Goal: Information Seeking & Learning: Find specific fact

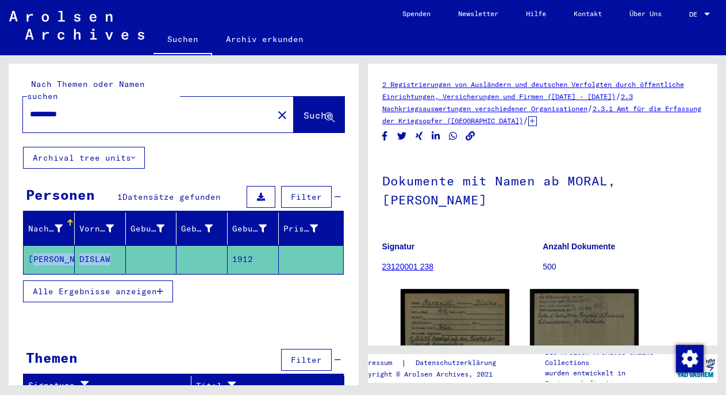
drag, startPoint x: 30, startPoint y: 243, endPoint x: 137, endPoint y: 243, distance: 107.0
click at [137, 245] on mat-row "MORAWSKI DISLAW 1912" at bounding box center [184, 259] width 320 height 29
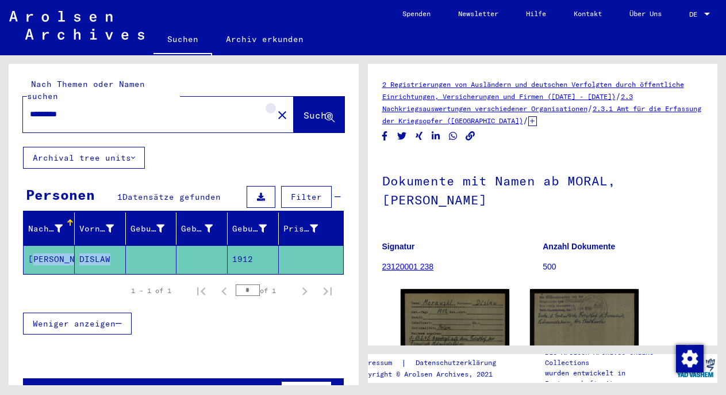
click at [276, 108] on mat-icon "close" at bounding box center [283, 115] width 14 height 14
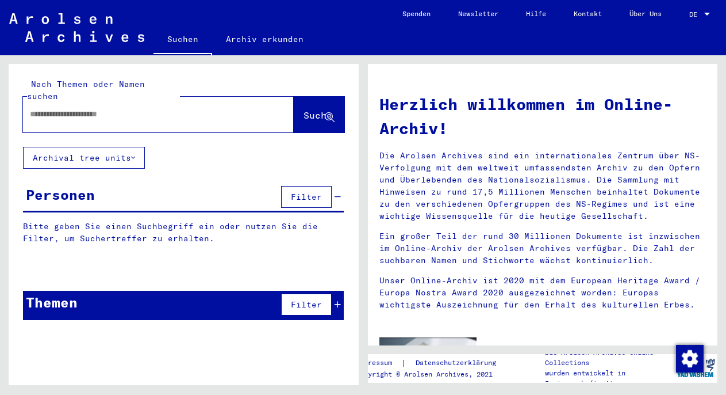
click at [112, 108] on input "text" at bounding box center [145, 114] width 230 height 12
paste input "**********"
type input "**********"
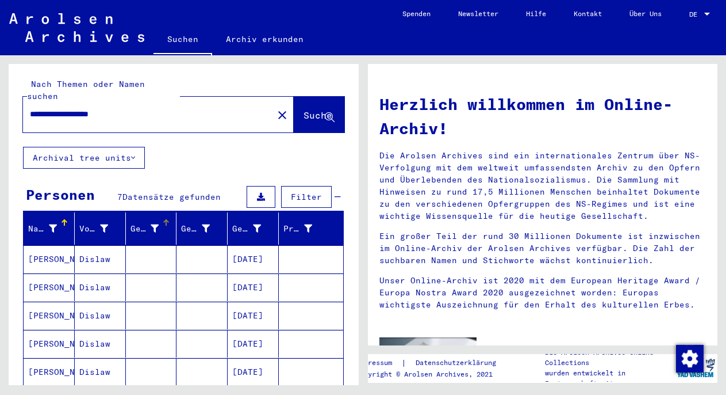
scroll to position [90, 0]
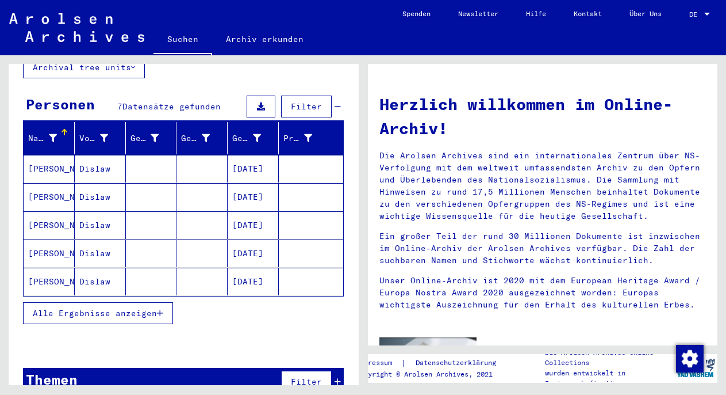
click at [149, 191] on mat-cell at bounding box center [151, 197] width 51 height 28
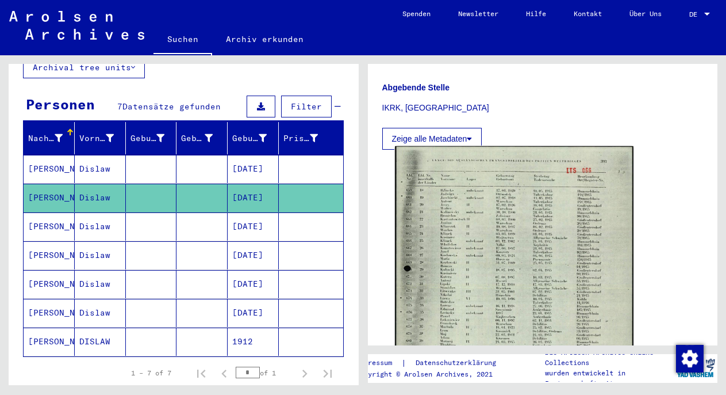
scroll to position [446, 0]
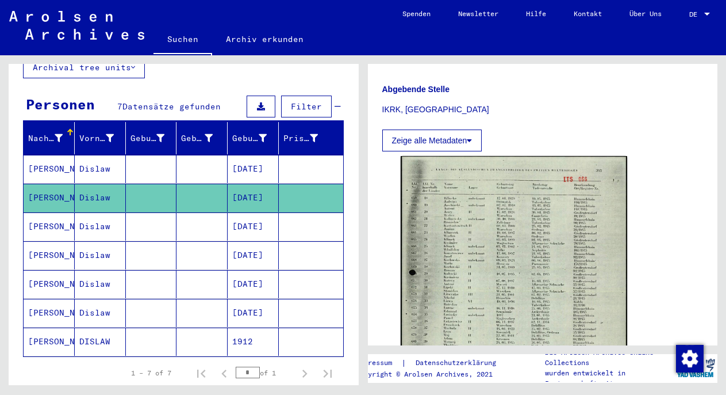
click at [192, 155] on mat-cell at bounding box center [202, 169] width 51 height 28
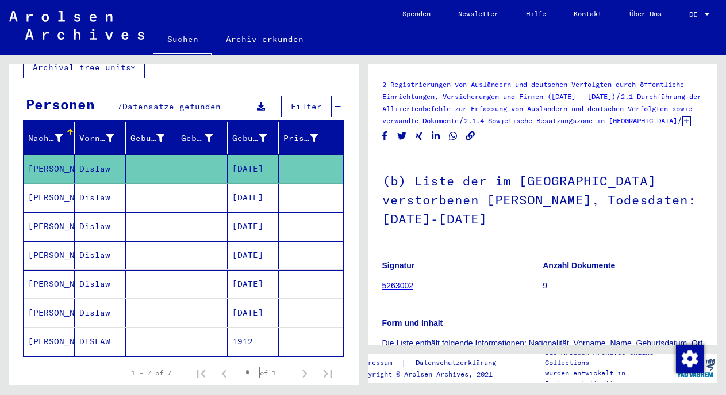
click at [191, 183] on mat-cell at bounding box center [202, 197] width 51 height 28
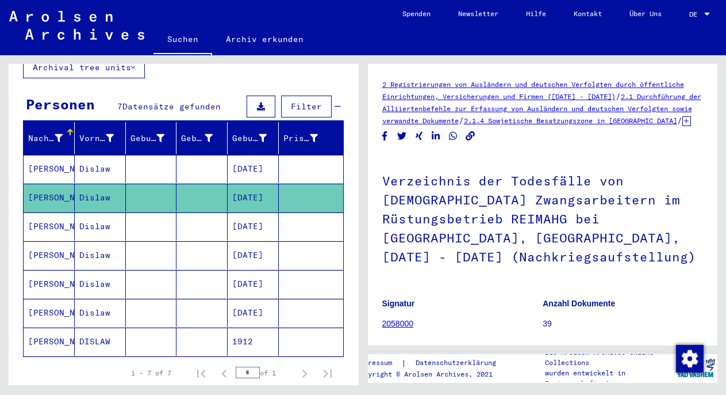
click at [196, 163] on mat-cell at bounding box center [202, 169] width 51 height 28
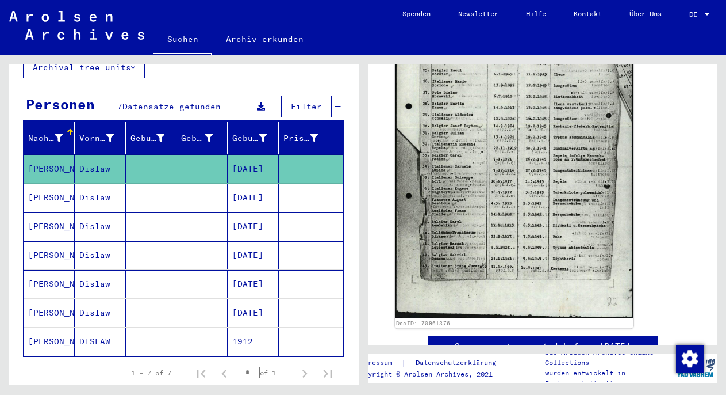
scroll to position [323, 0]
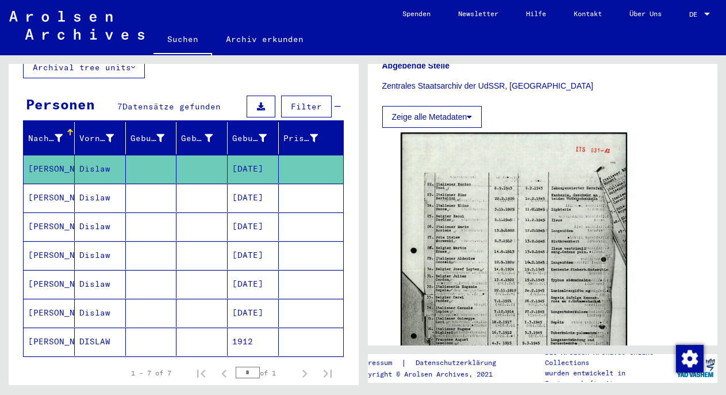
click at [200, 183] on mat-cell at bounding box center [202, 197] width 51 height 28
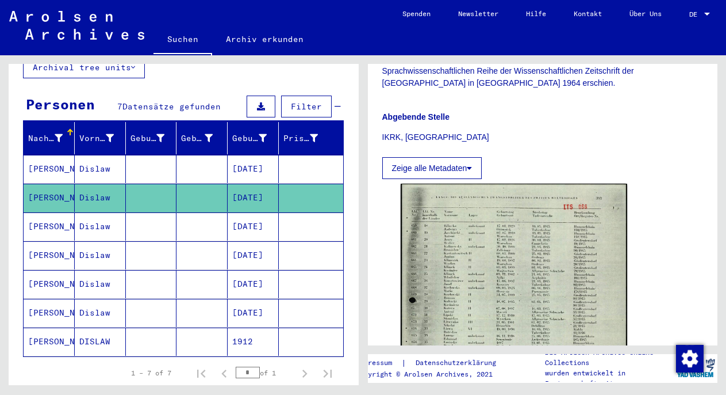
scroll to position [521, 0]
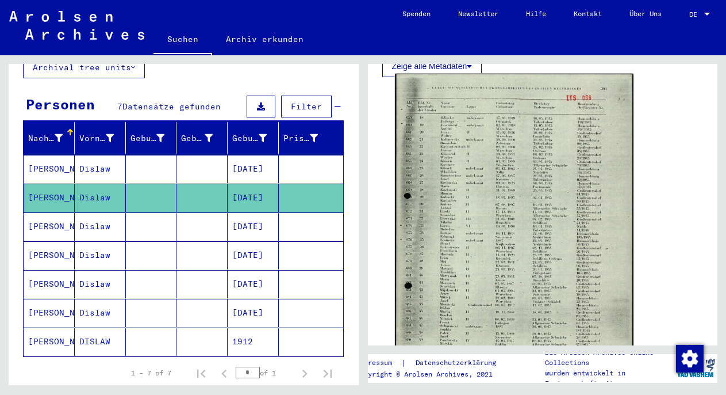
click at [483, 242] on img at bounding box center [514, 241] width 238 height 334
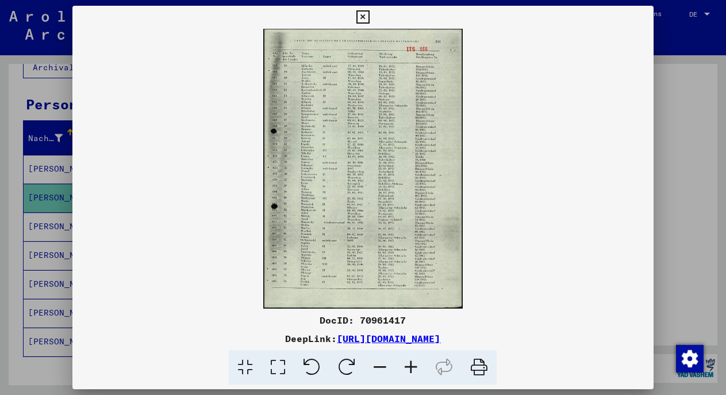
click at [417, 369] on icon at bounding box center [411, 367] width 31 height 35
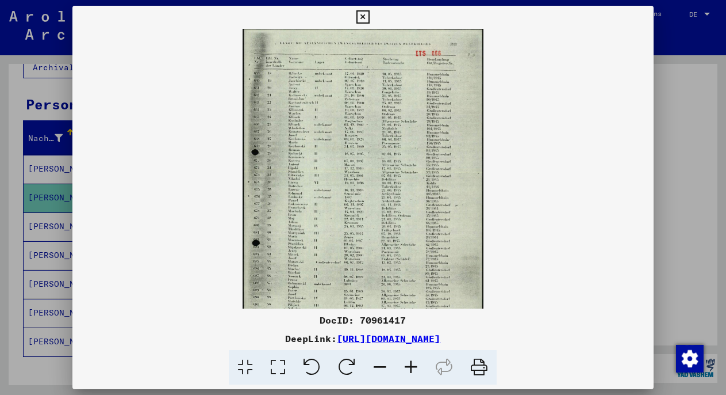
click at [417, 369] on icon at bounding box center [411, 367] width 31 height 35
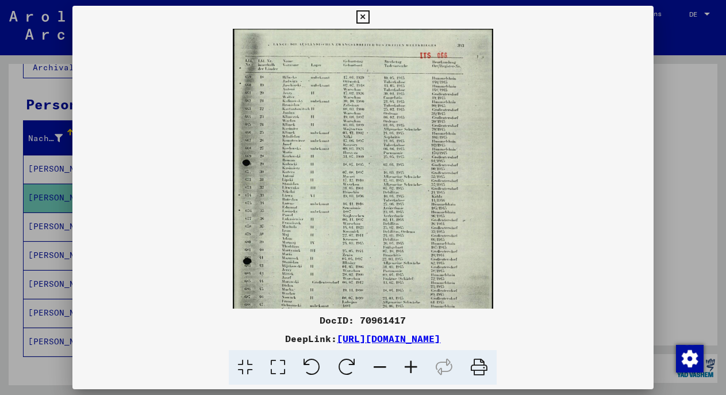
click at [417, 369] on icon at bounding box center [411, 367] width 31 height 35
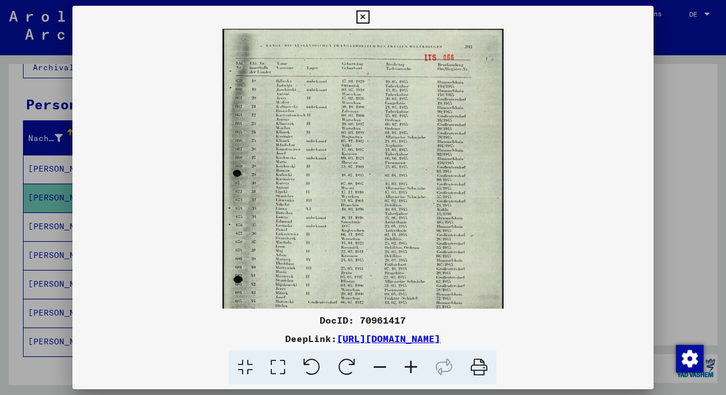
click at [417, 369] on icon at bounding box center [411, 367] width 31 height 35
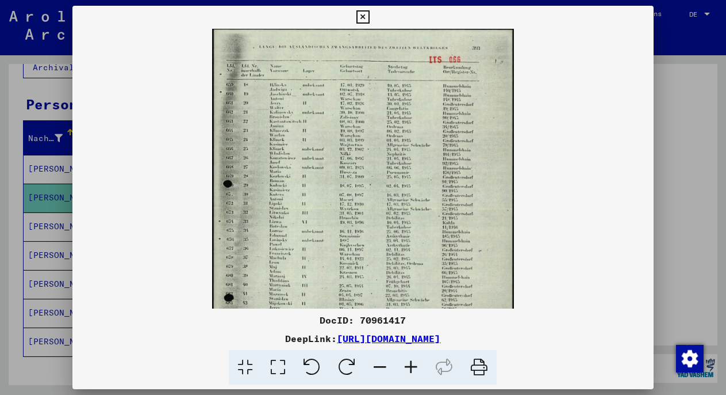
click at [417, 369] on icon at bounding box center [411, 367] width 31 height 35
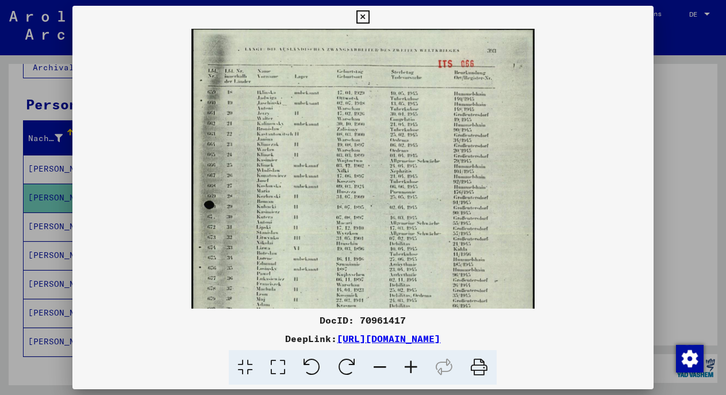
click at [417, 369] on icon at bounding box center [411, 367] width 31 height 35
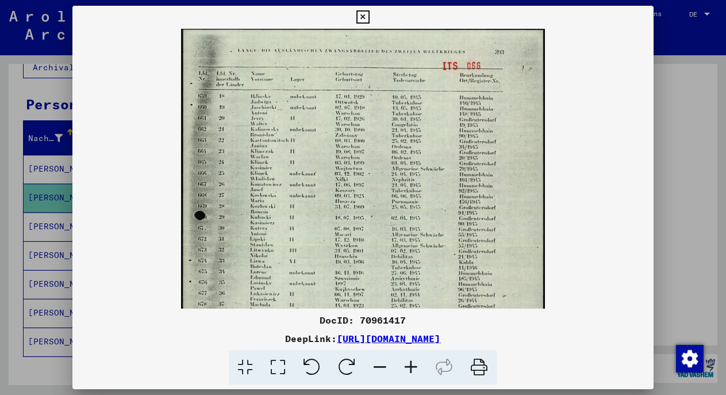
click at [417, 369] on icon at bounding box center [411, 367] width 31 height 35
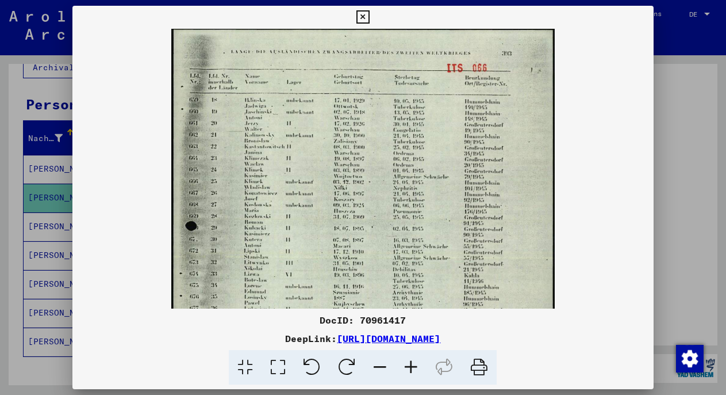
click at [417, 369] on icon at bounding box center [411, 367] width 31 height 35
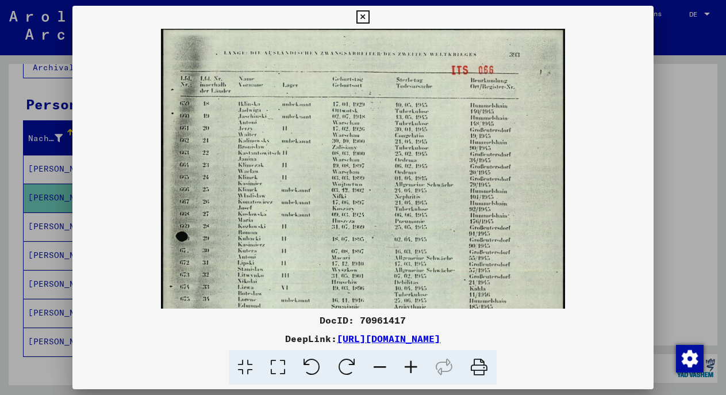
click at [417, 369] on icon at bounding box center [411, 367] width 31 height 35
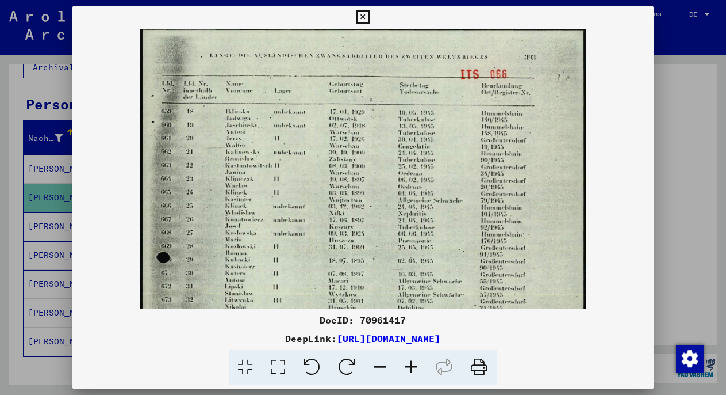
click at [417, 369] on icon at bounding box center [411, 367] width 31 height 35
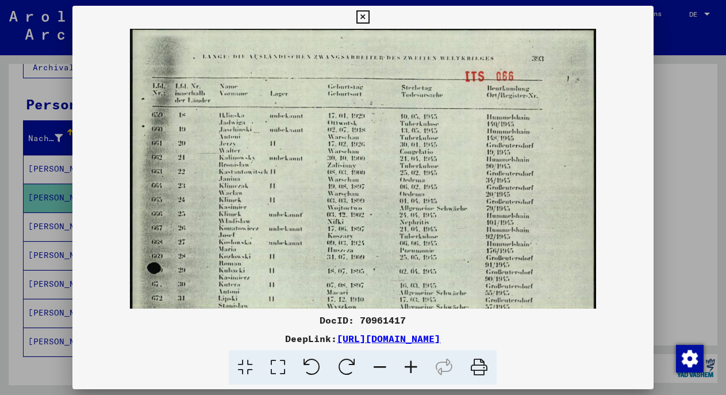
click at [69, 95] on div at bounding box center [363, 197] width 726 height 395
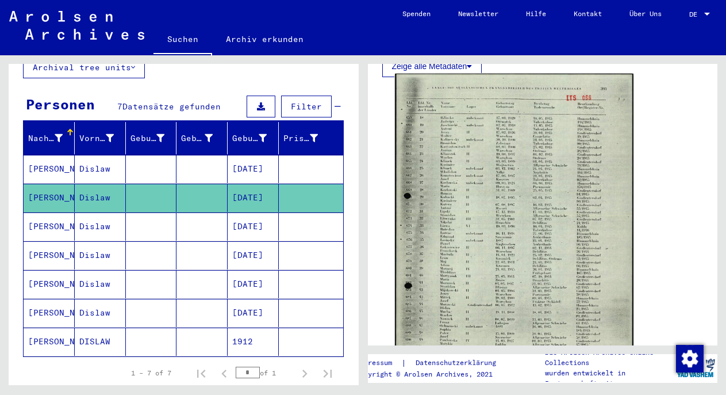
click at [515, 324] on img at bounding box center [514, 241] width 238 height 334
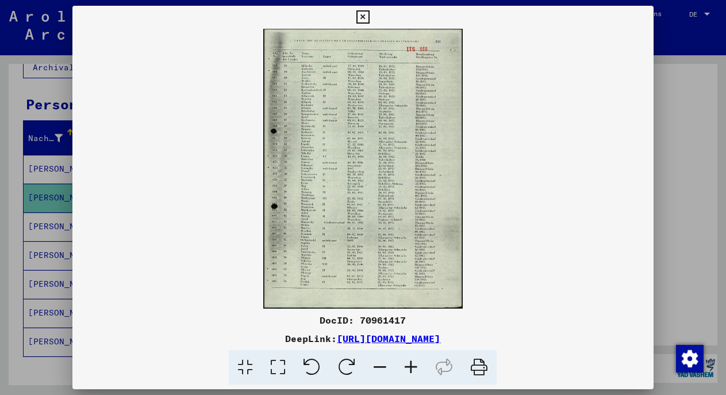
click at [415, 366] on icon at bounding box center [411, 367] width 31 height 35
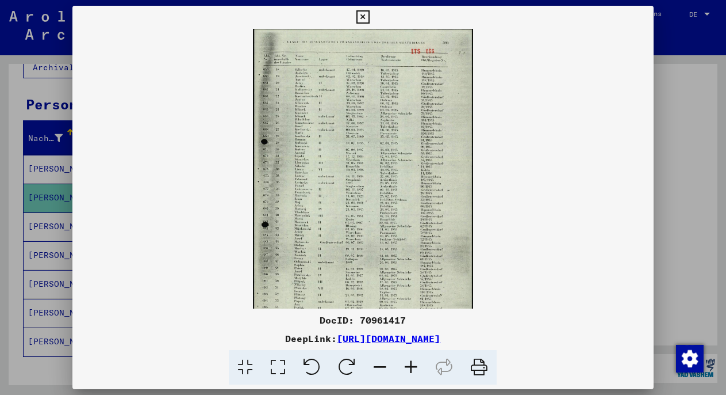
click at [415, 366] on icon at bounding box center [411, 367] width 31 height 35
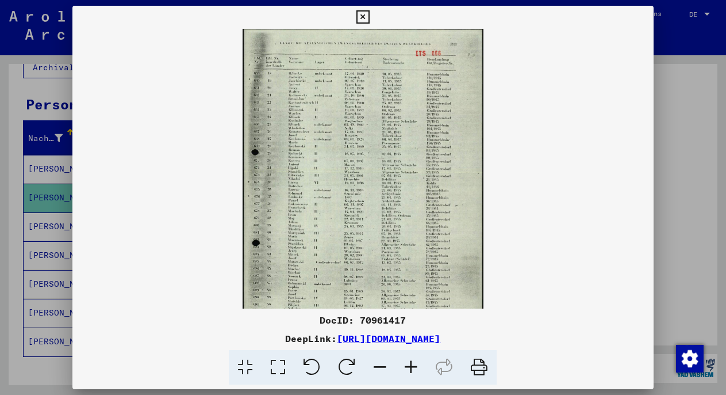
click at [415, 366] on icon at bounding box center [411, 367] width 31 height 35
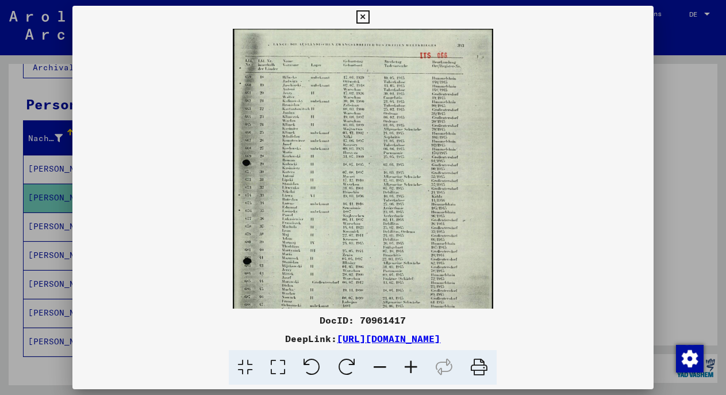
click at [415, 366] on icon at bounding box center [411, 367] width 31 height 35
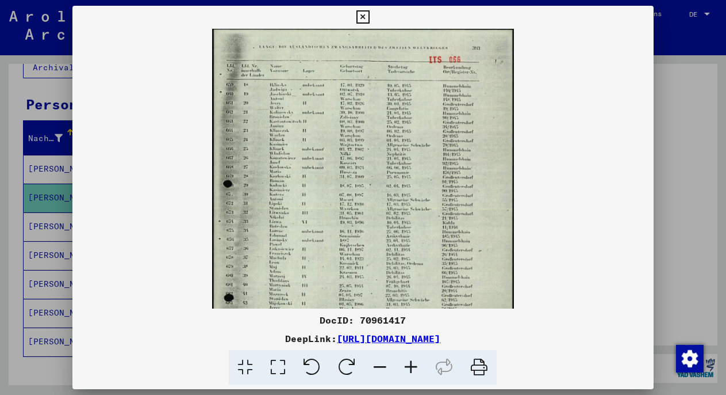
click at [415, 366] on icon at bounding box center [411, 367] width 31 height 35
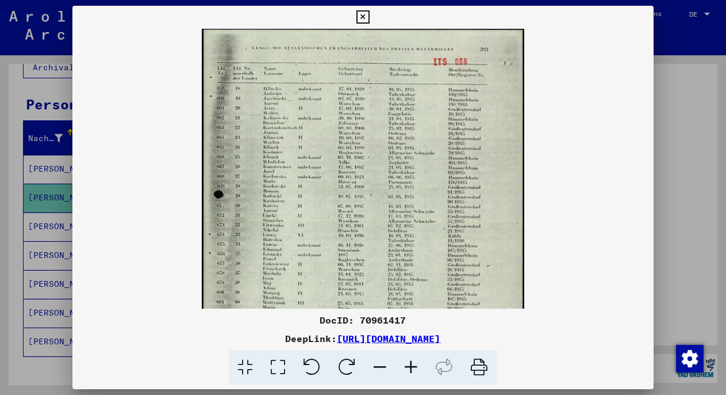
click at [415, 366] on icon at bounding box center [411, 367] width 31 height 35
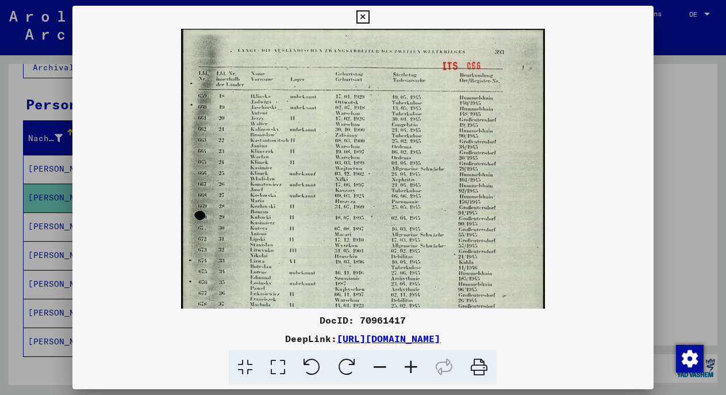
click at [415, 366] on icon at bounding box center [411, 367] width 31 height 35
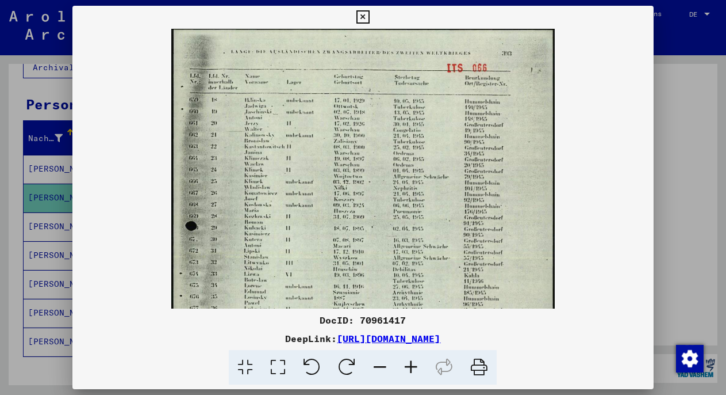
click at [415, 366] on icon at bounding box center [411, 367] width 31 height 35
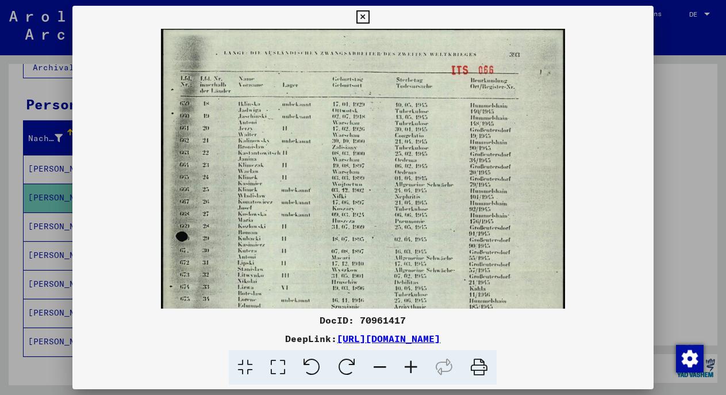
click at [415, 366] on icon at bounding box center [411, 367] width 31 height 35
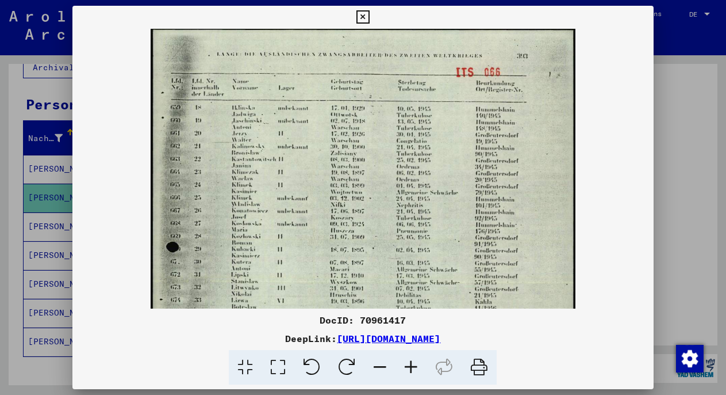
click at [415, 366] on icon at bounding box center [411, 367] width 31 height 35
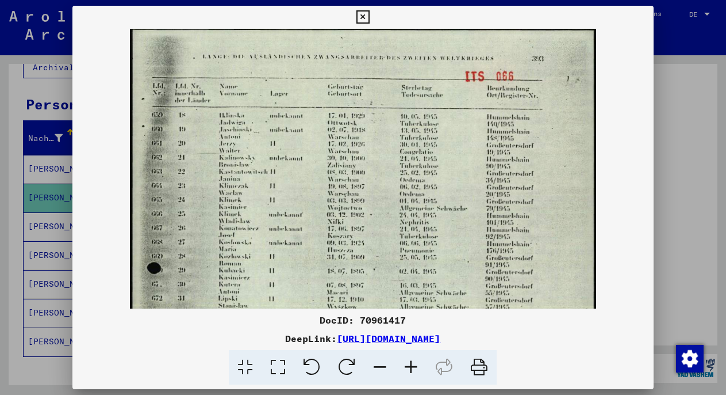
click at [415, 366] on icon at bounding box center [411, 367] width 31 height 35
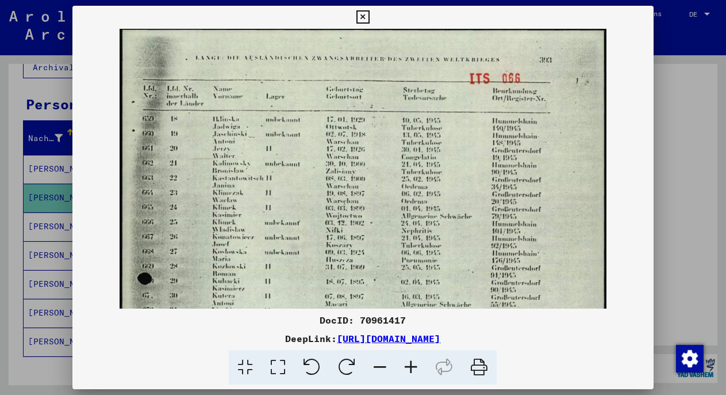
click at [415, 366] on icon at bounding box center [411, 367] width 31 height 35
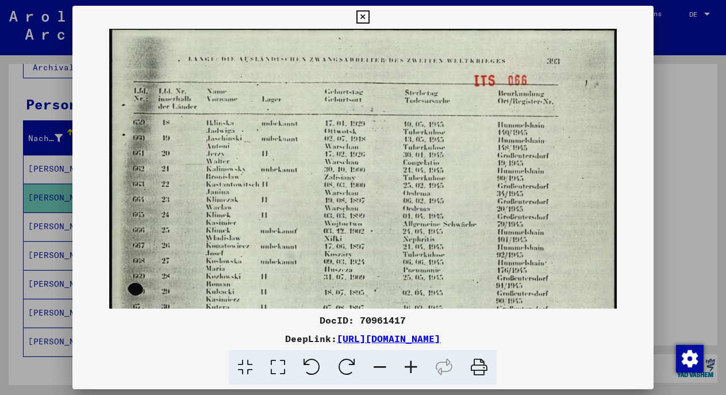
click at [415, 366] on icon at bounding box center [411, 367] width 31 height 35
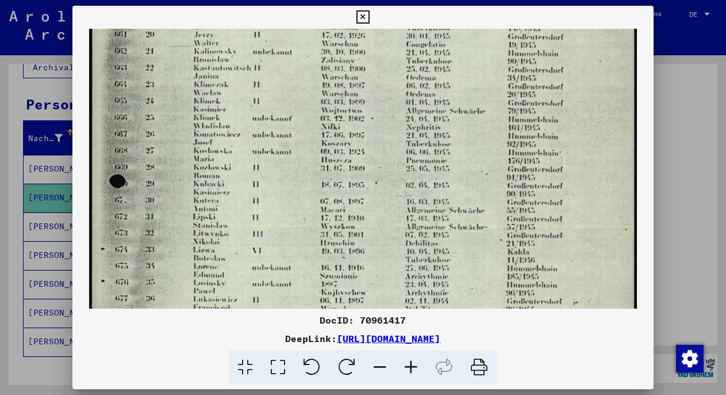
drag, startPoint x: 205, startPoint y: 217, endPoint x: 223, endPoint y: 54, distance: 164.3
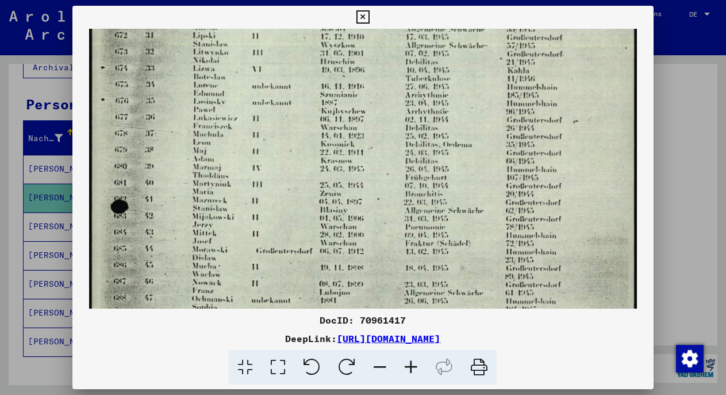
drag, startPoint x: 223, startPoint y: 248, endPoint x: 239, endPoint y: 100, distance: 149.3
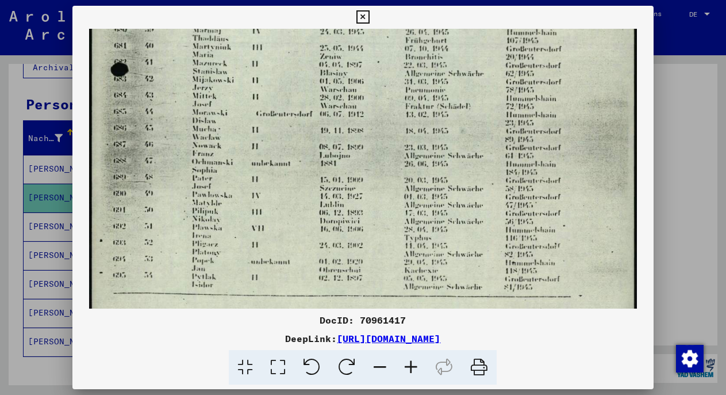
drag, startPoint x: 228, startPoint y: 270, endPoint x: 246, endPoint y: 132, distance: 138.6
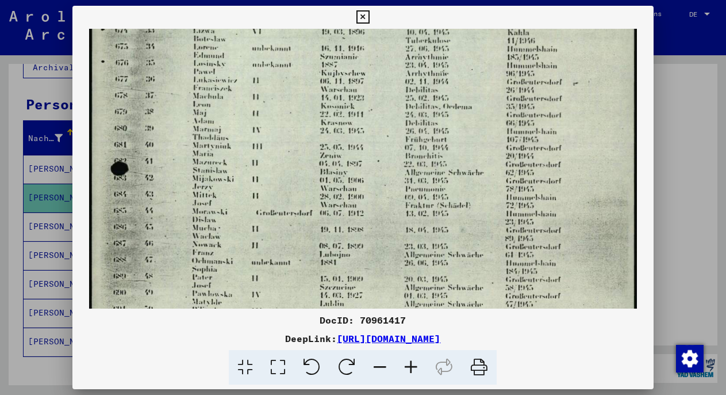
scroll to position [347, 0]
drag, startPoint x: 200, startPoint y: 146, endPoint x: 208, endPoint y: 247, distance: 101.0
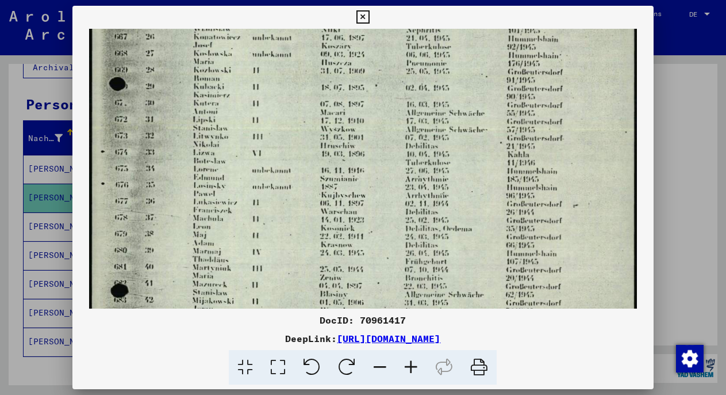
drag, startPoint x: 197, startPoint y: 117, endPoint x: 200, endPoint y: 238, distance: 120.2
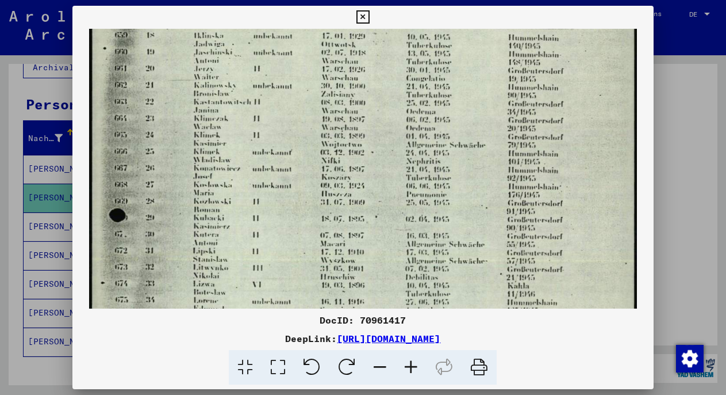
scroll to position [94, 0]
drag, startPoint x: 197, startPoint y: 77, endPoint x: 206, endPoint y: 210, distance: 133.2
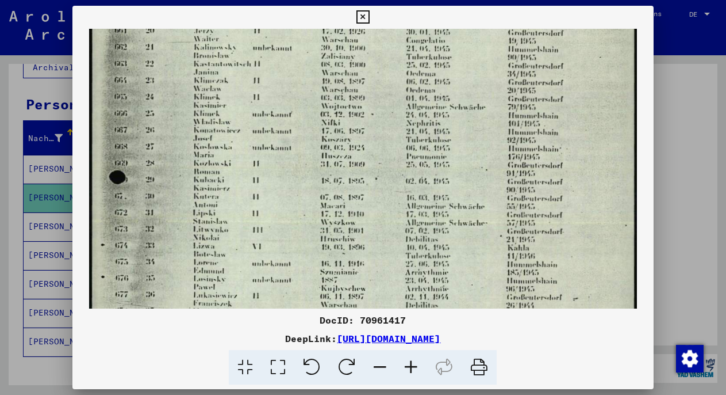
drag, startPoint x: 200, startPoint y: 47, endPoint x: 213, endPoint y: 7, distance: 42.2
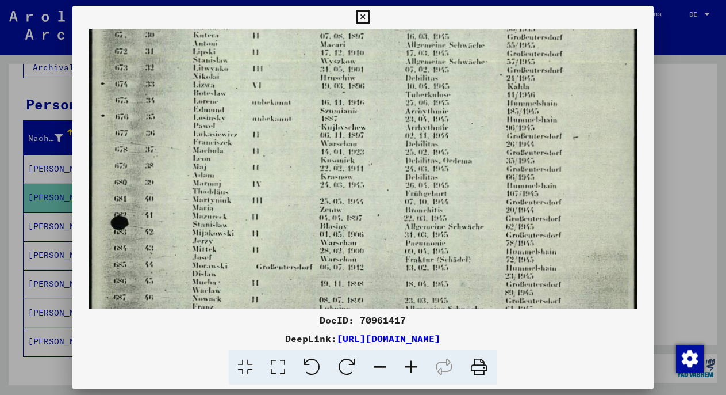
scroll to position [325, 0]
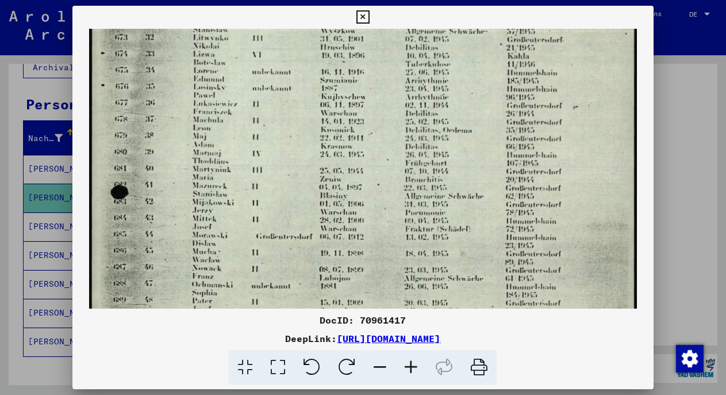
drag, startPoint x: 200, startPoint y: 224, endPoint x: 210, endPoint y: 33, distance: 191.2
click at [207, 238] on img at bounding box center [363, 88] width 548 height 768
click at [672, 120] on div at bounding box center [363, 197] width 726 height 395
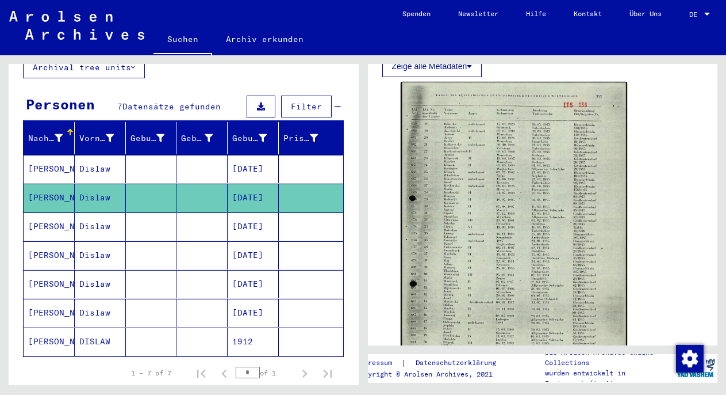
click at [136, 241] on mat-cell at bounding box center [151, 255] width 51 height 28
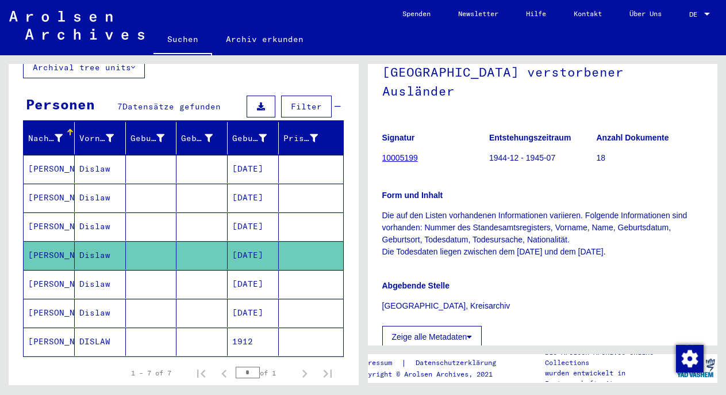
scroll to position [223, 0]
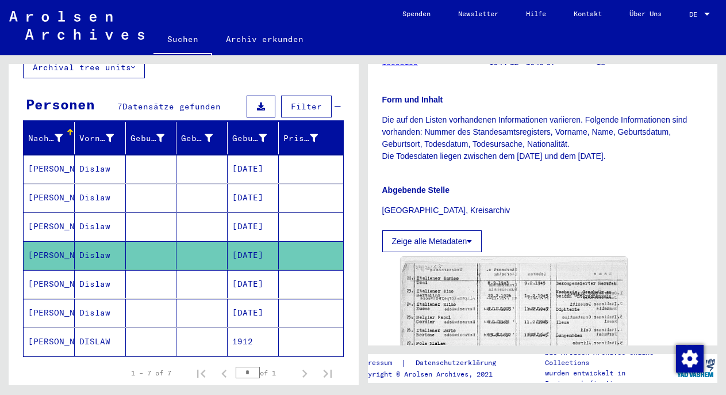
click at [186, 192] on mat-cell at bounding box center [202, 197] width 51 height 28
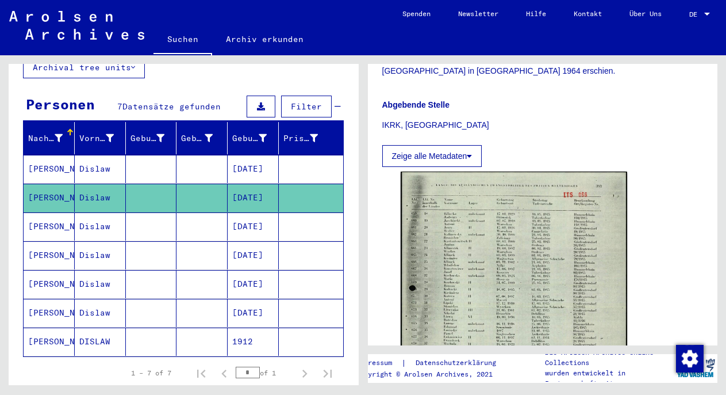
scroll to position [474, 0]
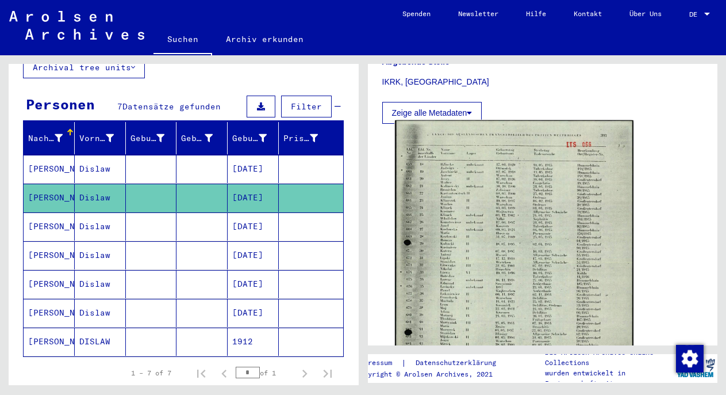
click at [505, 246] on img at bounding box center [514, 287] width 238 height 334
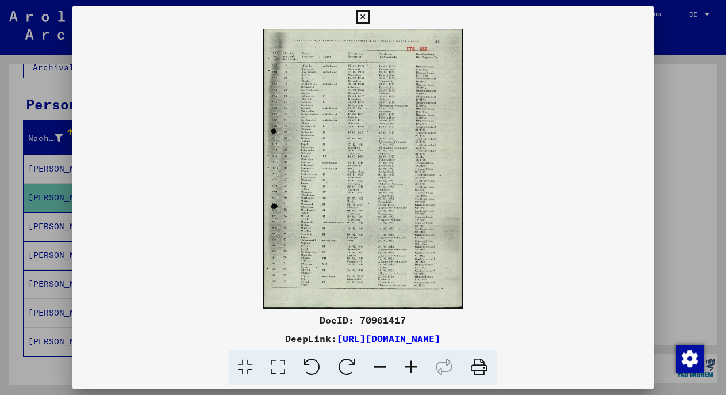
click at [413, 360] on icon at bounding box center [411, 367] width 31 height 35
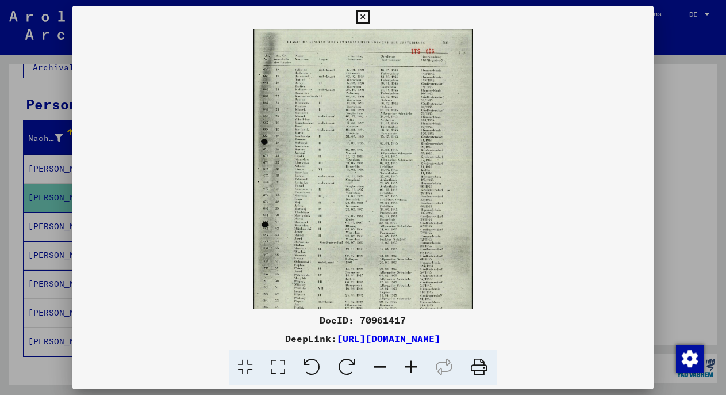
click at [413, 360] on icon at bounding box center [411, 367] width 31 height 35
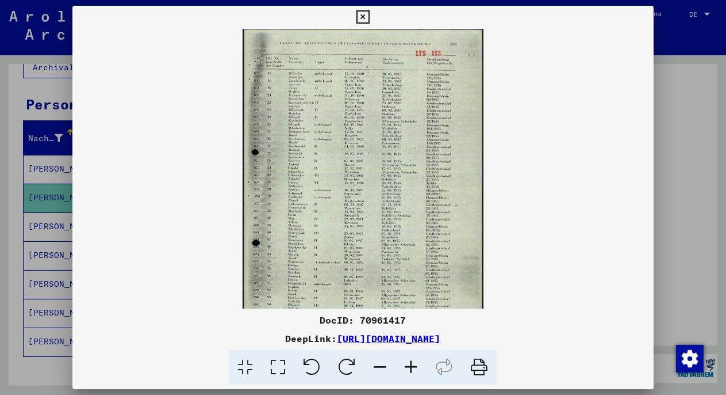
click at [413, 360] on icon at bounding box center [411, 367] width 31 height 35
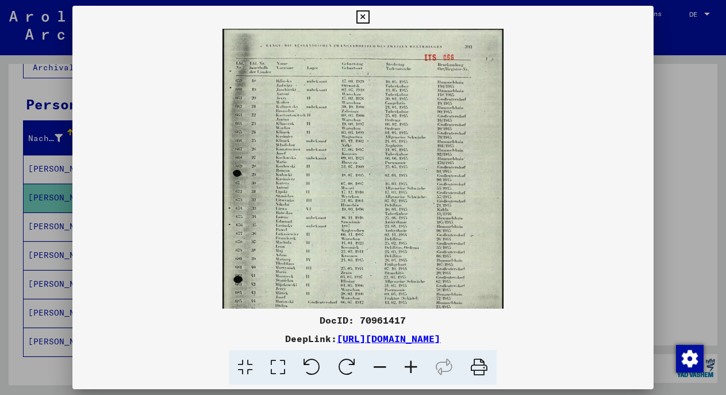
click at [413, 360] on icon at bounding box center [411, 367] width 31 height 35
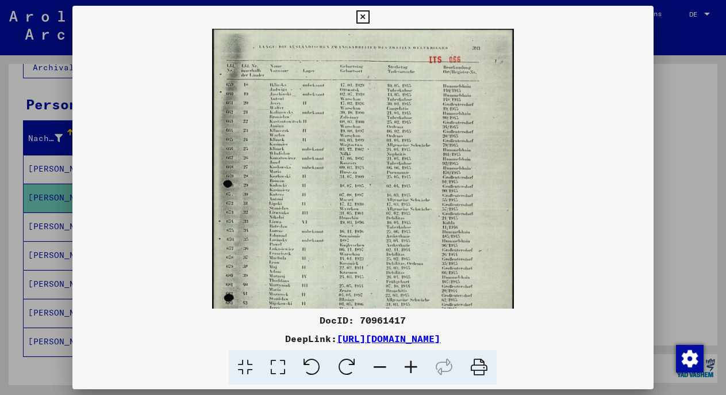
click at [413, 360] on icon at bounding box center [411, 367] width 31 height 35
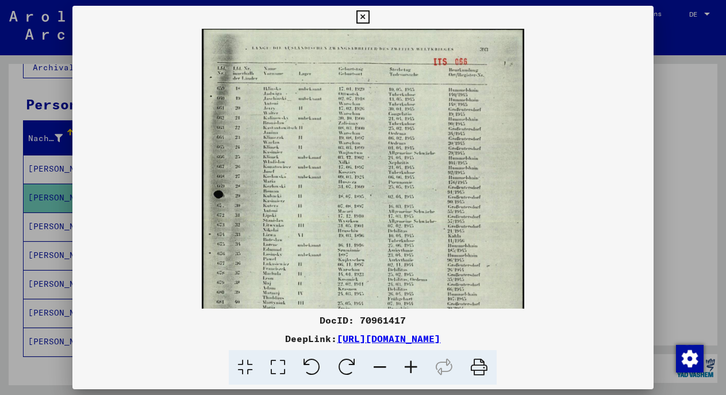
click at [413, 360] on icon at bounding box center [411, 367] width 31 height 35
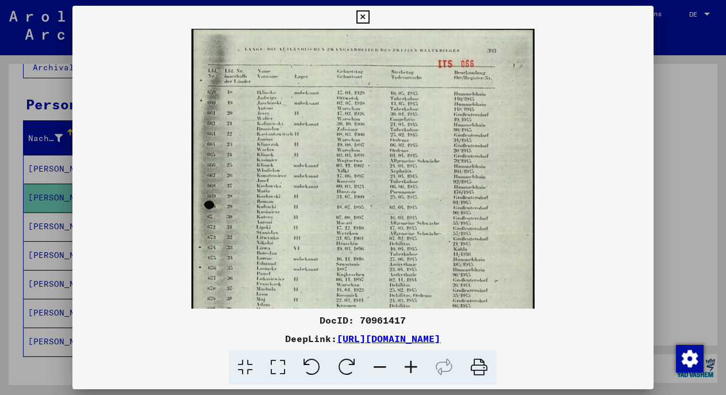
click at [413, 360] on icon at bounding box center [411, 367] width 31 height 35
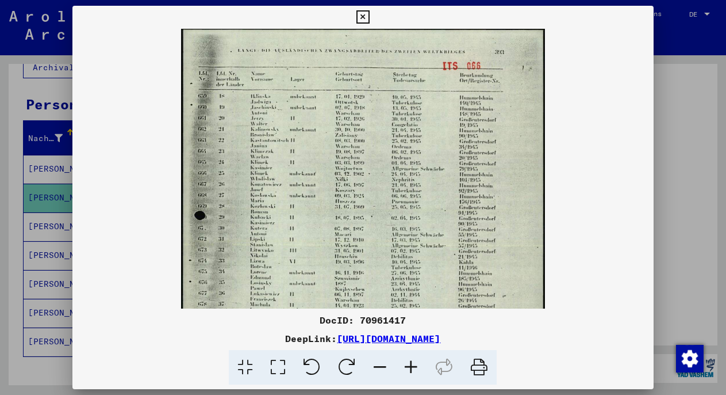
click at [413, 360] on icon at bounding box center [411, 367] width 31 height 35
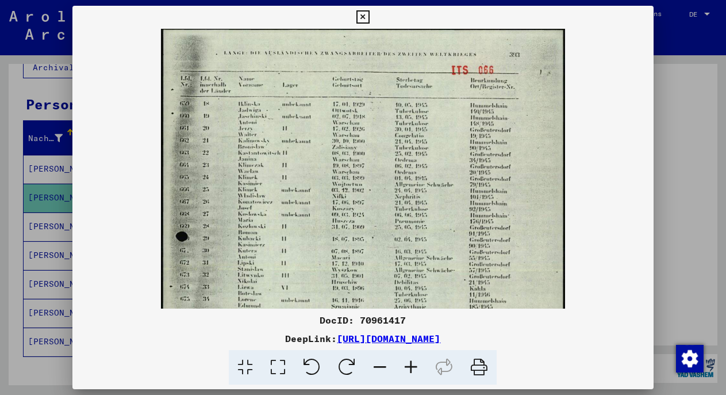
click at [413, 360] on icon at bounding box center [411, 367] width 31 height 35
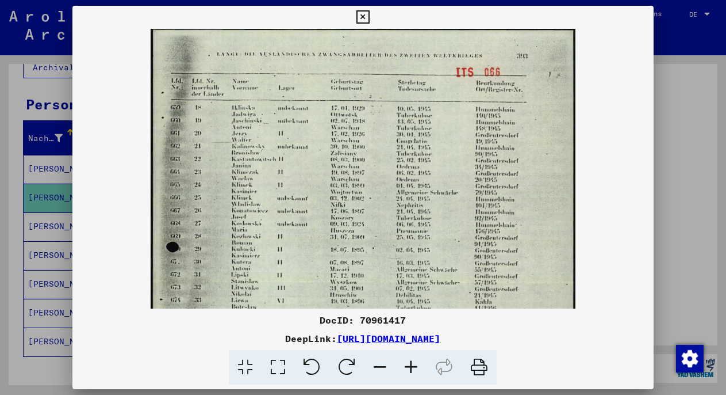
click at [413, 360] on icon at bounding box center [411, 367] width 31 height 35
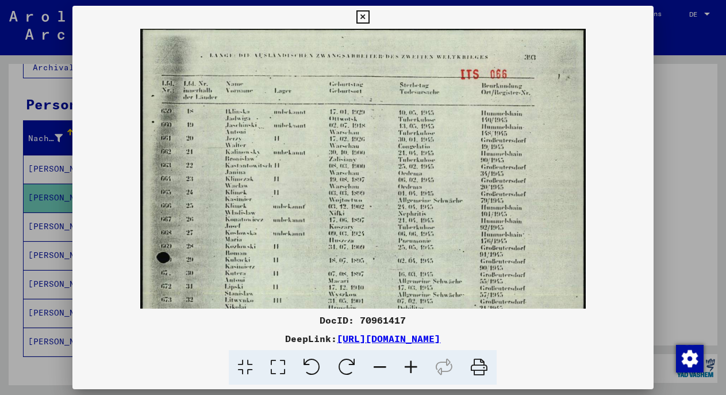
click at [413, 360] on icon at bounding box center [411, 367] width 31 height 35
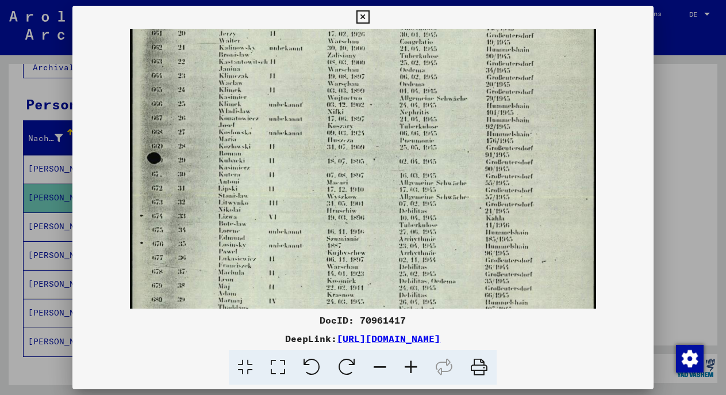
drag, startPoint x: 307, startPoint y: 181, endPoint x: 296, endPoint y: 41, distance: 139.7
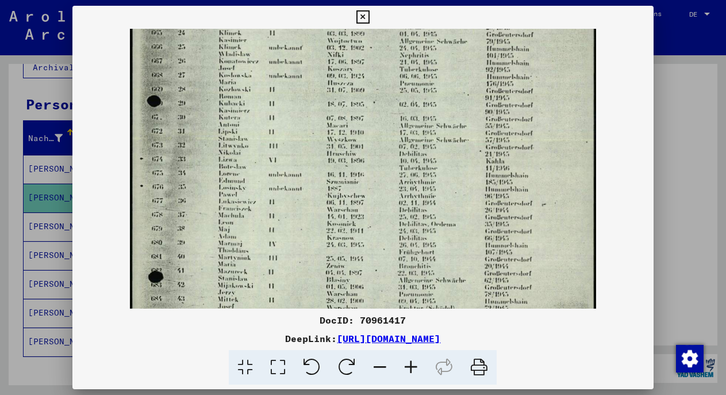
scroll to position [247, 0]
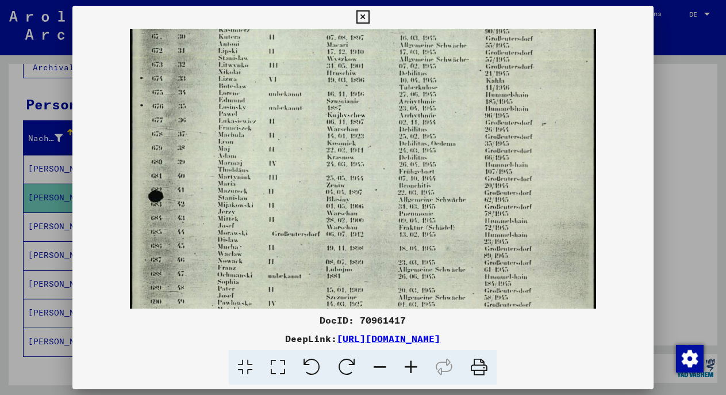
drag, startPoint x: 293, startPoint y: 196, endPoint x: 308, endPoint y: 87, distance: 109.7
drag, startPoint x: 280, startPoint y: 236, endPoint x: 280, endPoint y: 267, distance: 31.6
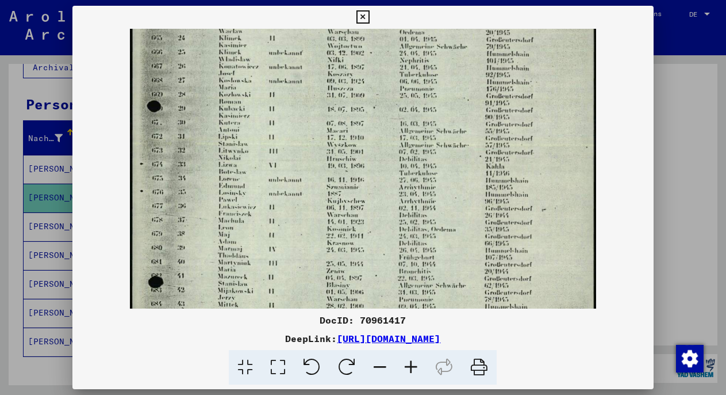
scroll to position [0, 0]
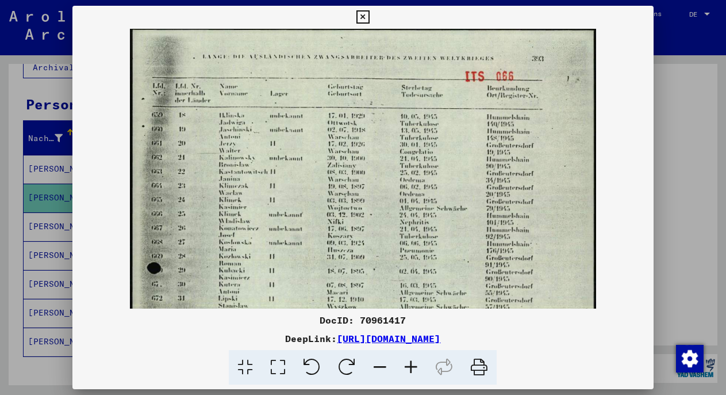
drag, startPoint x: 267, startPoint y: 103, endPoint x: 266, endPoint y: 328, distance: 224.9
click at [266, 328] on div "DocID: 70961417 DeepLink: https://collections.arolsen-archives.org/de/document/…" at bounding box center [362, 349] width 581 height 72
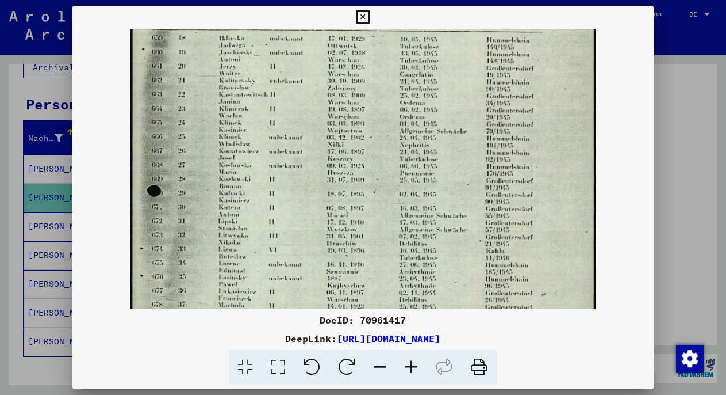
drag, startPoint x: 248, startPoint y: 210, endPoint x: 248, endPoint y: 106, distance: 104.1
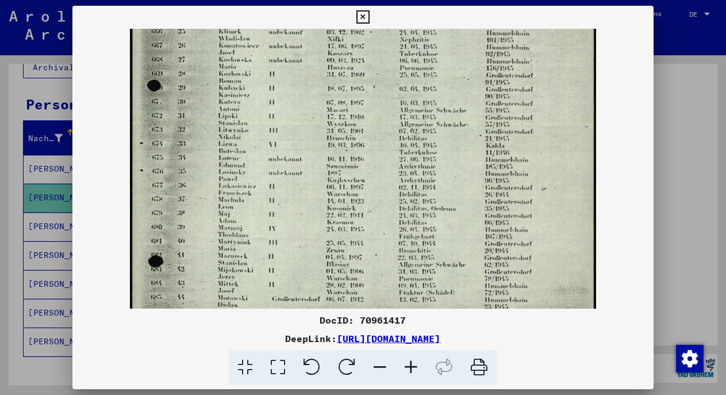
drag, startPoint x: 278, startPoint y: 288, endPoint x: 278, endPoint y: 204, distance: 84.0
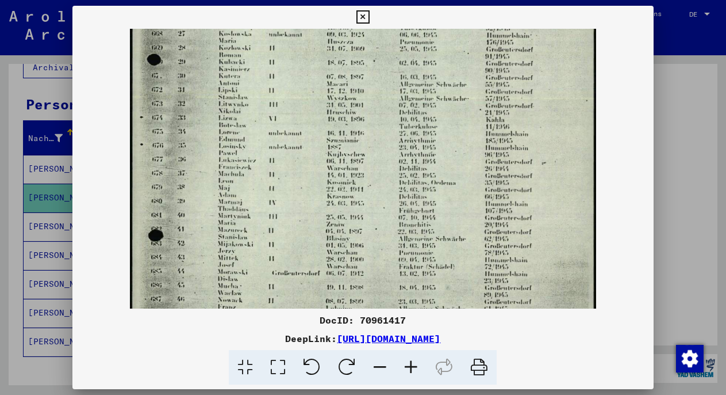
scroll to position [215, 0]
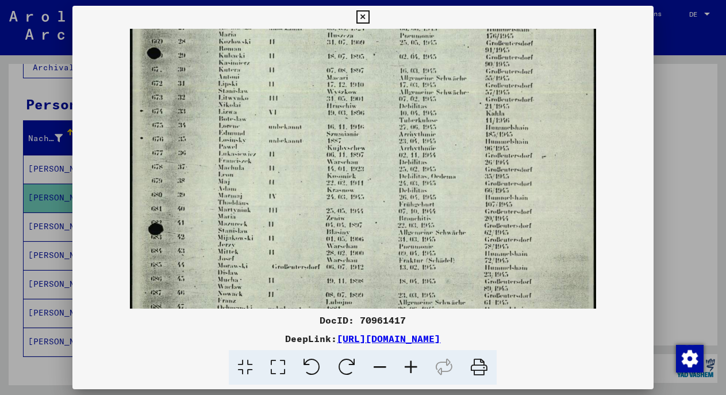
drag, startPoint x: 277, startPoint y: 128, endPoint x: 278, endPoint y: 104, distance: 24.2
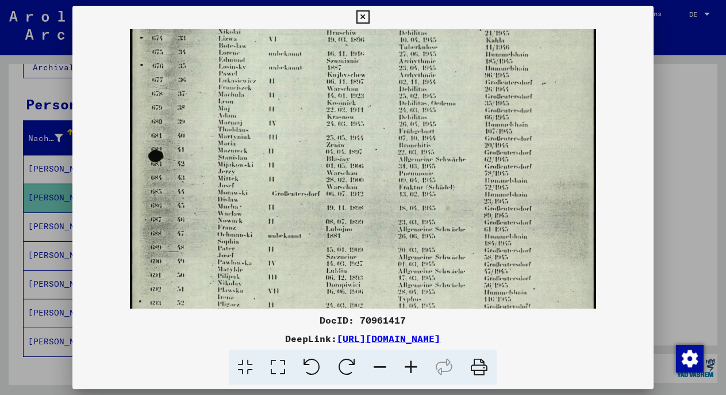
scroll to position [309, 0]
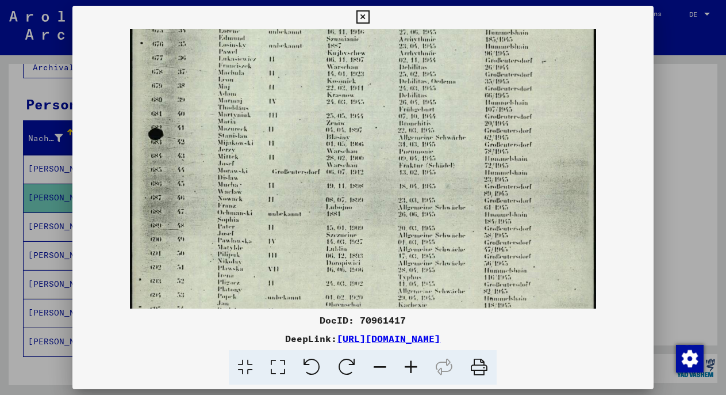
drag, startPoint x: 316, startPoint y: 238, endPoint x: 315, endPoint y: 144, distance: 94.3
click at [276, 171] on img at bounding box center [363, 45] width 466 height 653
click at [49, 278] on div at bounding box center [363, 197] width 726 height 395
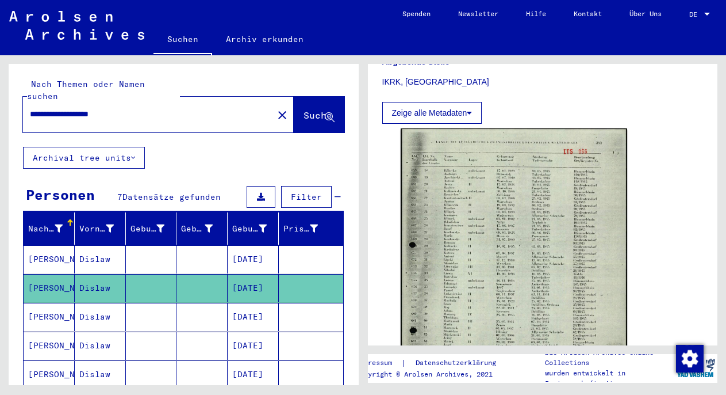
scroll to position [0, 0]
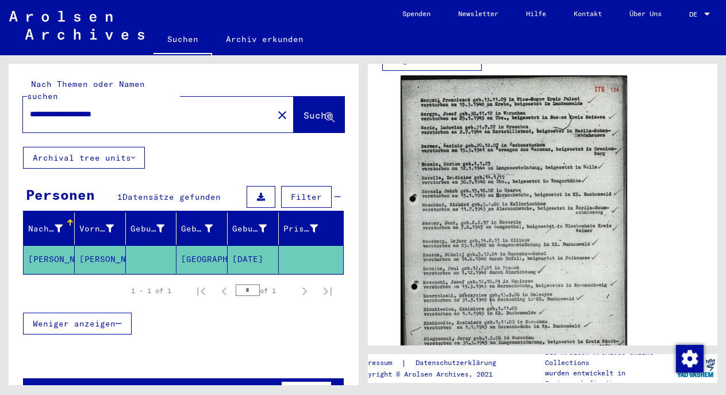
scroll to position [443, 0]
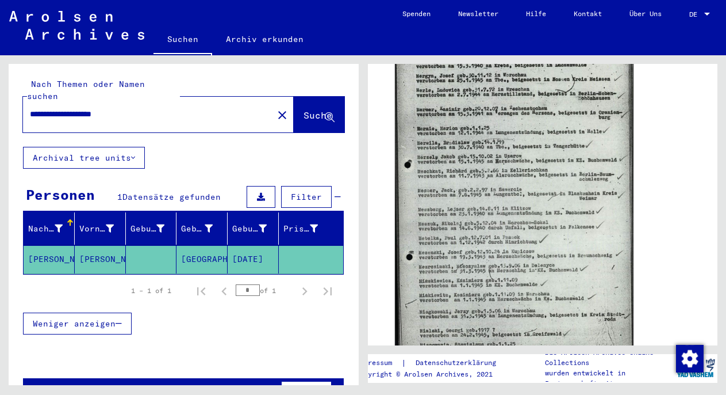
click at [480, 175] on img at bounding box center [514, 207] width 238 height 343
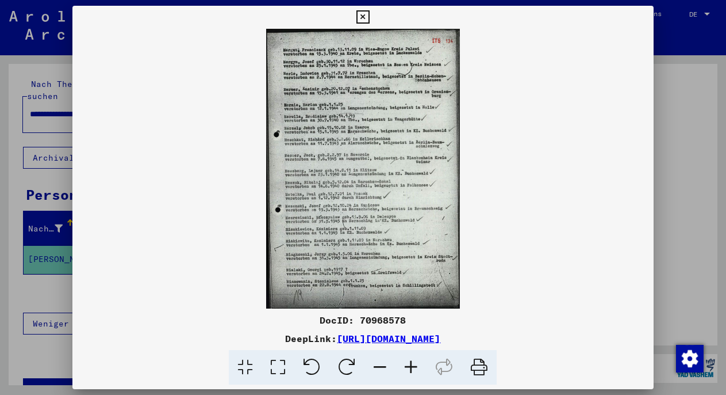
click at [416, 374] on icon at bounding box center [411, 367] width 31 height 35
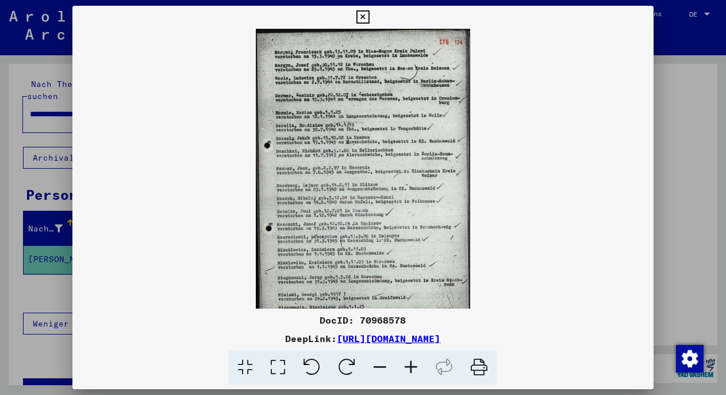
click at [416, 374] on icon at bounding box center [411, 367] width 31 height 35
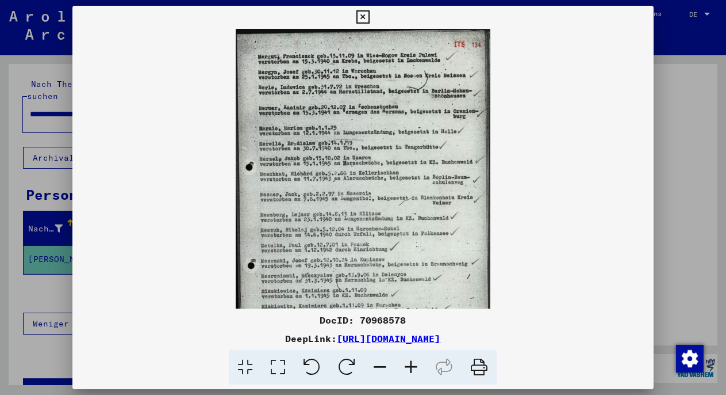
click at [416, 374] on icon at bounding box center [411, 367] width 31 height 35
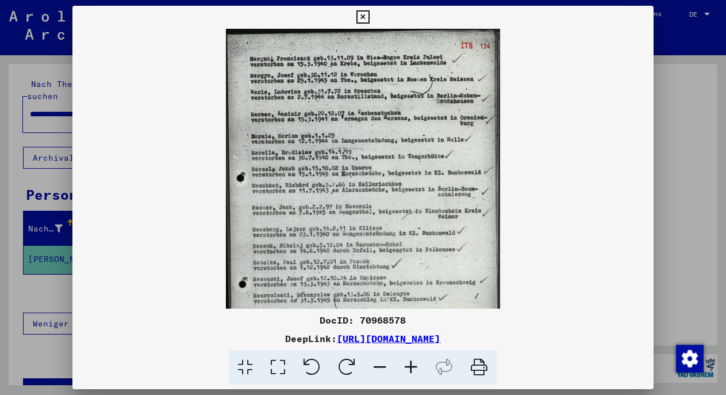
click at [416, 374] on icon at bounding box center [411, 367] width 31 height 35
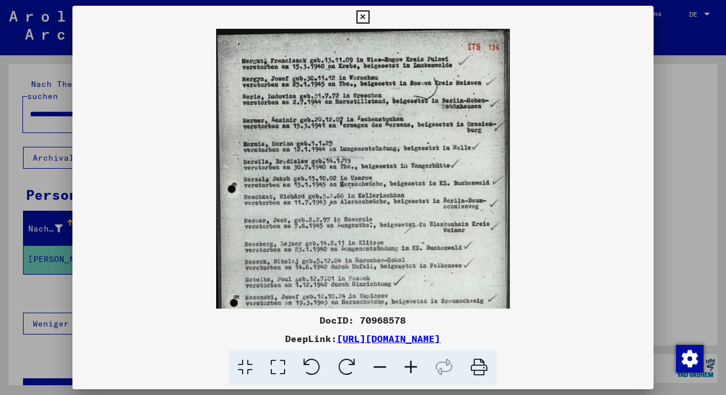
click at [416, 374] on icon at bounding box center [411, 367] width 31 height 35
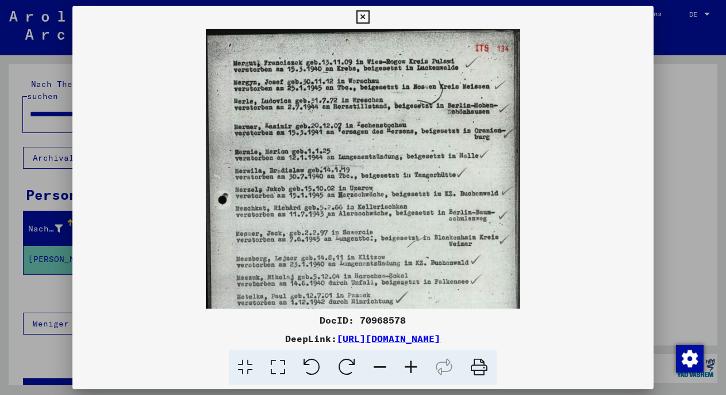
click at [416, 374] on icon at bounding box center [411, 367] width 31 height 35
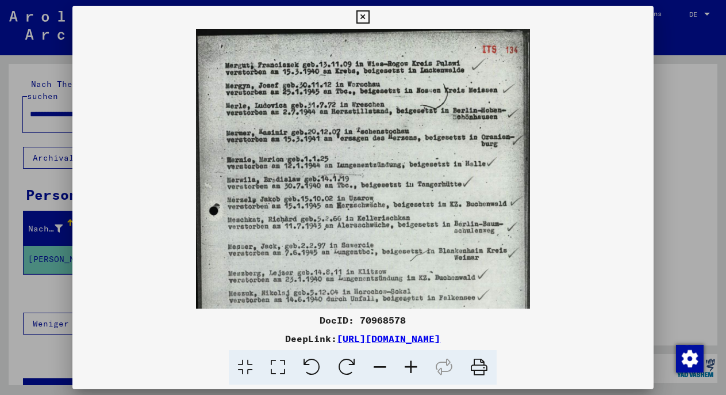
click at [416, 374] on icon at bounding box center [411, 367] width 31 height 35
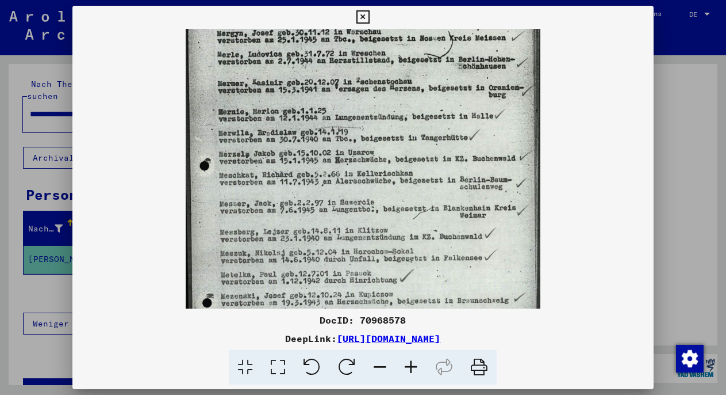
scroll to position [62, 0]
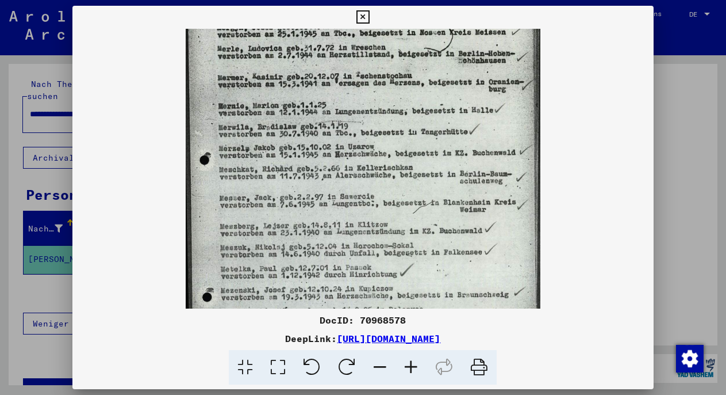
drag, startPoint x: 372, startPoint y: 208, endPoint x: 373, endPoint y: 147, distance: 61.6
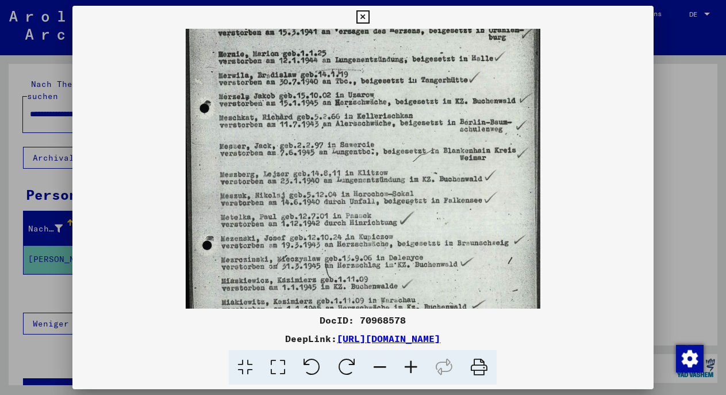
drag, startPoint x: 373, startPoint y: 147, endPoint x: 377, endPoint y: 93, distance: 53.6
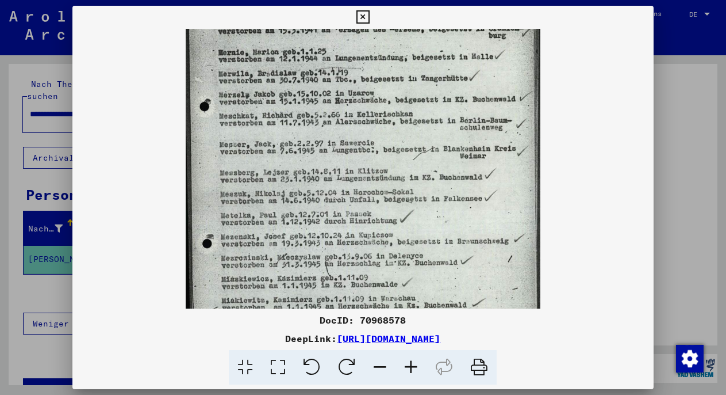
click at [41, 194] on div at bounding box center [363, 197] width 726 height 395
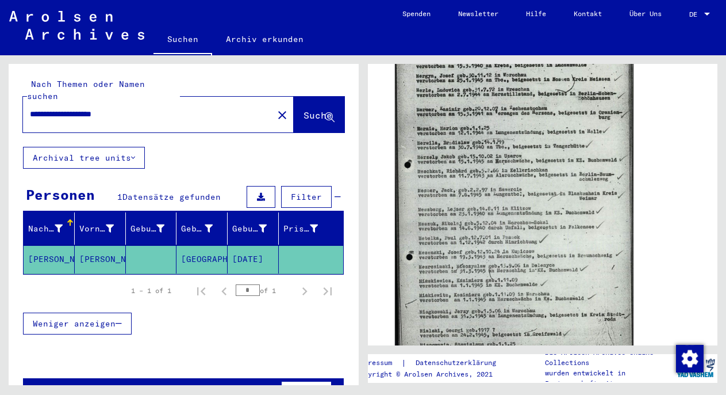
click at [492, 280] on img at bounding box center [514, 207] width 238 height 343
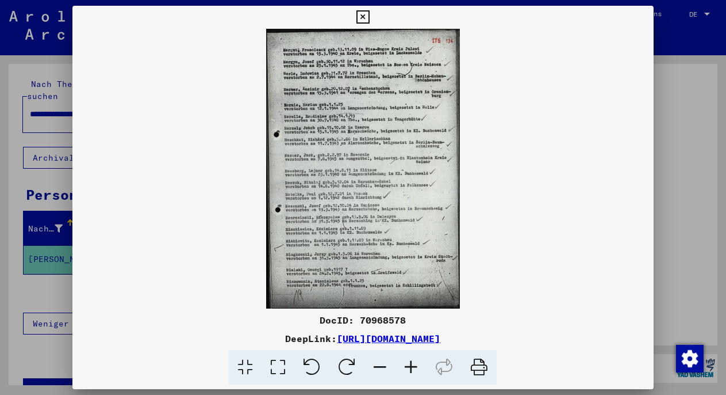
click at [414, 367] on icon at bounding box center [411, 367] width 31 height 35
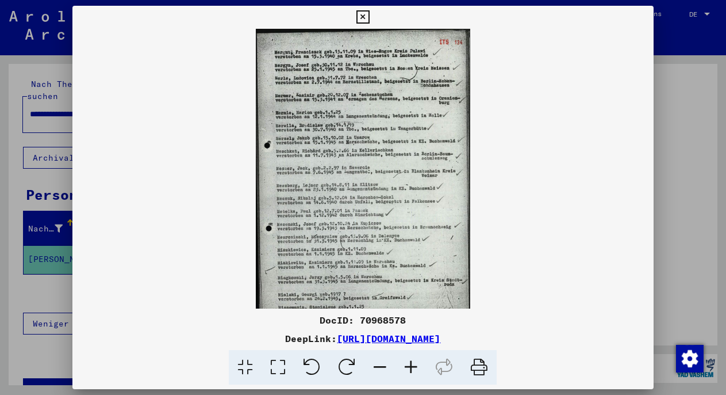
click at [414, 367] on icon at bounding box center [411, 367] width 31 height 35
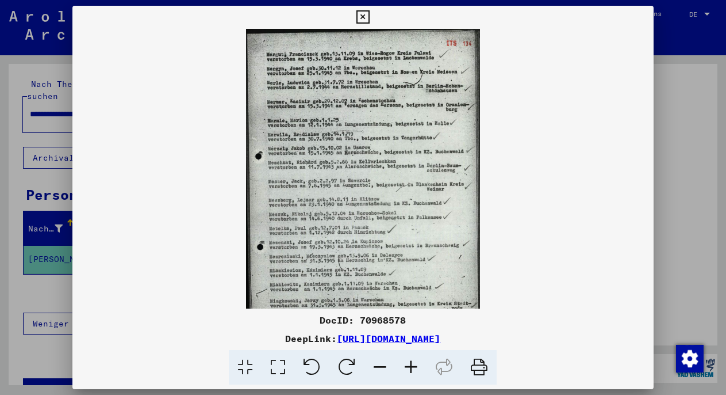
click at [414, 367] on icon at bounding box center [411, 367] width 31 height 35
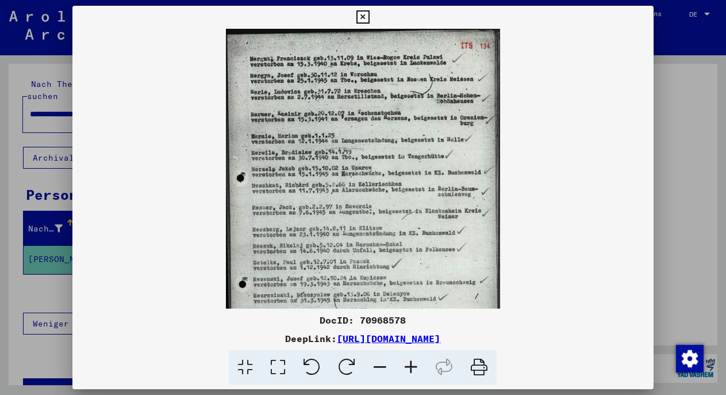
click at [414, 367] on icon at bounding box center [411, 367] width 31 height 35
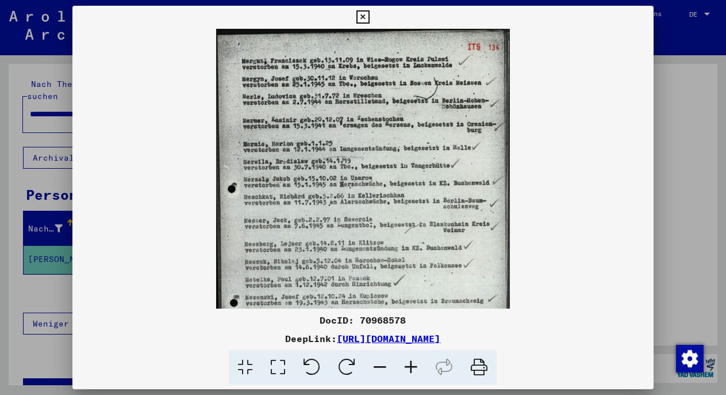
click at [414, 367] on icon at bounding box center [411, 367] width 31 height 35
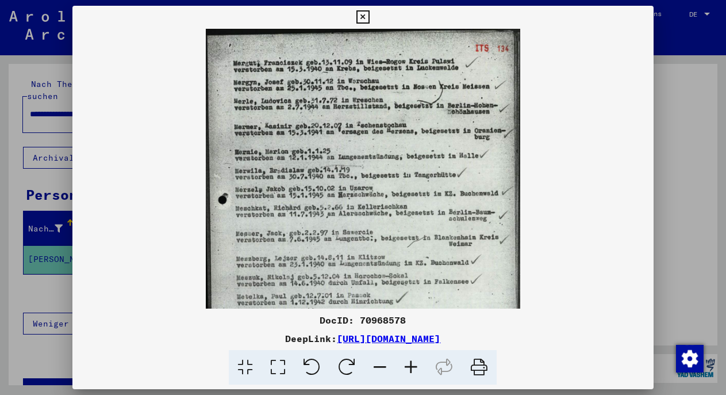
click at [414, 367] on icon at bounding box center [411, 367] width 31 height 35
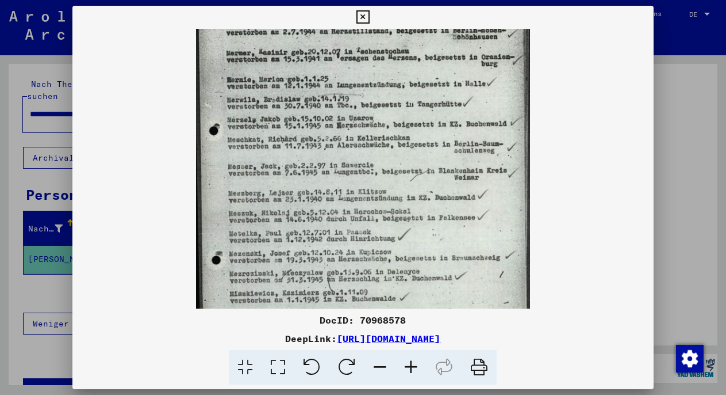
scroll to position [81, 0]
drag, startPoint x: 364, startPoint y: 254, endPoint x: 365, endPoint y: 174, distance: 80.5
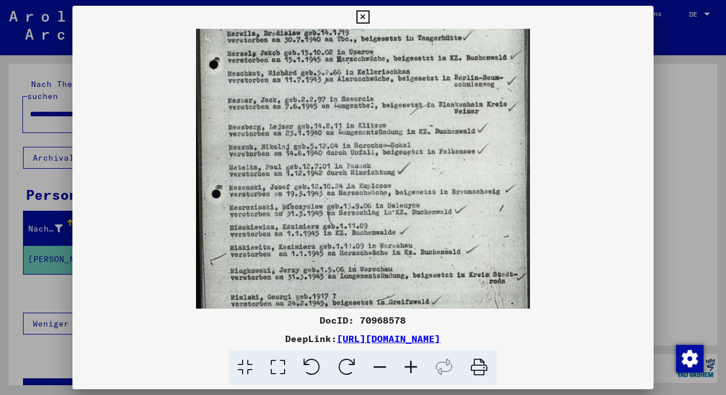
drag, startPoint x: 365, startPoint y: 174, endPoint x: 369, endPoint y: 108, distance: 65.7
click at [56, 171] on div at bounding box center [363, 197] width 726 height 395
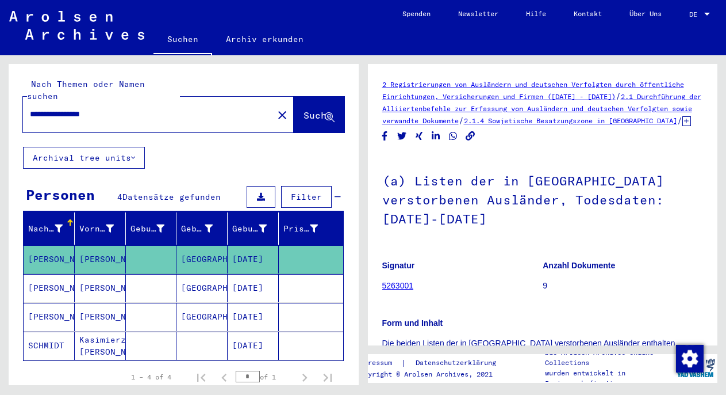
scroll to position [334, 0]
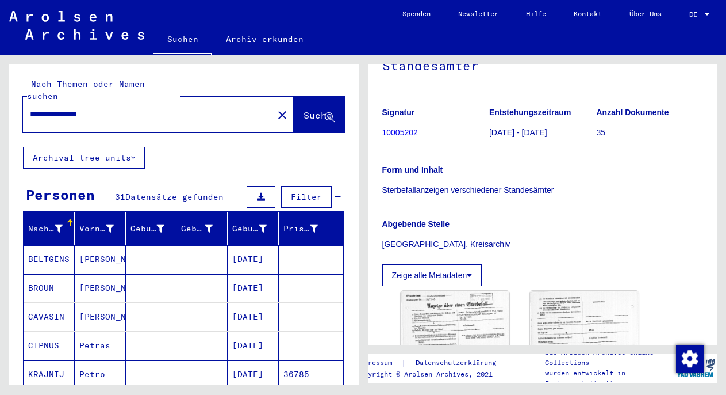
scroll to position [31, 0]
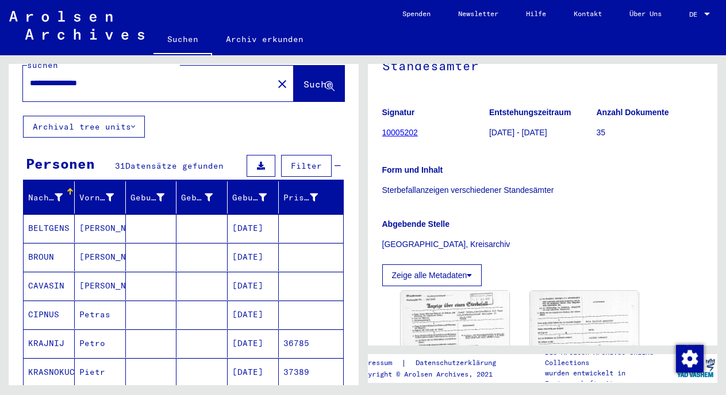
drag, startPoint x: 87, startPoint y: 75, endPoint x: 24, endPoint y: 72, distance: 62.8
click at [24, 72] on div "**********" at bounding box center [144, 83] width 243 height 26
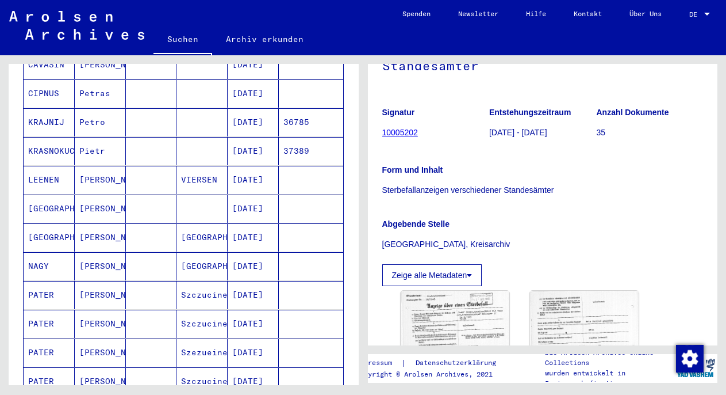
scroll to position [254, 0]
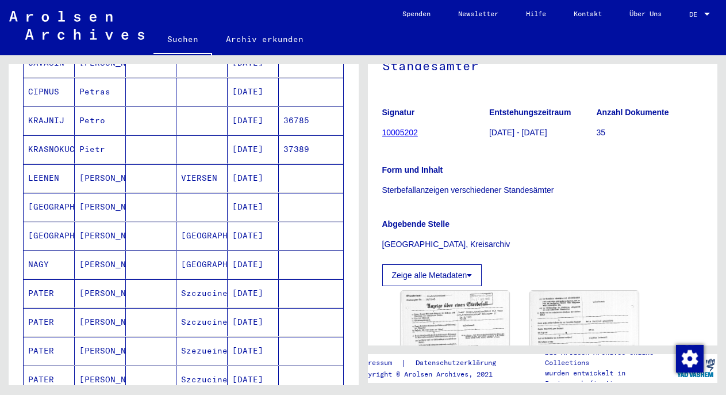
click at [159, 288] on mat-cell at bounding box center [151, 293] width 51 height 28
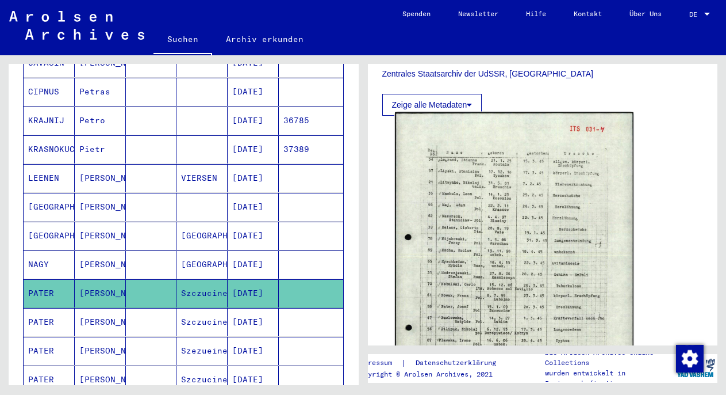
scroll to position [383, 0]
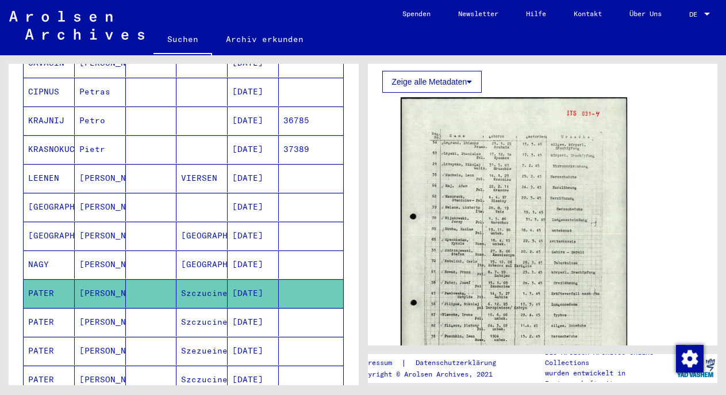
click at [198, 308] on mat-cell "Szczucine" at bounding box center [202, 322] width 51 height 28
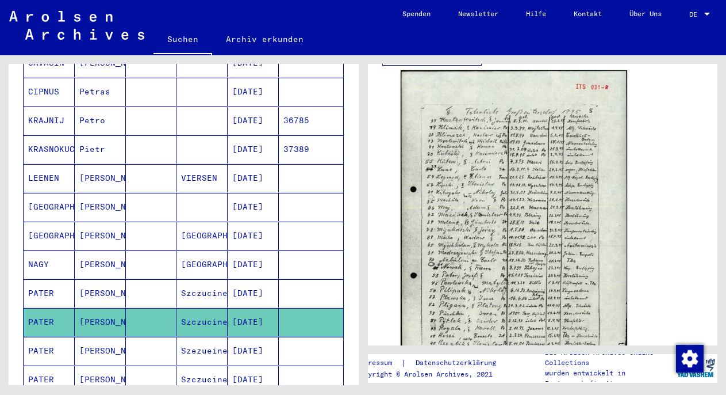
scroll to position [415, 0]
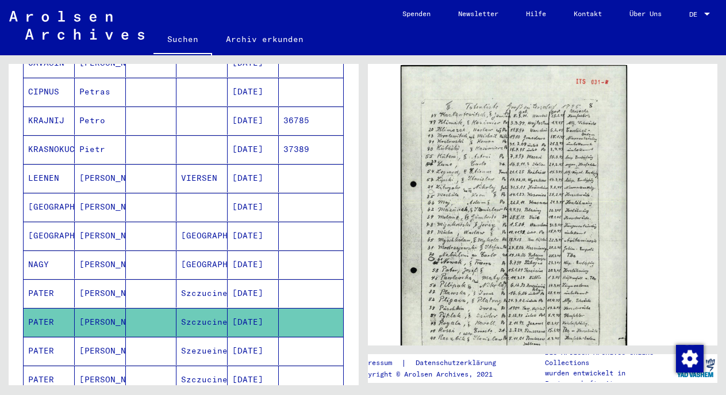
click at [126, 341] on mat-cell at bounding box center [151, 350] width 51 height 28
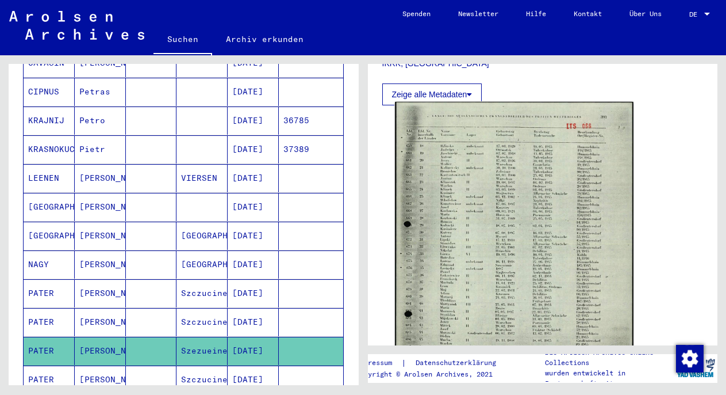
scroll to position [493, 0]
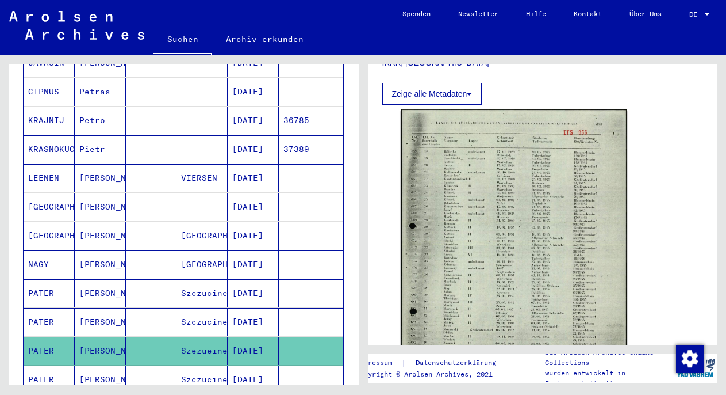
click at [206, 279] on mat-cell "Szczucine" at bounding box center [202, 293] width 51 height 28
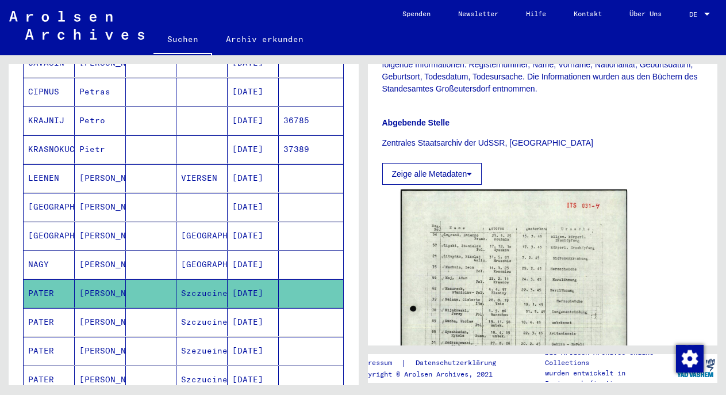
scroll to position [292, 0]
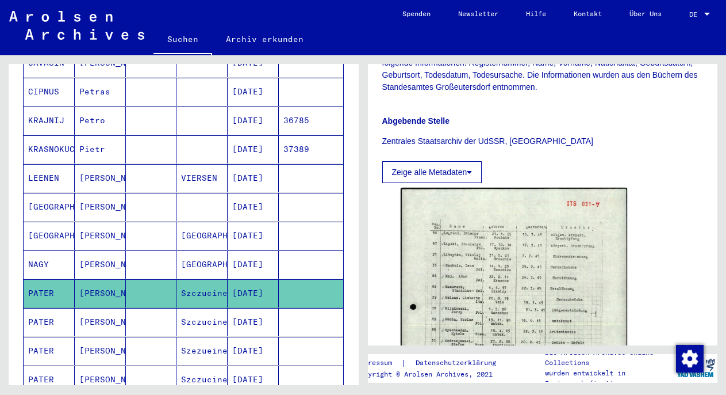
click at [152, 313] on mat-cell at bounding box center [151, 322] width 51 height 28
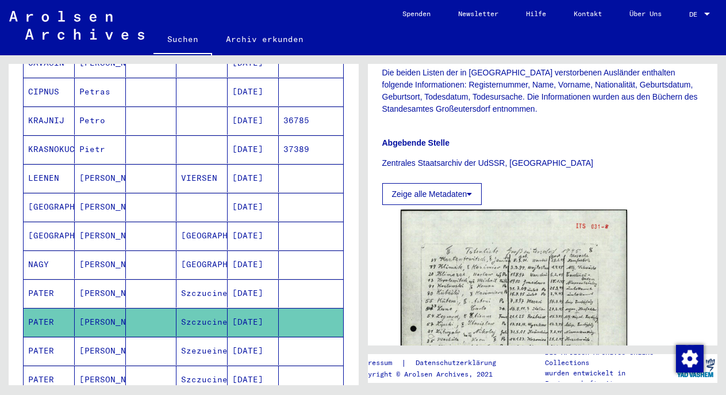
scroll to position [358, 0]
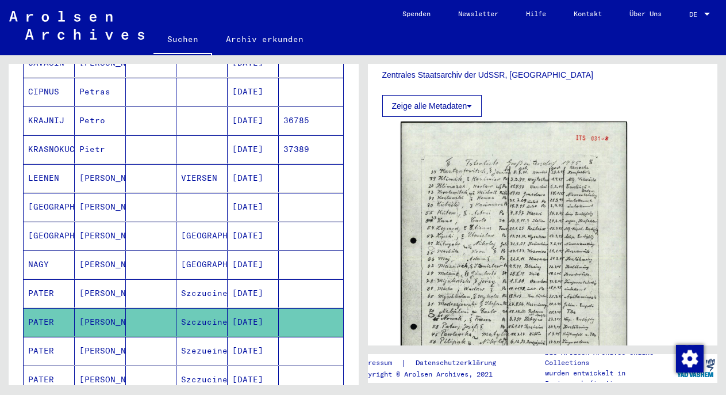
click at [206, 365] on mat-cell "Szczucine" at bounding box center [202, 379] width 51 height 28
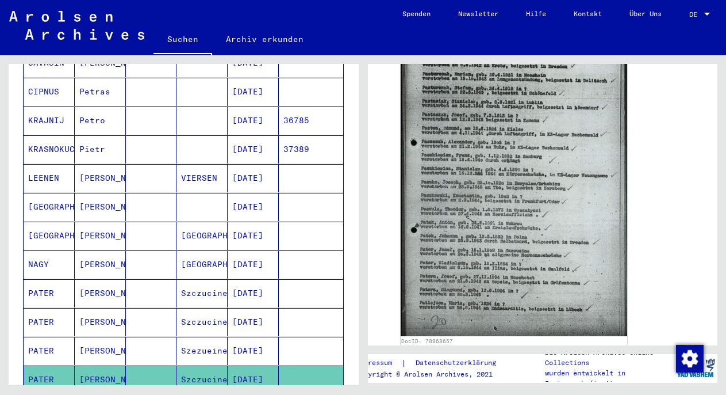
scroll to position [465, 0]
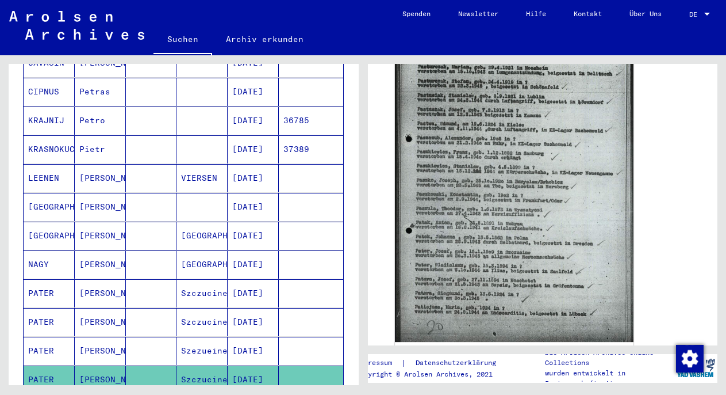
click at [540, 223] on img at bounding box center [514, 178] width 238 height 328
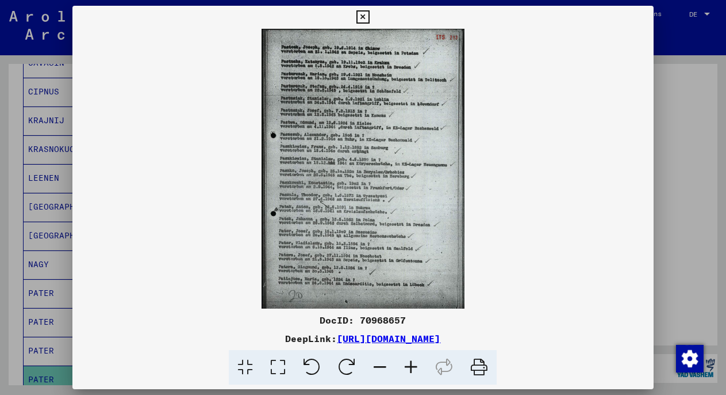
click at [412, 362] on icon at bounding box center [411, 367] width 31 height 35
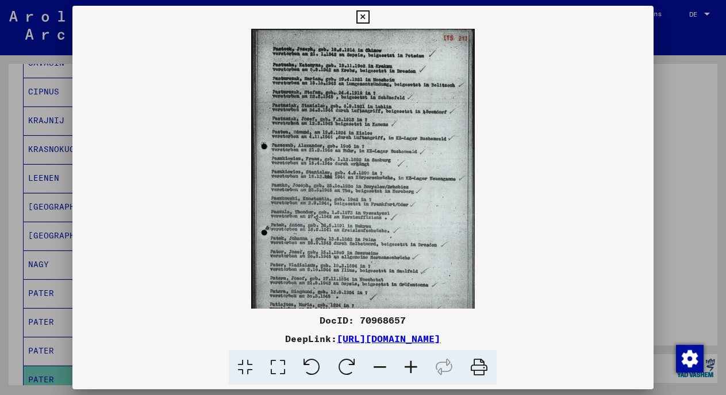
click at [412, 362] on icon at bounding box center [411, 367] width 31 height 35
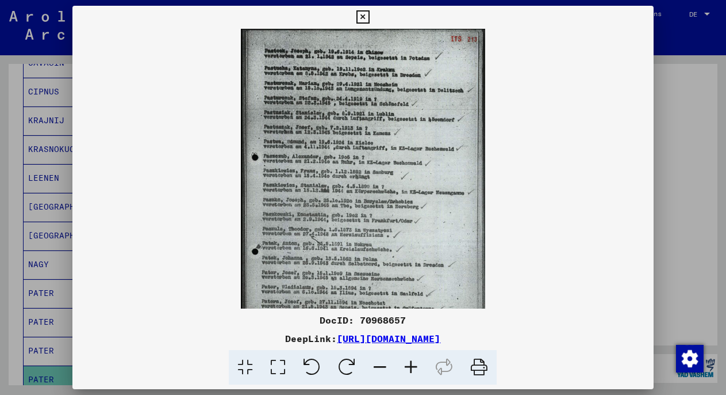
click at [412, 362] on icon at bounding box center [411, 367] width 31 height 35
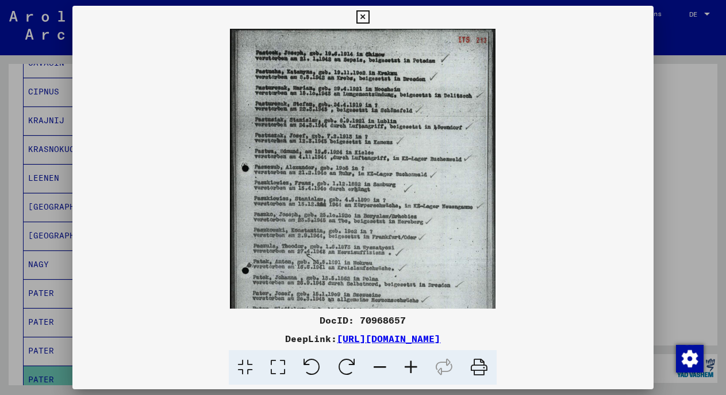
click at [412, 362] on icon at bounding box center [411, 367] width 31 height 35
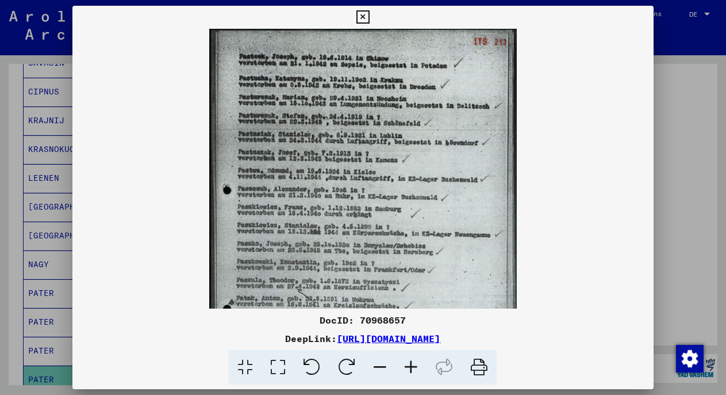
click at [412, 362] on icon at bounding box center [411, 367] width 31 height 35
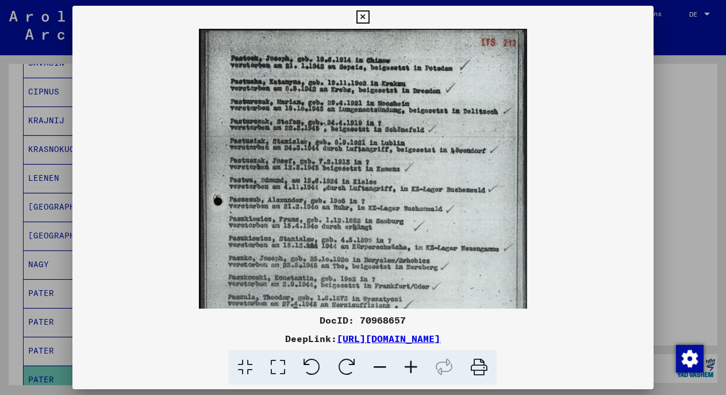
click at [412, 362] on icon at bounding box center [411, 367] width 31 height 35
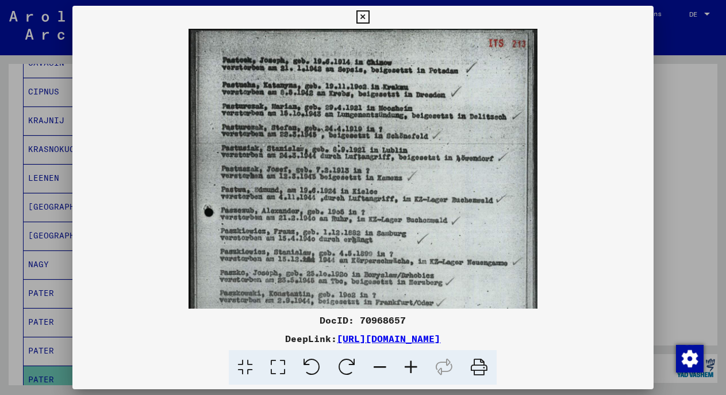
click at [412, 362] on icon at bounding box center [411, 367] width 31 height 35
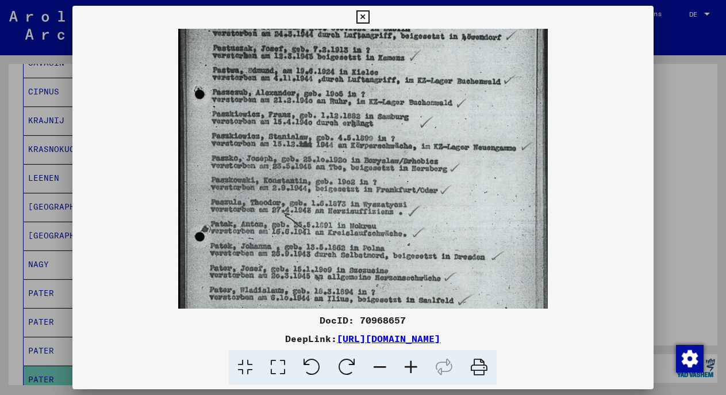
scroll to position [131, 0]
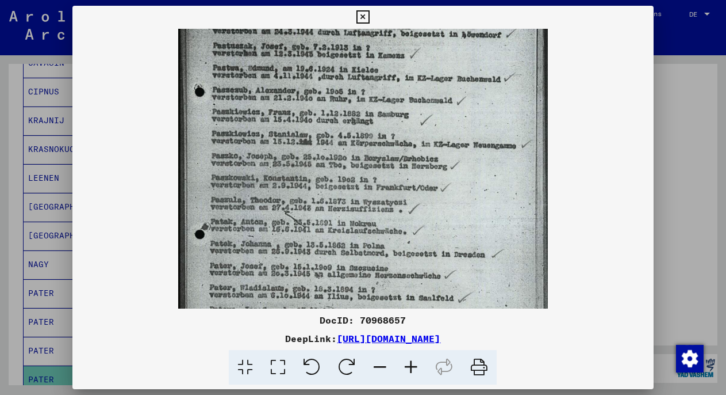
drag, startPoint x: 243, startPoint y: 267, endPoint x: 257, endPoint y: 136, distance: 131.8
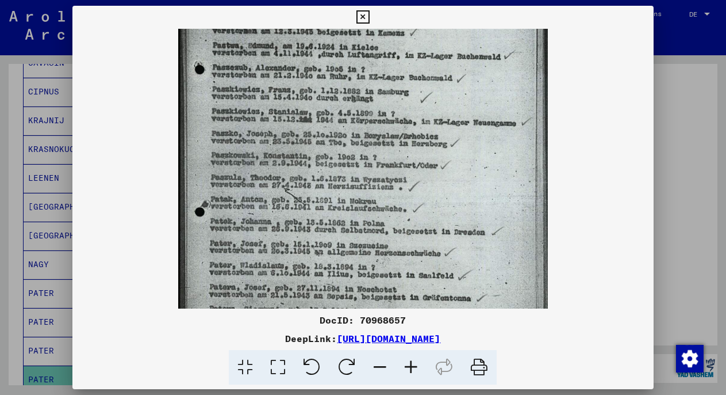
drag, startPoint x: 238, startPoint y: 288, endPoint x: 239, endPoint y: 261, distance: 26.5
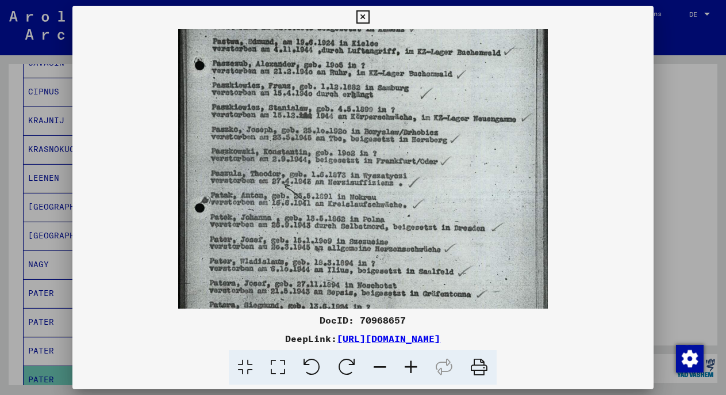
click at [239, 261] on img at bounding box center [363, 126] width 370 height 510
click at [72, 308] on div at bounding box center [363, 197] width 726 height 395
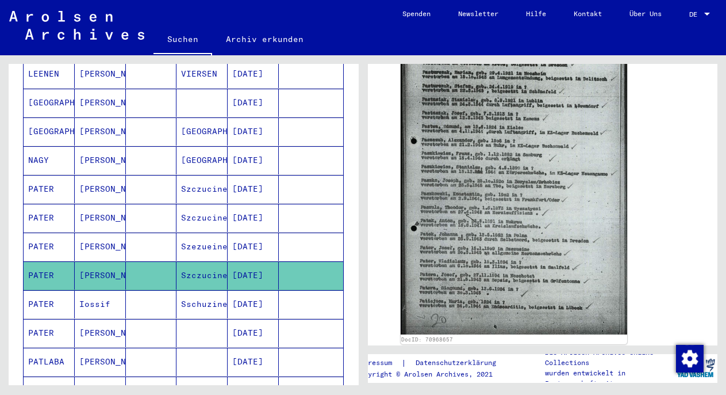
click at [122, 290] on mat-cell "Iossif" at bounding box center [100, 304] width 51 height 28
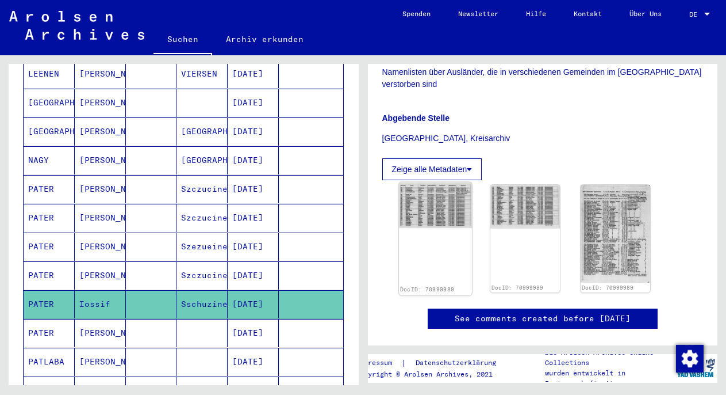
click at [425, 254] on div "DocID: 70999989" at bounding box center [435, 238] width 73 height 113
click at [431, 217] on img at bounding box center [435, 205] width 73 height 46
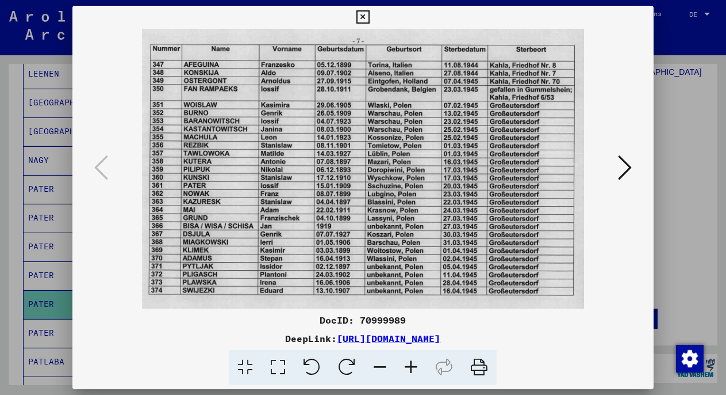
click at [55, 276] on div at bounding box center [363, 197] width 726 height 395
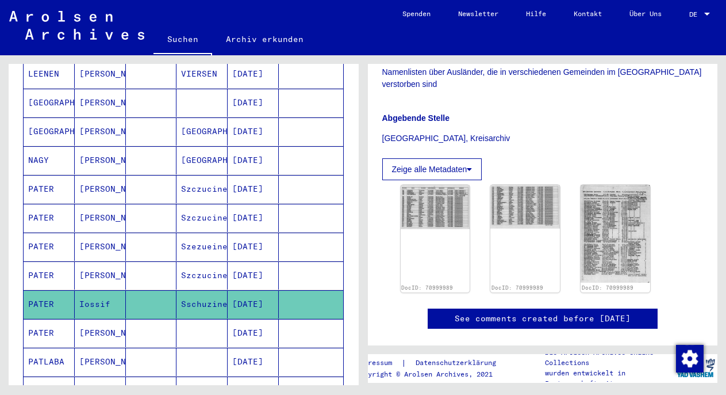
click at [56, 272] on mat-cell "PATER" at bounding box center [49, 275] width 51 height 28
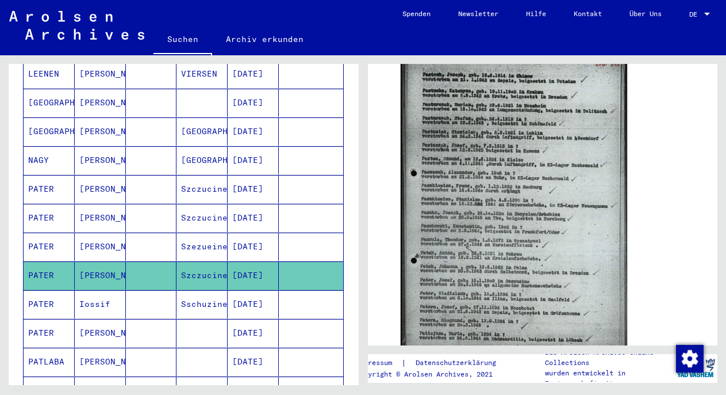
click at [197, 235] on mat-cell "Szezueine" at bounding box center [202, 246] width 51 height 28
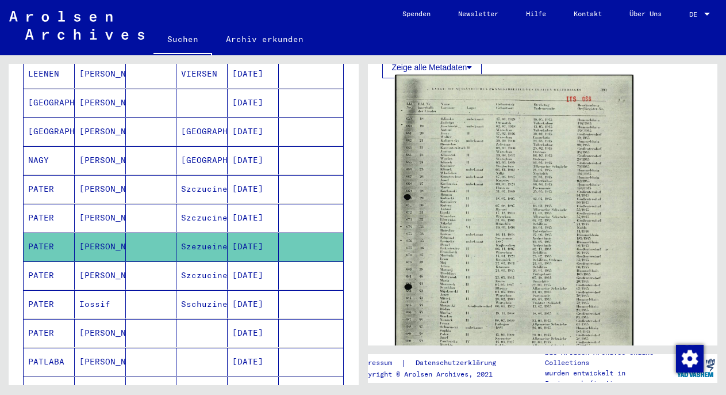
scroll to position [522, 0]
click at [483, 225] on img at bounding box center [514, 239] width 238 height 334
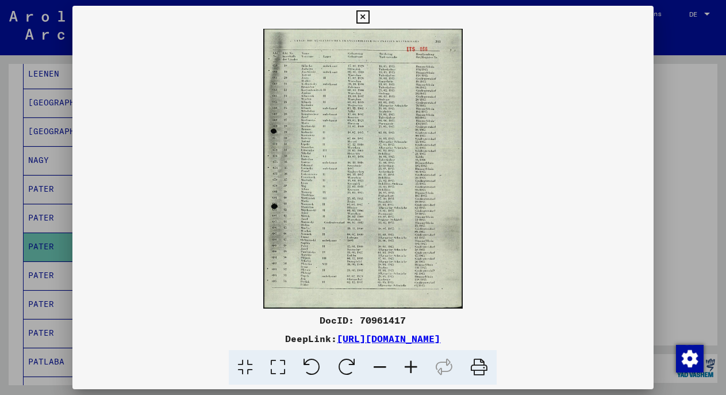
click at [420, 354] on icon at bounding box center [411, 367] width 31 height 35
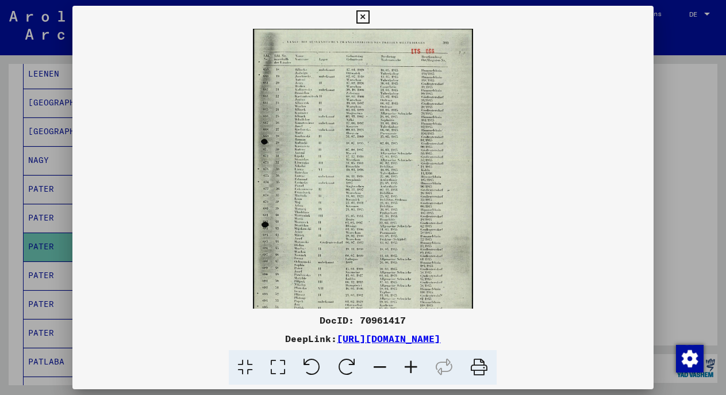
click at [420, 354] on icon at bounding box center [411, 367] width 31 height 35
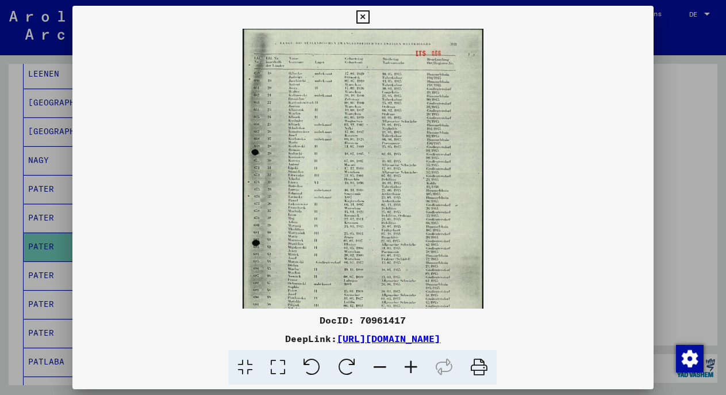
click at [420, 354] on icon at bounding box center [411, 367] width 31 height 35
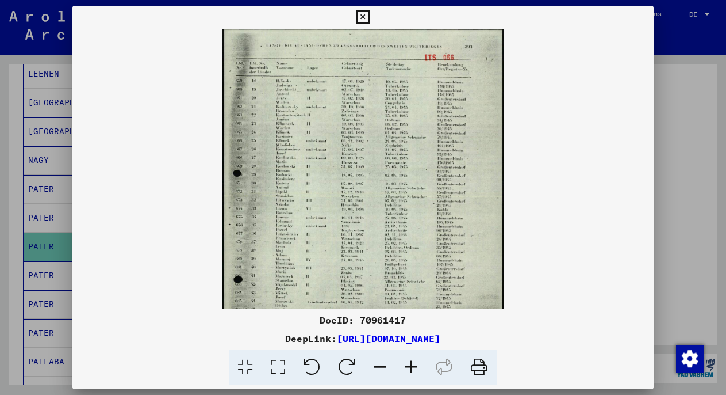
click at [420, 354] on icon at bounding box center [411, 367] width 31 height 35
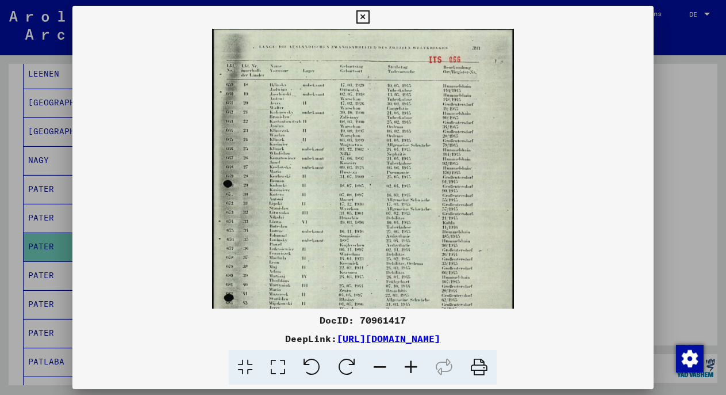
click at [420, 354] on icon at bounding box center [411, 367] width 31 height 35
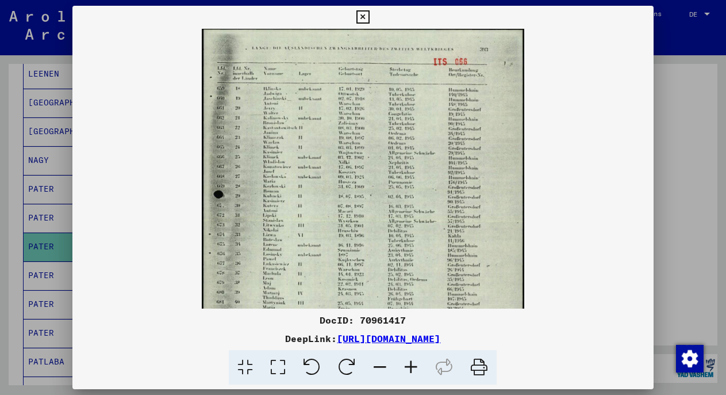
click at [420, 354] on icon at bounding box center [411, 367] width 31 height 35
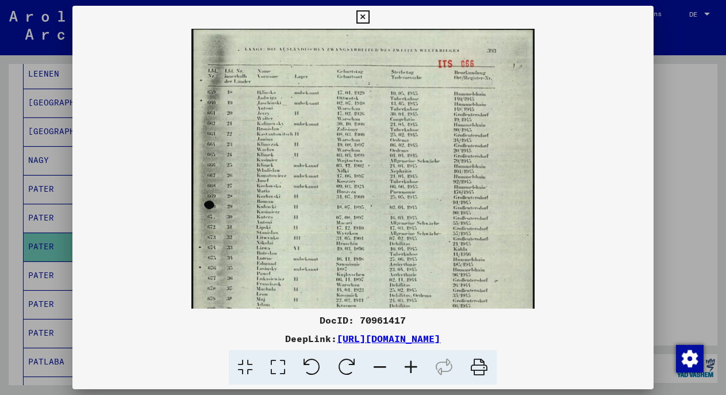
click at [420, 354] on icon at bounding box center [411, 367] width 31 height 35
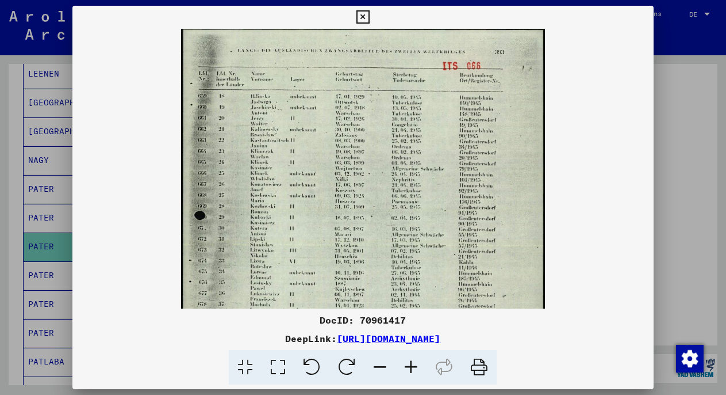
click at [420, 354] on icon at bounding box center [411, 367] width 31 height 35
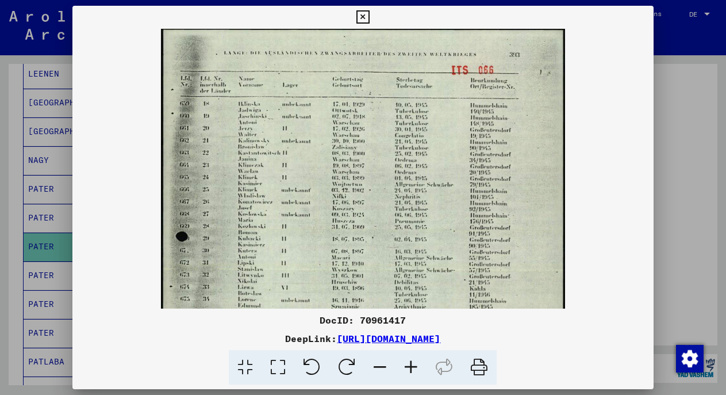
click at [420, 354] on icon at bounding box center [411, 367] width 31 height 35
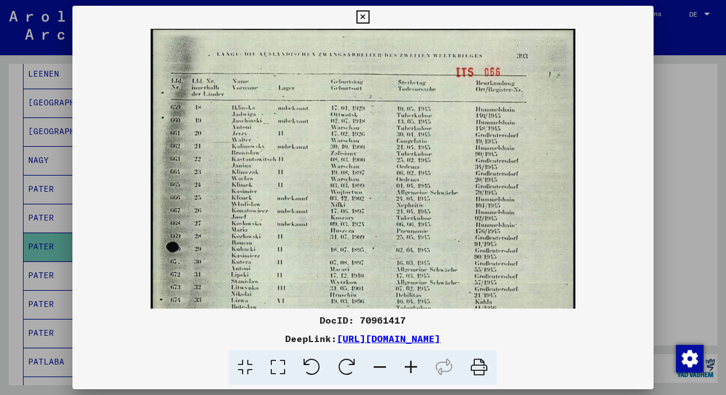
click at [420, 354] on icon at bounding box center [411, 367] width 31 height 35
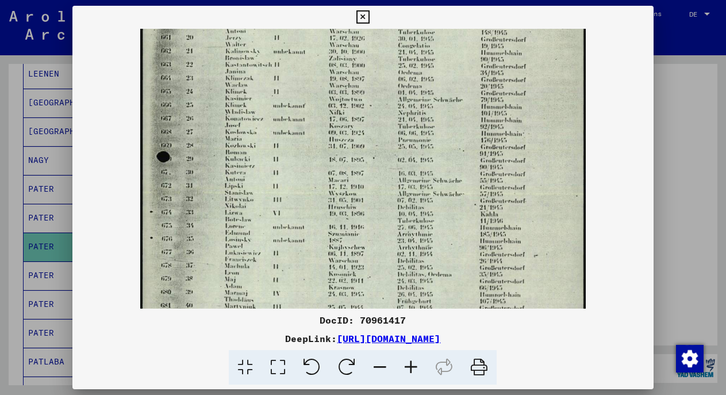
drag, startPoint x: 246, startPoint y: 231, endPoint x: 253, endPoint y: 129, distance: 102.1
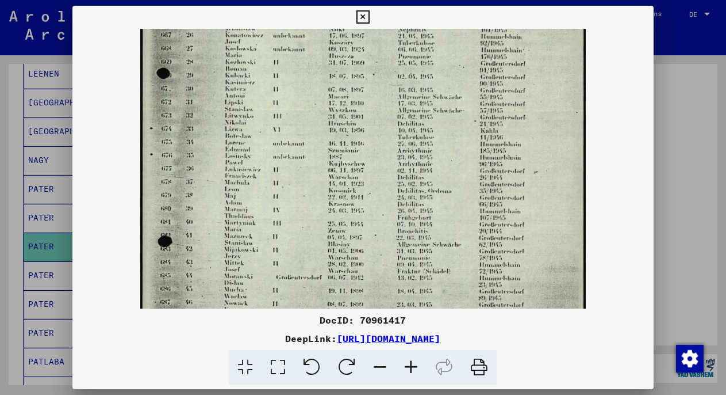
scroll to position [187, 0]
drag, startPoint x: 247, startPoint y: 265, endPoint x: 258, endPoint y: 179, distance: 86.3
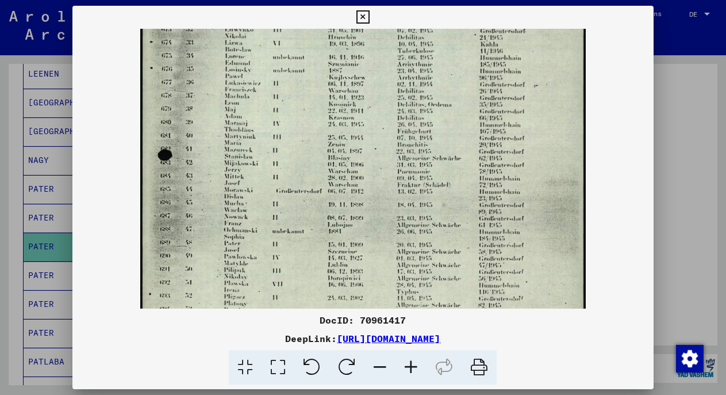
scroll to position [273, 0]
drag, startPoint x: 246, startPoint y: 280, endPoint x: 250, endPoint y: 194, distance: 85.8
click at [678, 103] on div at bounding box center [363, 197] width 726 height 395
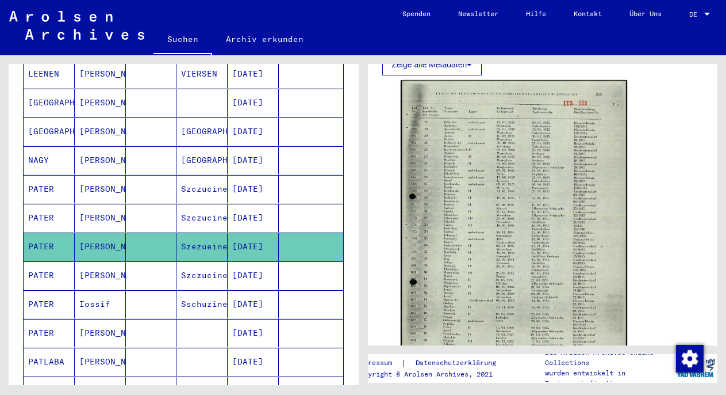
click at [154, 268] on mat-cell at bounding box center [151, 275] width 51 height 28
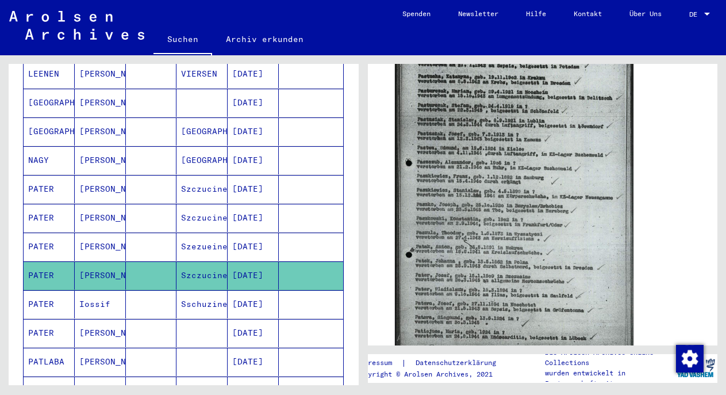
scroll to position [450, 0]
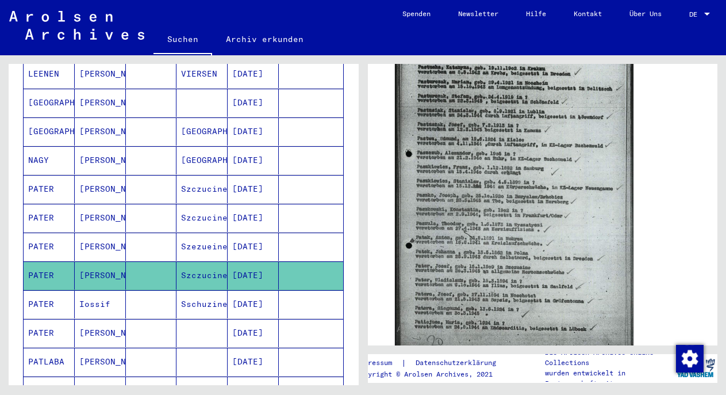
click at [475, 266] on img at bounding box center [514, 193] width 238 height 328
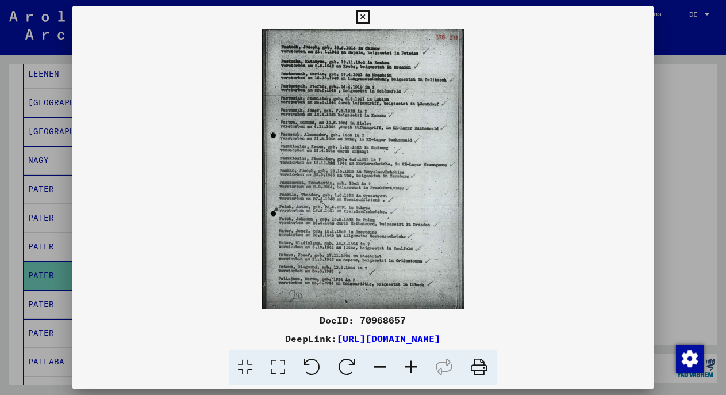
click at [406, 381] on icon at bounding box center [411, 367] width 31 height 35
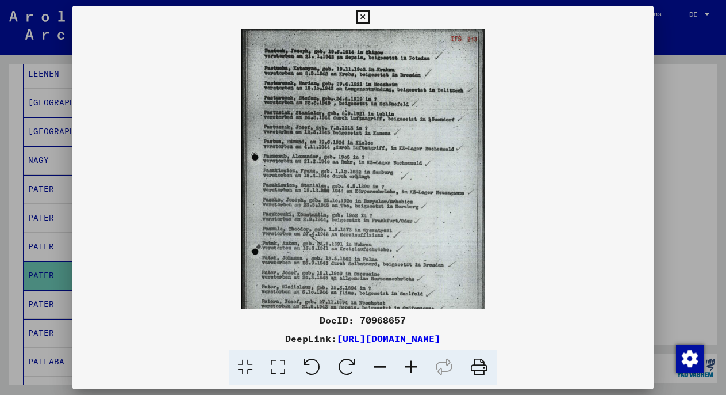
click at [406, 381] on icon at bounding box center [411, 367] width 31 height 35
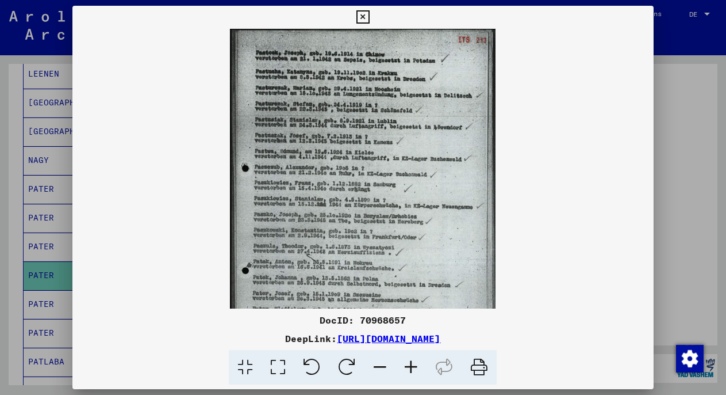
click at [406, 381] on icon at bounding box center [411, 367] width 31 height 35
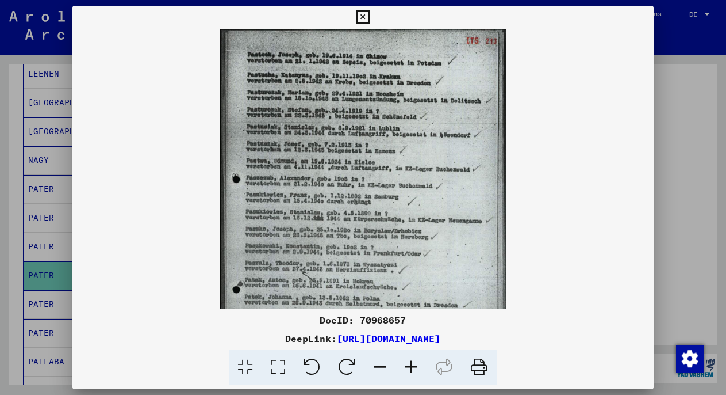
click at [406, 381] on icon at bounding box center [411, 367] width 31 height 35
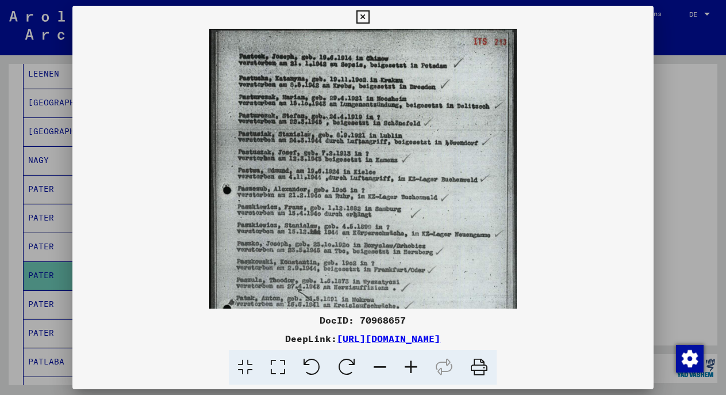
click at [406, 381] on icon at bounding box center [411, 367] width 31 height 35
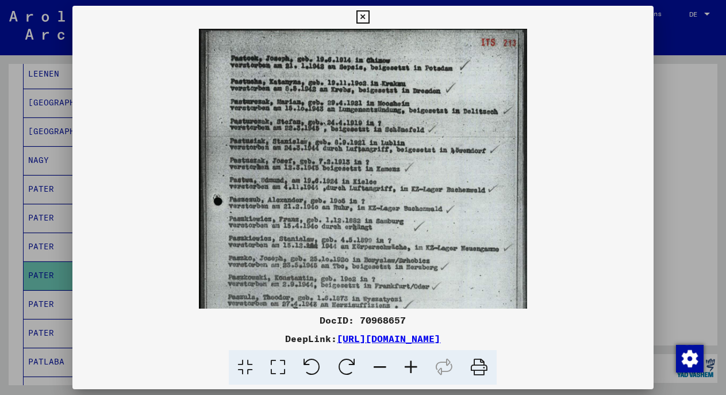
scroll to position [173, 0]
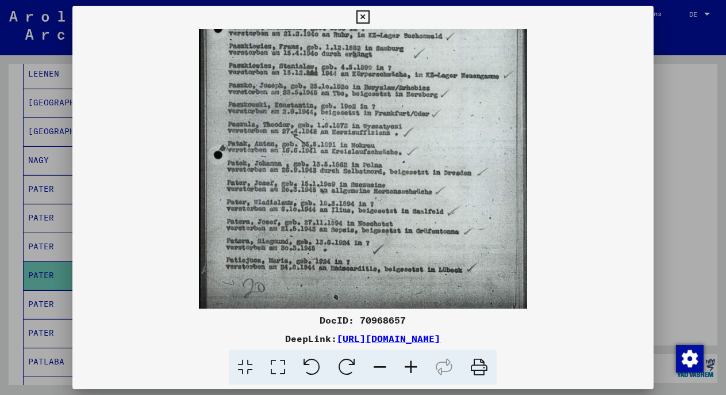
drag, startPoint x: 419, startPoint y: 230, endPoint x: 419, endPoint y: -51, distance: 280.7
click at [674, 112] on div at bounding box center [363, 197] width 726 height 395
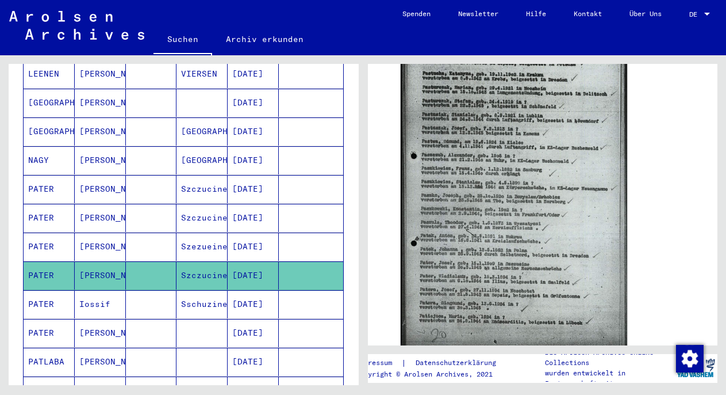
click at [62, 300] on mat-cell "PATER" at bounding box center [49, 304] width 51 height 28
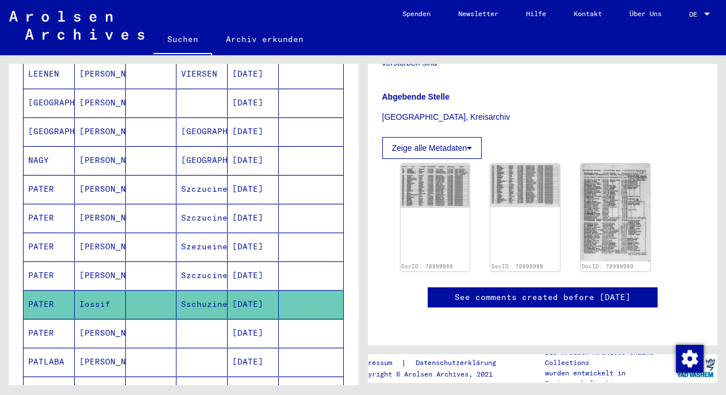
scroll to position [335, 0]
click at [444, 174] on img at bounding box center [435, 184] width 73 height 46
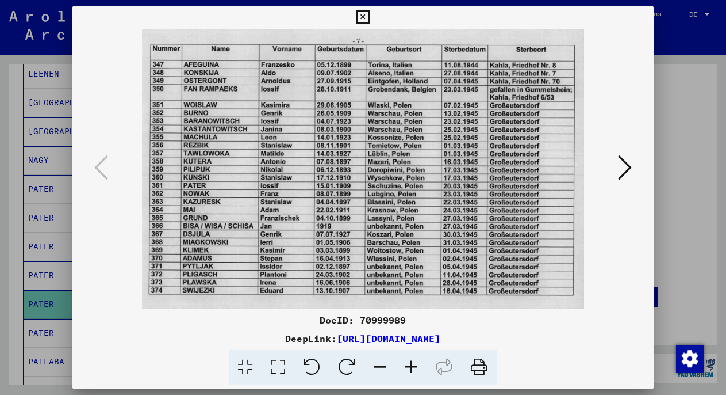
click at [703, 97] on div at bounding box center [363, 197] width 726 height 395
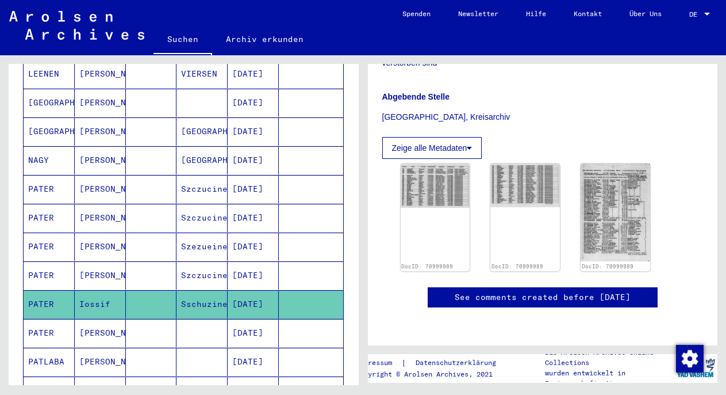
scroll to position [320, 0]
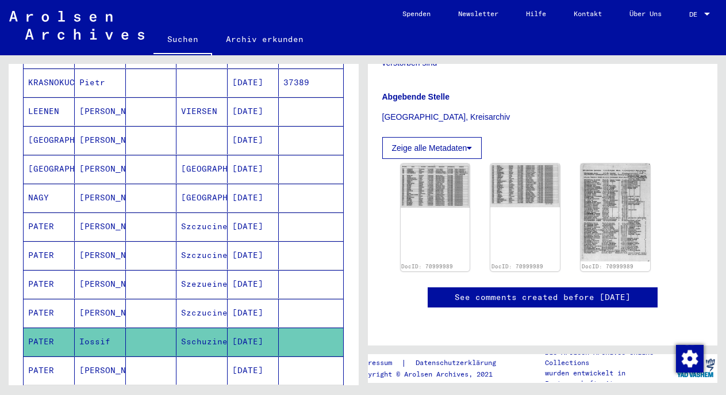
click at [178, 212] on mat-cell "Szczucine" at bounding box center [202, 226] width 51 height 28
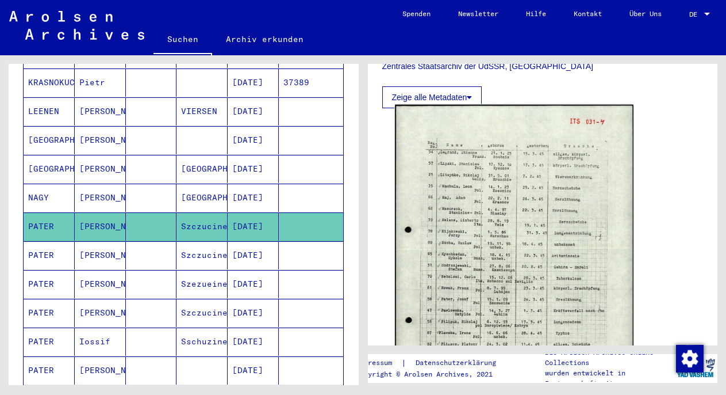
scroll to position [422, 0]
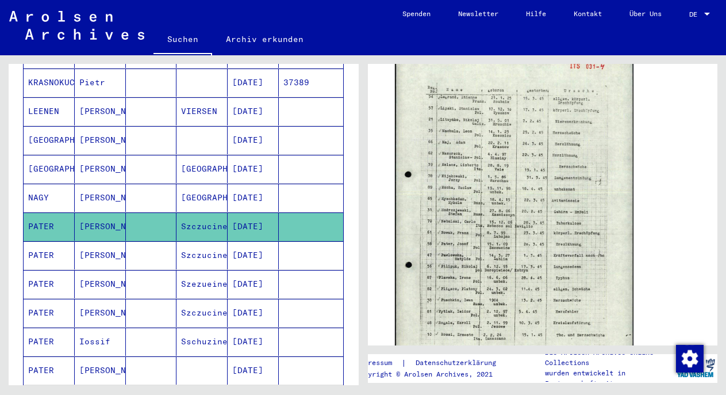
click at [484, 204] on img at bounding box center [514, 218] width 238 height 338
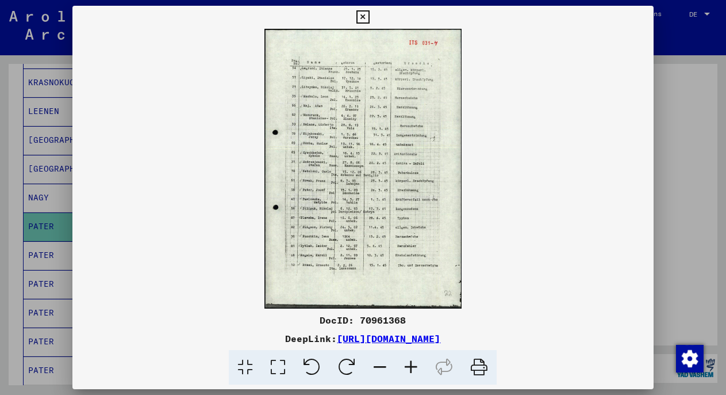
click at [415, 367] on icon at bounding box center [411, 367] width 31 height 35
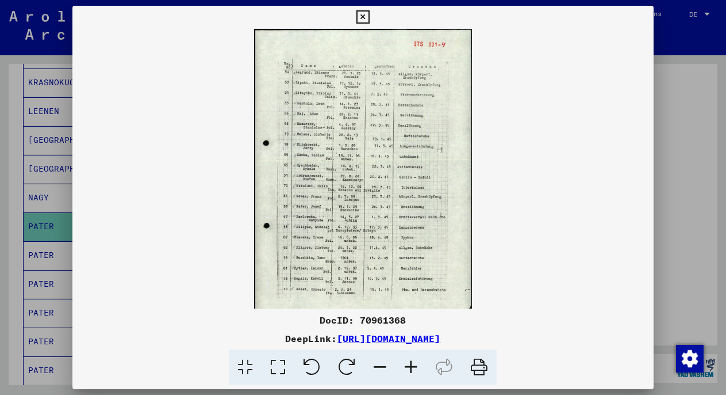
click at [415, 367] on icon at bounding box center [411, 367] width 31 height 35
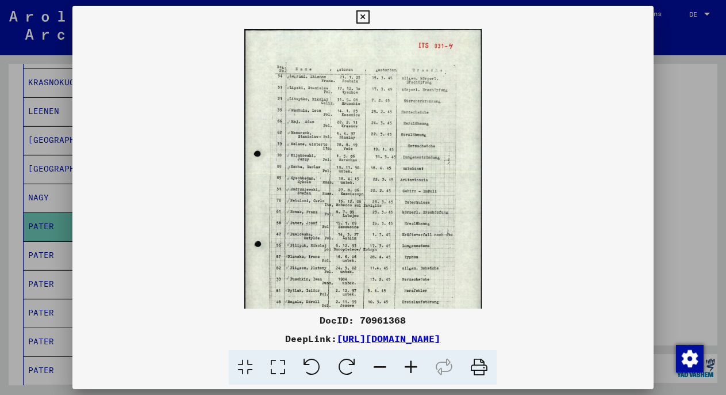
click at [415, 367] on icon at bounding box center [411, 367] width 31 height 35
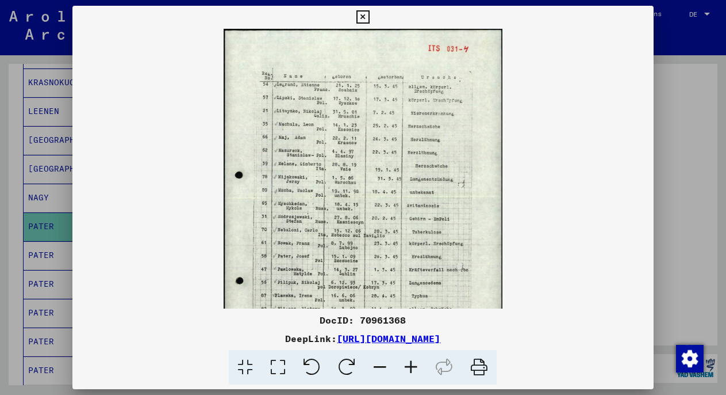
click at [415, 367] on icon at bounding box center [411, 367] width 31 height 35
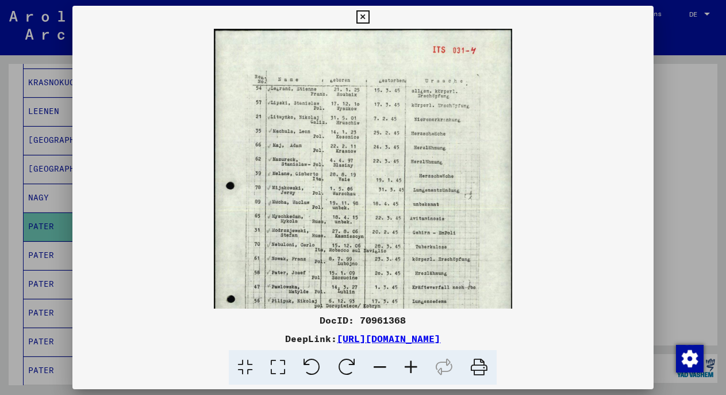
click at [415, 367] on icon at bounding box center [411, 367] width 31 height 35
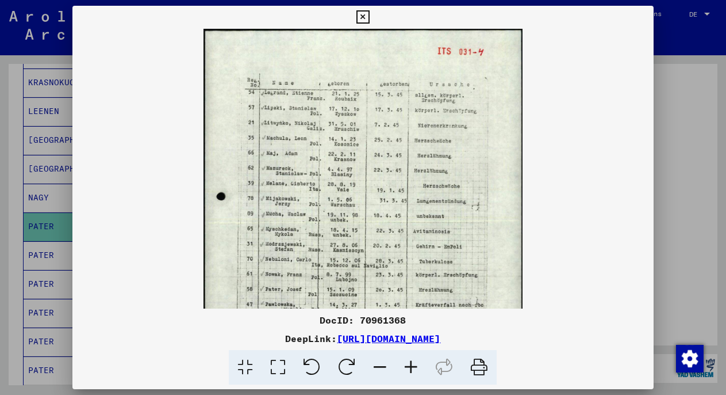
click at [415, 367] on icon at bounding box center [411, 367] width 31 height 35
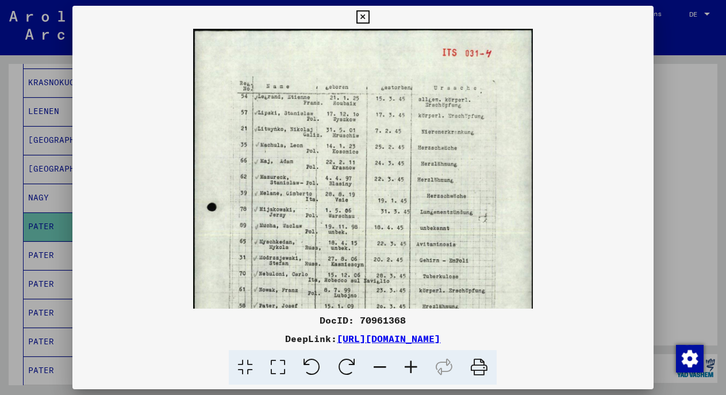
click at [415, 367] on icon at bounding box center [411, 367] width 31 height 35
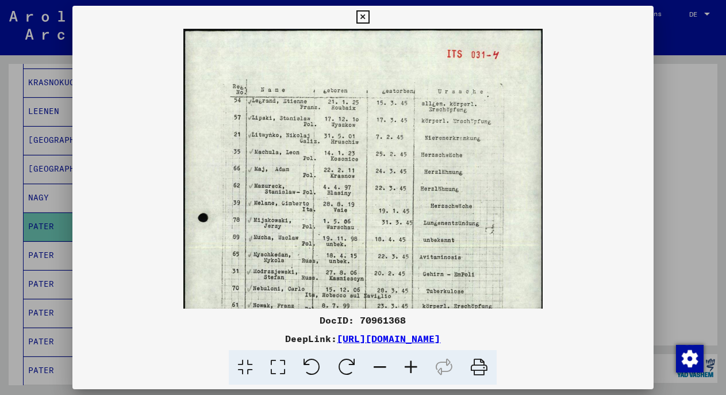
click at [415, 367] on icon at bounding box center [411, 367] width 31 height 35
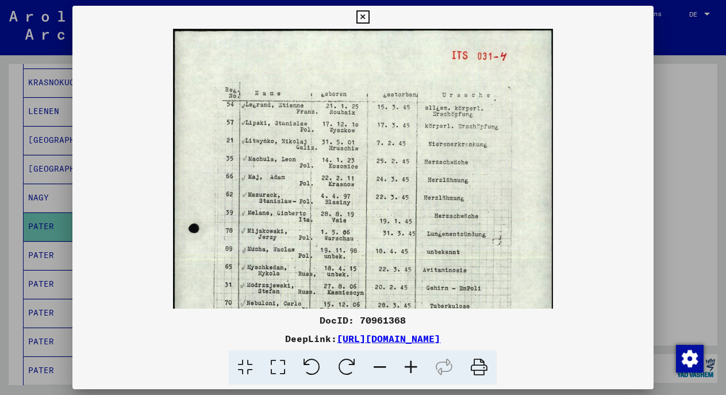
click at [415, 367] on icon at bounding box center [411, 367] width 31 height 35
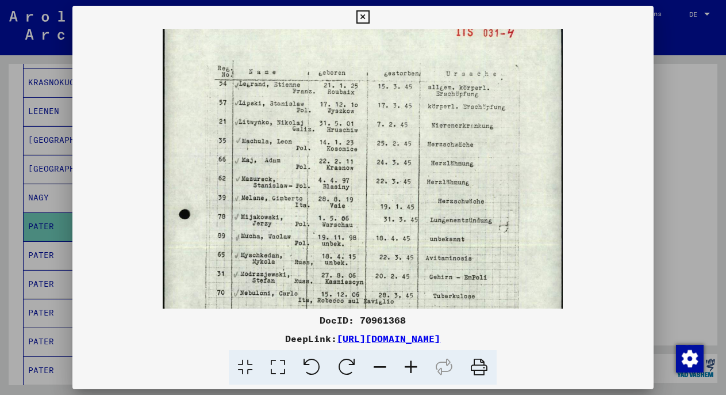
drag, startPoint x: 405, startPoint y: 189, endPoint x: 414, endPoint y: 112, distance: 77.6
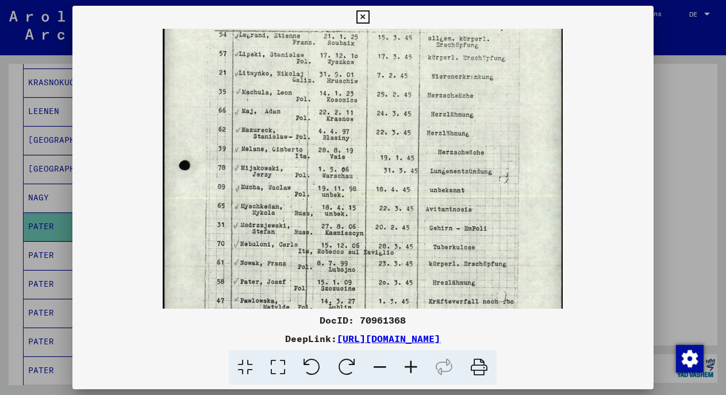
click at [670, 128] on div at bounding box center [363, 197] width 726 height 395
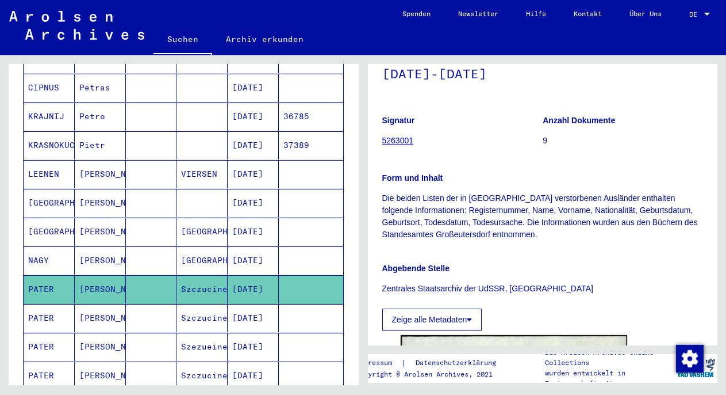
scroll to position [303, 0]
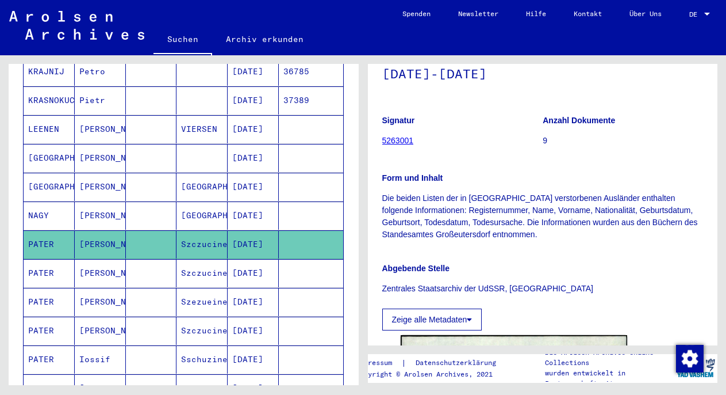
click at [200, 261] on mat-cell "Szczucine" at bounding box center [202, 273] width 51 height 28
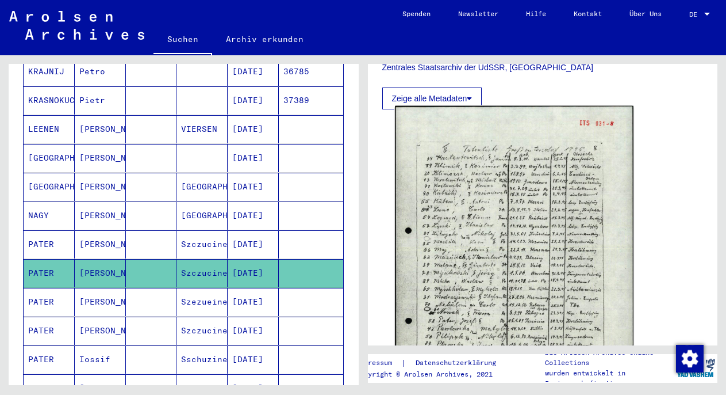
scroll to position [365, 0]
click at [531, 194] on img at bounding box center [514, 275] width 238 height 336
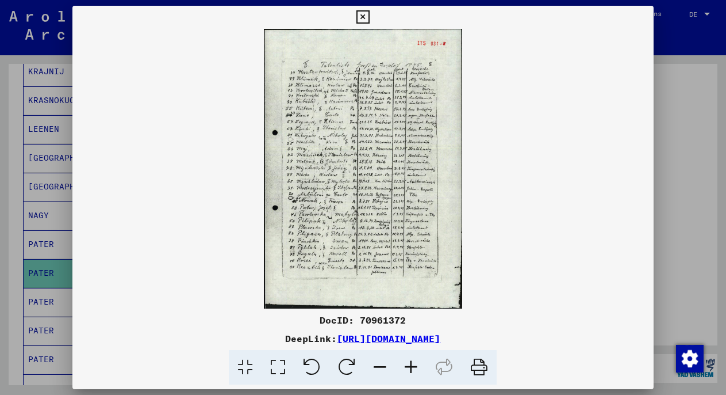
click at [415, 362] on icon at bounding box center [411, 367] width 31 height 35
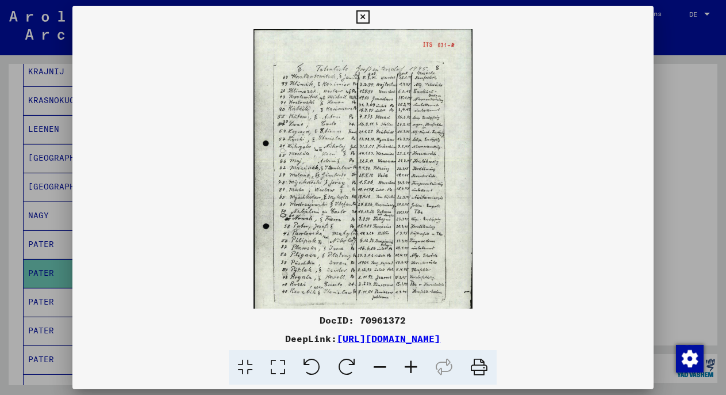
click at [415, 362] on icon at bounding box center [411, 367] width 31 height 35
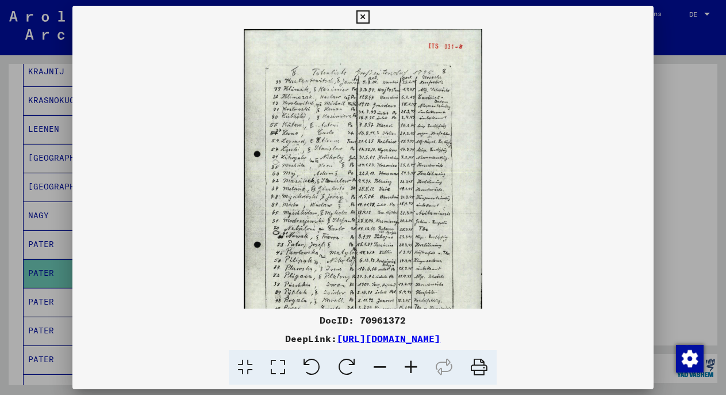
click at [415, 362] on icon at bounding box center [411, 367] width 31 height 35
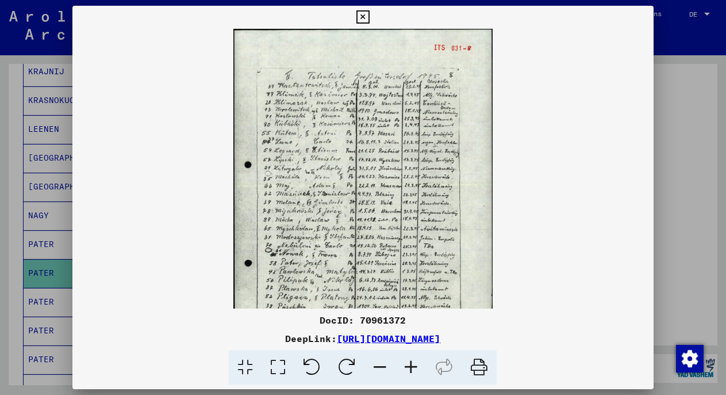
click at [415, 362] on icon at bounding box center [411, 367] width 31 height 35
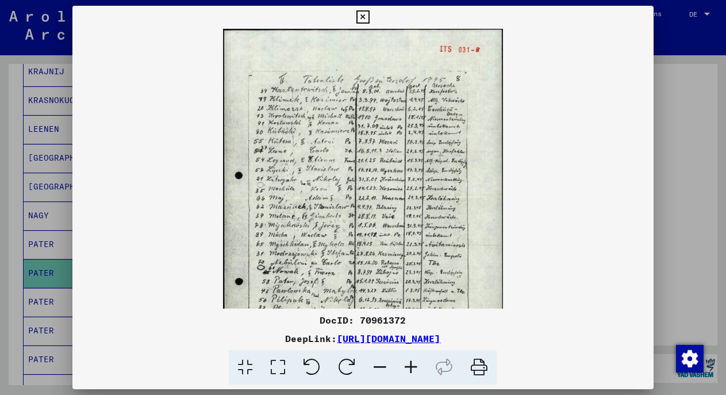
click at [415, 362] on icon at bounding box center [411, 367] width 31 height 35
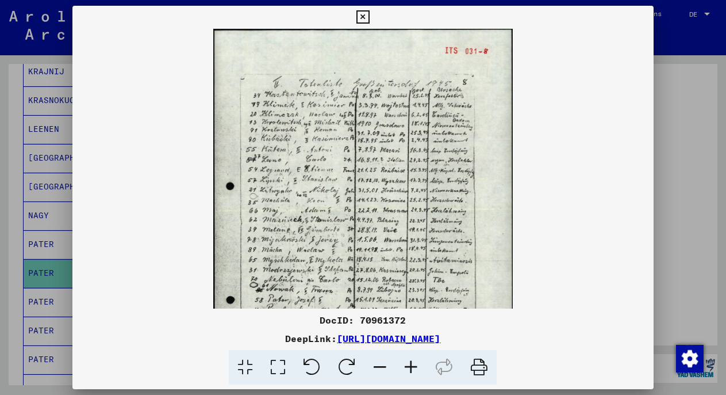
click at [415, 362] on icon at bounding box center [411, 367] width 31 height 35
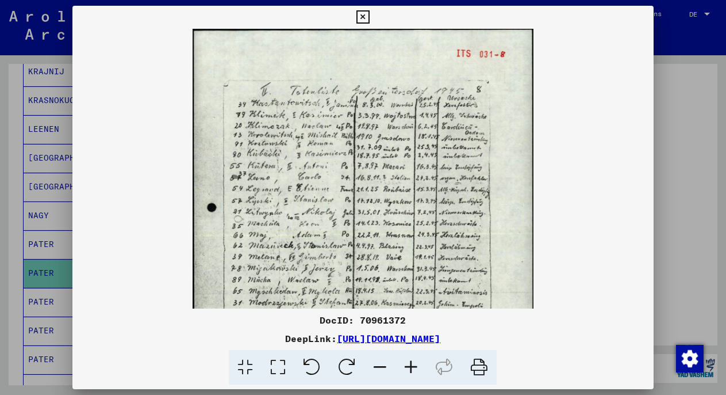
click at [415, 362] on icon at bounding box center [411, 367] width 31 height 35
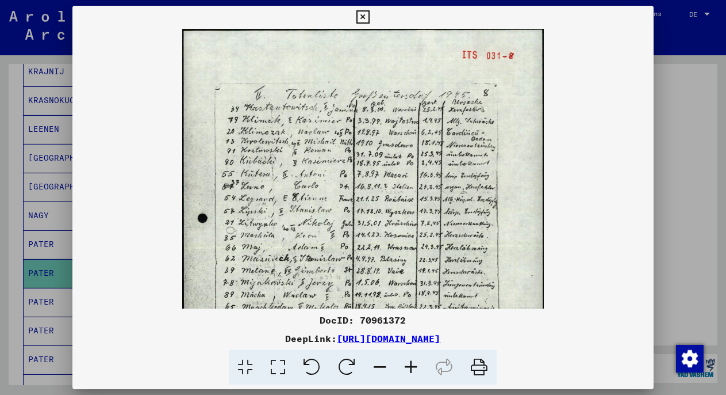
click at [415, 362] on icon at bounding box center [411, 367] width 31 height 35
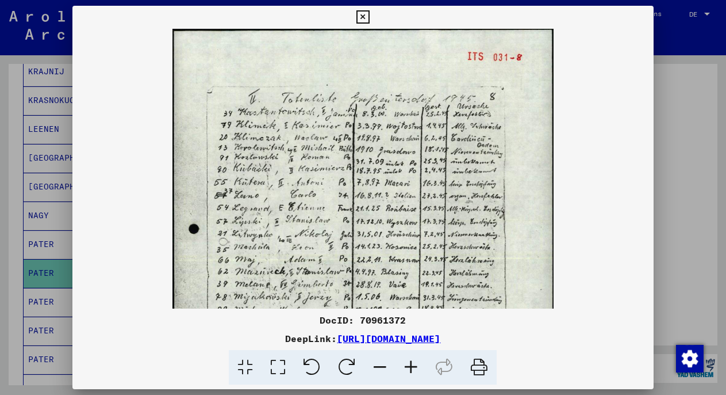
click at [415, 362] on icon at bounding box center [411, 367] width 31 height 35
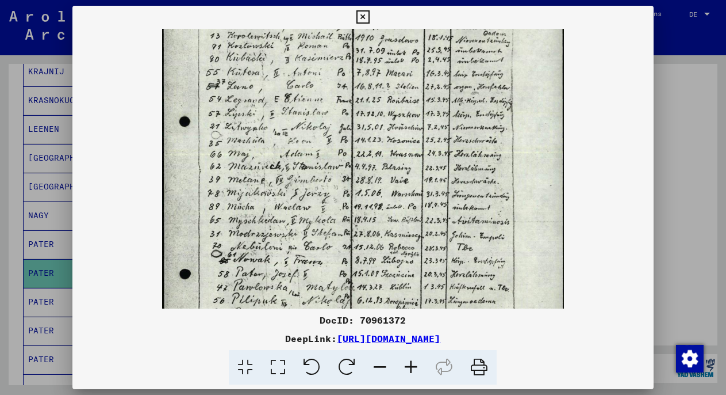
drag, startPoint x: 354, startPoint y: 273, endPoint x: 364, endPoint y: 155, distance: 118.3
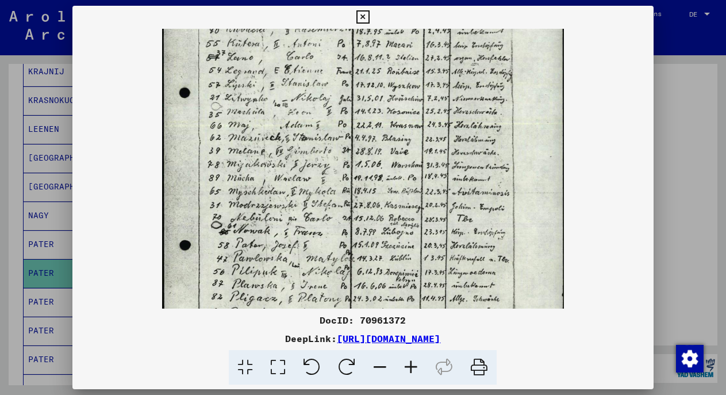
drag, startPoint x: 296, startPoint y: 216, endPoint x: 296, endPoint y: 187, distance: 29.3
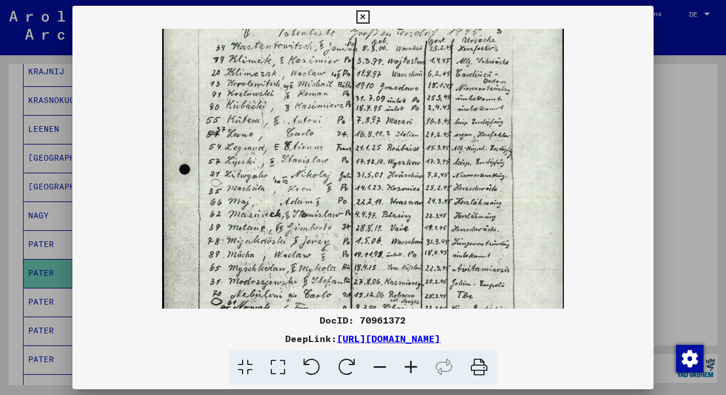
drag, startPoint x: 421, startPoint y: 249, endPoint x: 409, endPoint y: 329, distance: 80.9
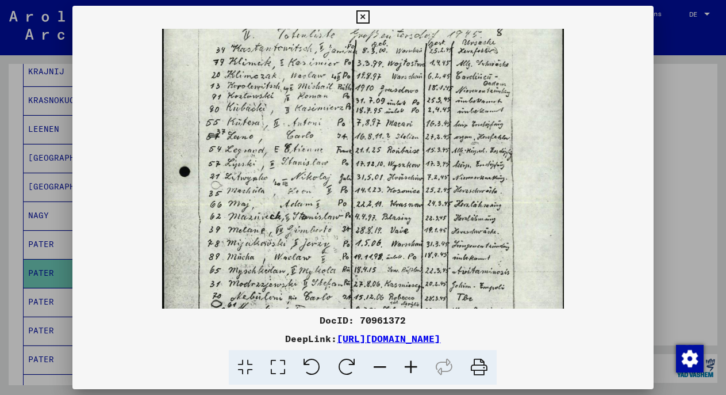
click at [674, 197] on div at bounding box center [363, 197] width 726 height 395
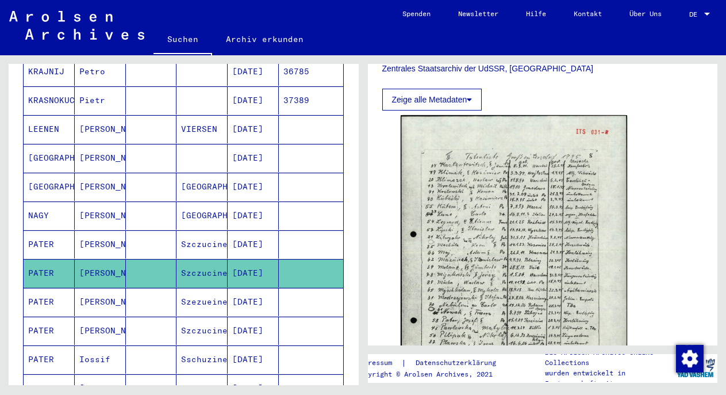
click at [177, 288] on mat-cell "Szezueine" at bounding box center [202, 302] width 51 height 28
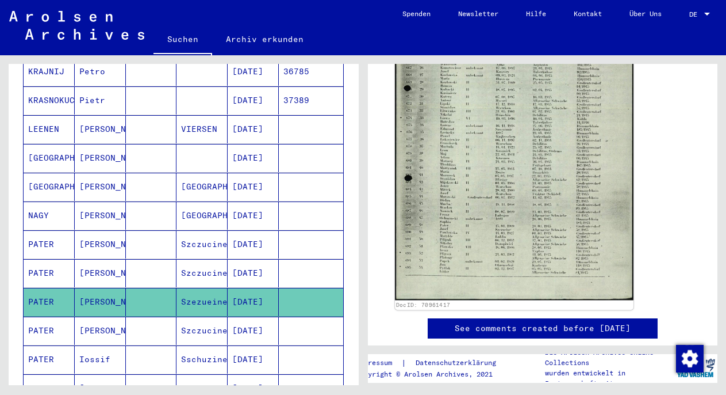
scroll to position [628, 0]
click at [526, 239] on img at bounding box center [514, 133] width 238 height 334
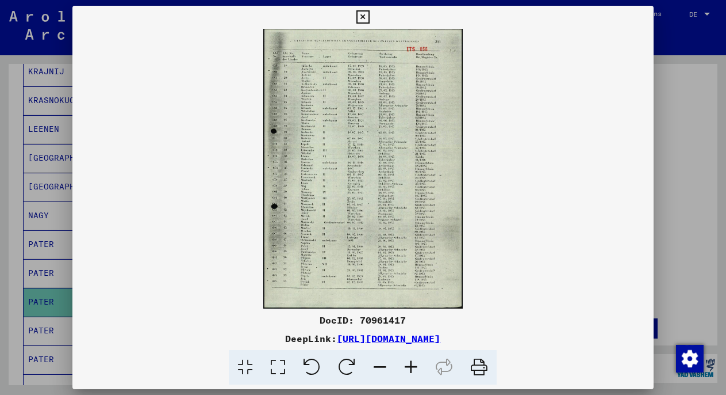
click at [418, 368] on icon at bounding box center [411, 367] width 31 height 35
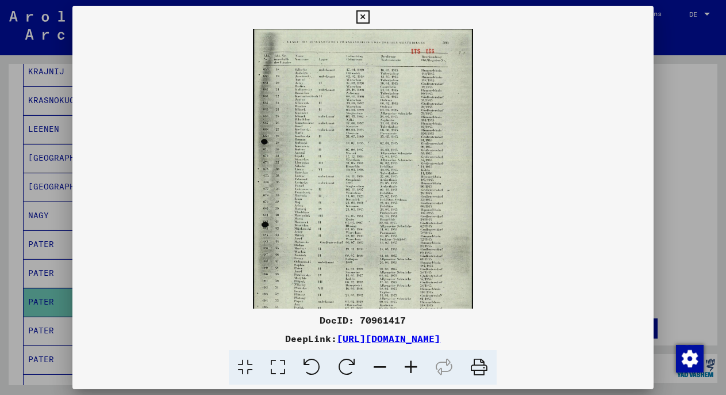
click at [418, 368] on icon at bounding box center [411, 367] width 31 height 35
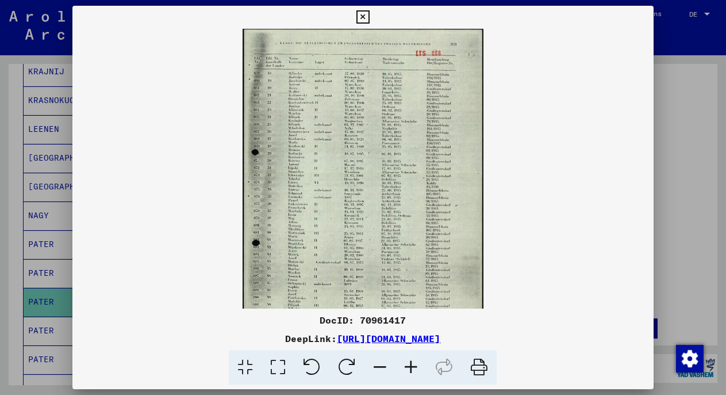
click at [418, 368] on icon at bounding box center [411, 367] width 31 height 35
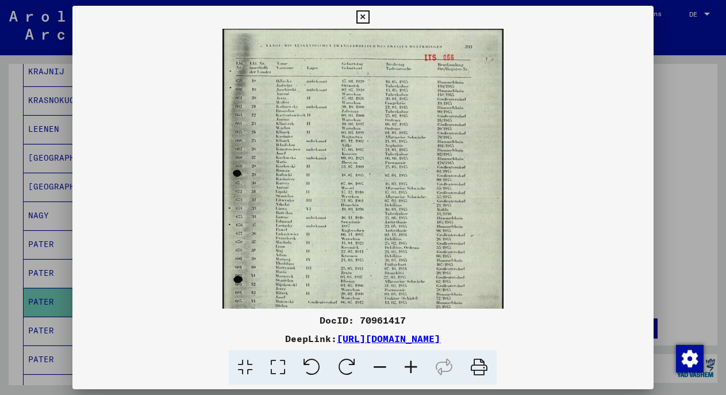
click at [418, 368] on icon at bounding box center [411, 367] width 31 height 35
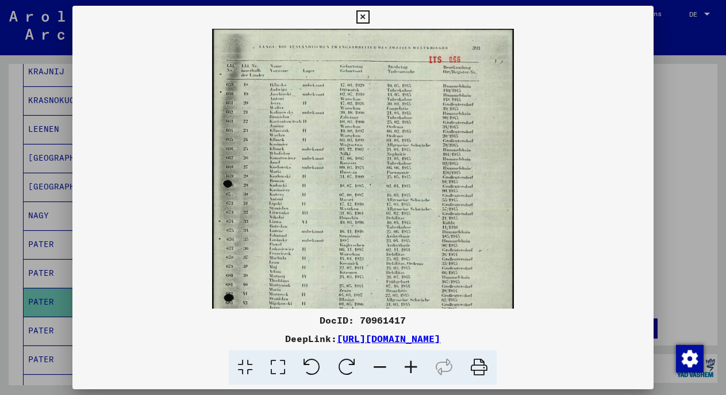
click at [687, 166] on div at bounding box center [363, 197] width 726 height 395
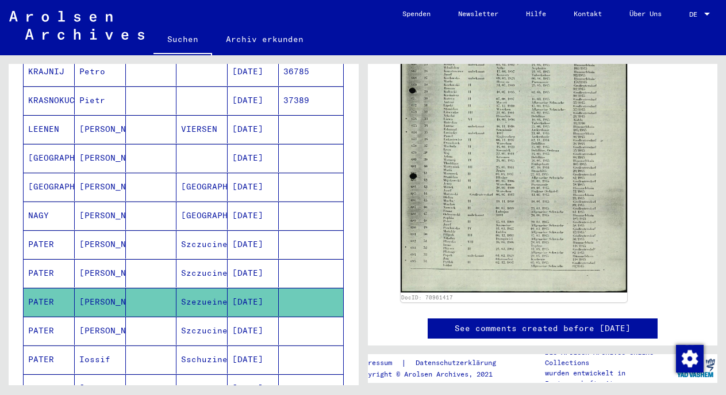
click at [113, 316] on mat-cell "Josef" at bounding box center [100, 330] width 51 height 28
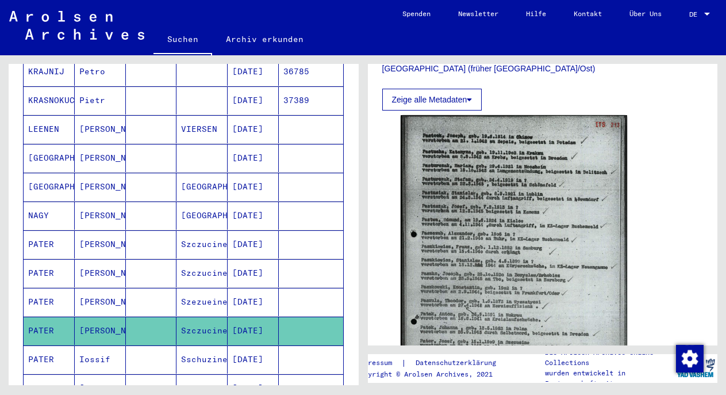
scroll to position [372, 0]
click at [126, 347] on mat-cell at bounding box center [151, 359] width 51 height 28
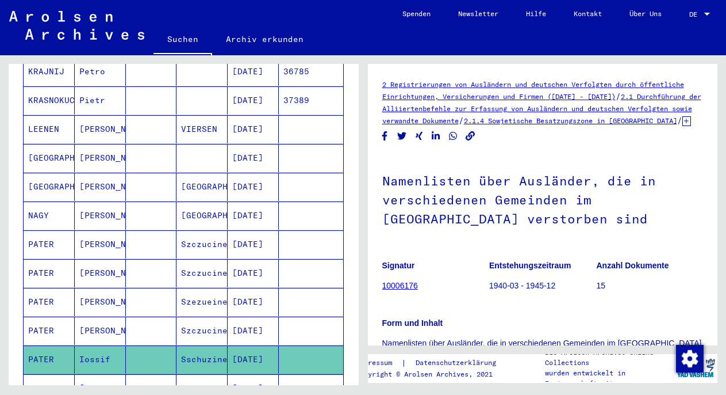
click at [182, 378] on mat-cell at bounding box center [202, 388] width 51 height 28
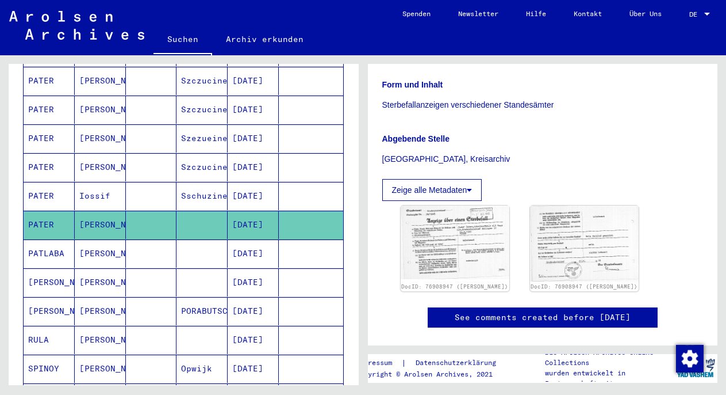
scroll to position [232, 0]
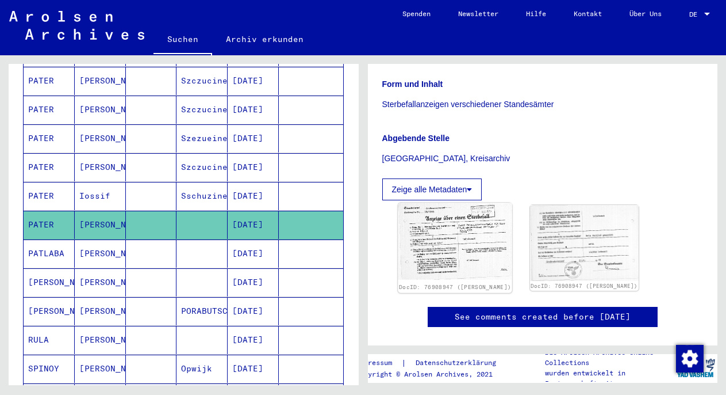
click at [430, 275] on img at bounding box center [455, 241] width 114 height 77
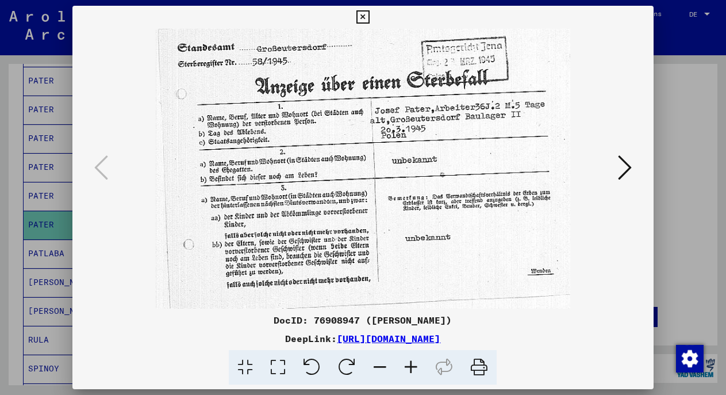
click at [616, 171] on button at bounding box center [625, 168] width 21 height 33
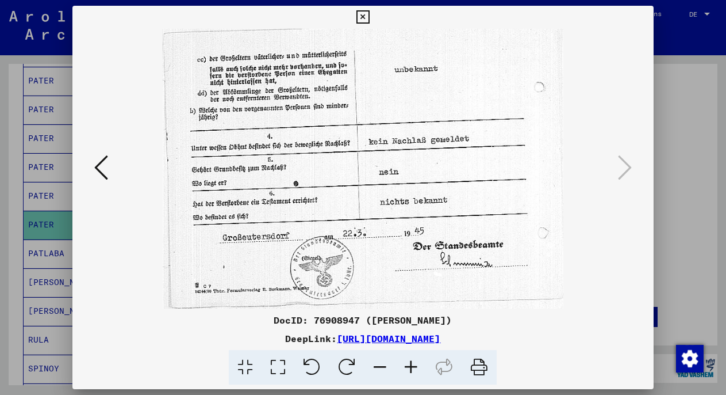
click at [71, 152] on div at bounding box center [363, 197] width 726 height 395
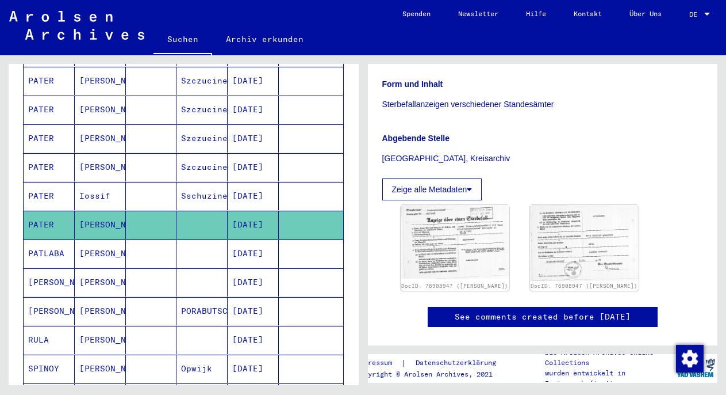
click at [100, 268] on mat-cell "Josef" at bounding box center [100, 282] width 51 height 28
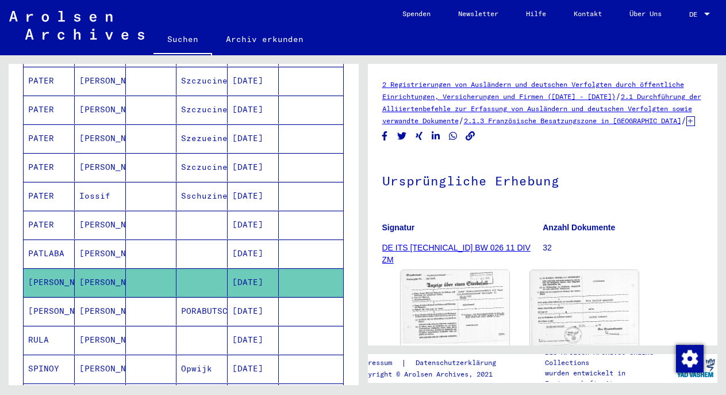
click at [114, 211] on mat-cell "JOSEF" at bounding box center [100, 225] width 51 height 28
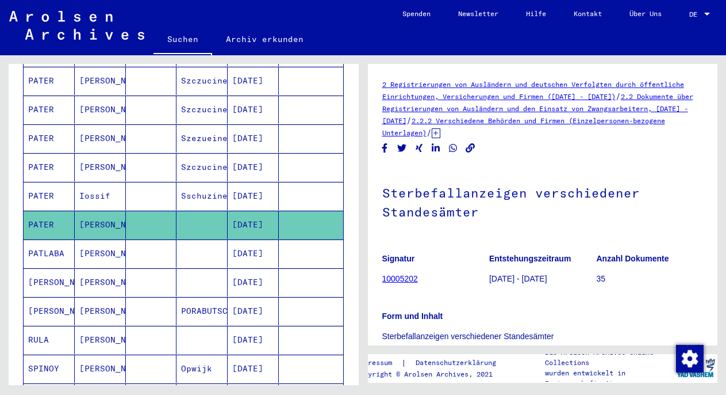
click at [116, 189] on mat-cell "Iossif" at bounding box center [100, 196] width 51 height 28
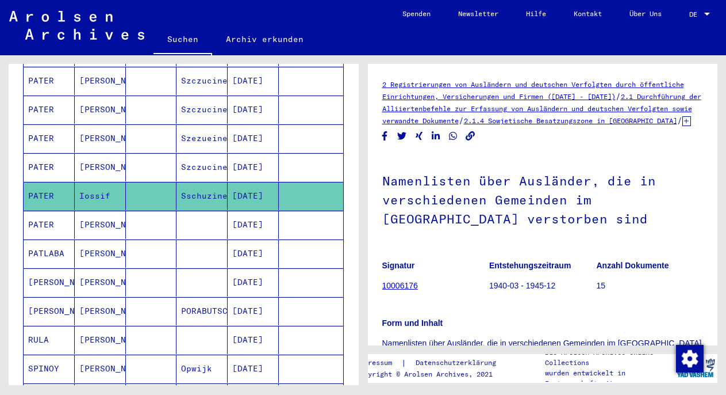
click at [106, 215] on mat-cell "JOSEF" at bounding box center [100, 225] width 51 height 28
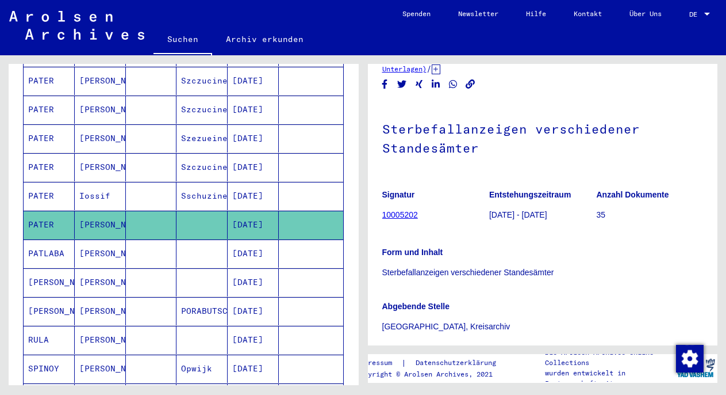
scroll to position [55, 0]
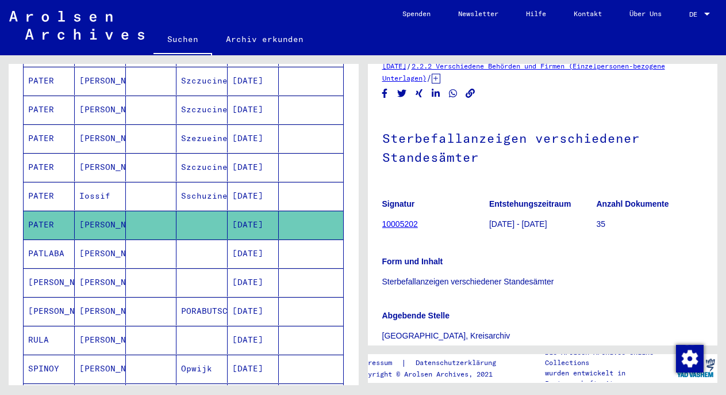
click at [208, 186] on mat-cell "Sschuzine" at bounding box center [202, 196] width 51 height 28
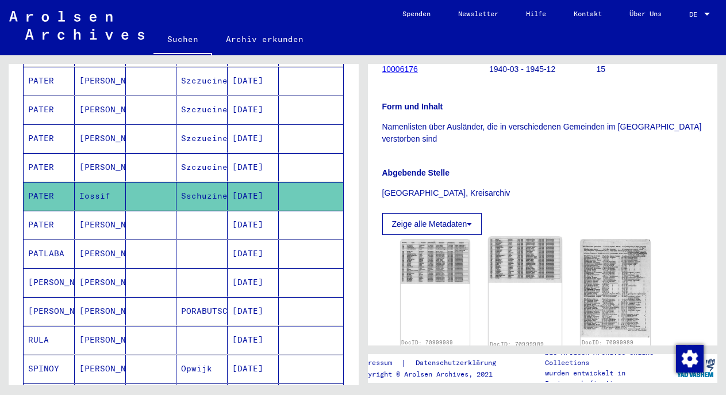
scroll to position [216, 0]
click at [429, 263] on img at bounding box center [435, 261] width 73 height 46
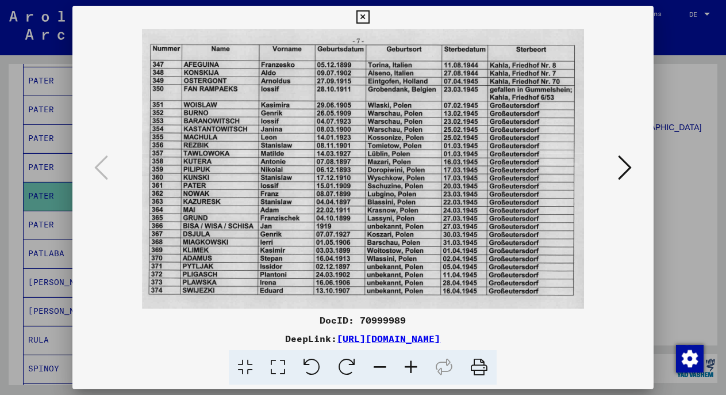
click at [666, 205] on div at bounding box center [363, 197] width 726 height 395
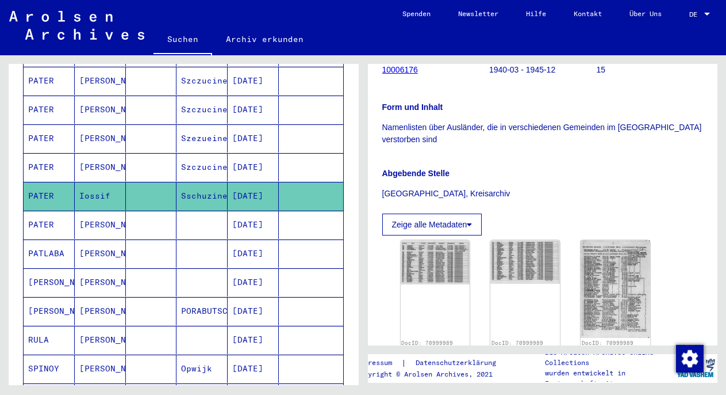
click at [182, 153] on mat-cell "Szczucine" at bounding box center [202, 167] width 51 height 28
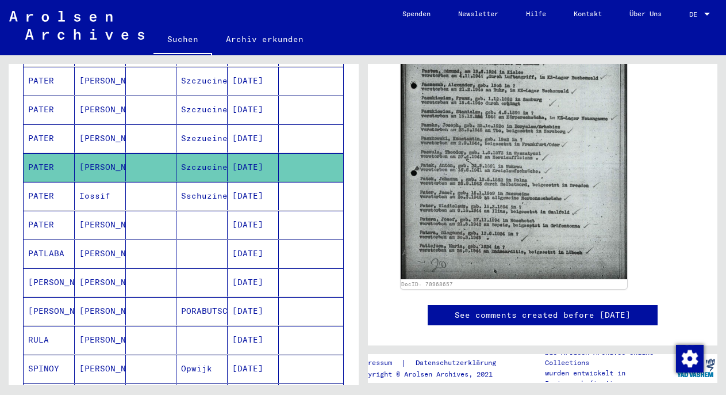
scroll to position [521, 0]
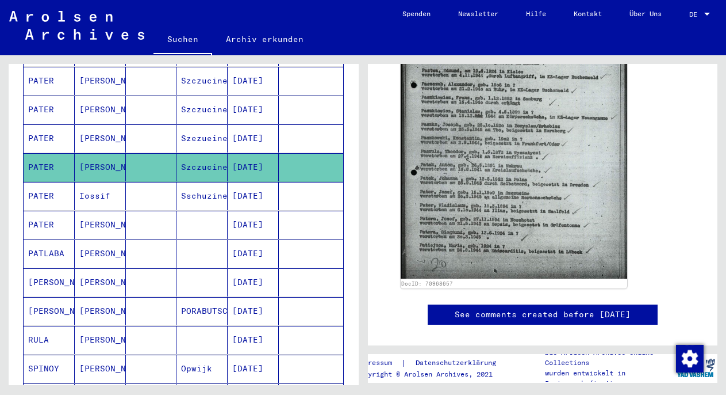
click at [200, 124] on mat-cell "Szezueine" at bounding box center [202, 138] width 51 height 28
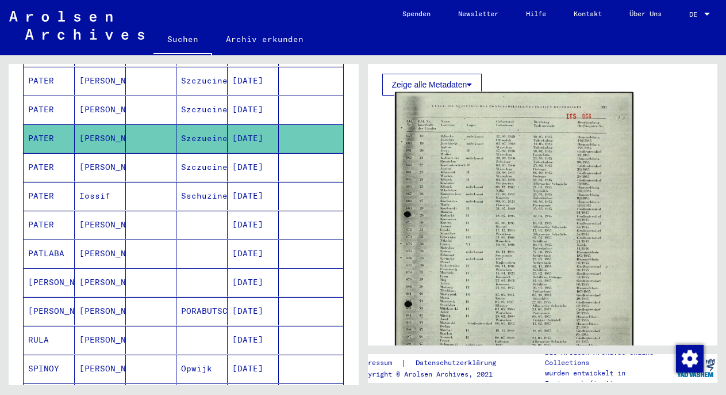
scroll to position [507, 0]
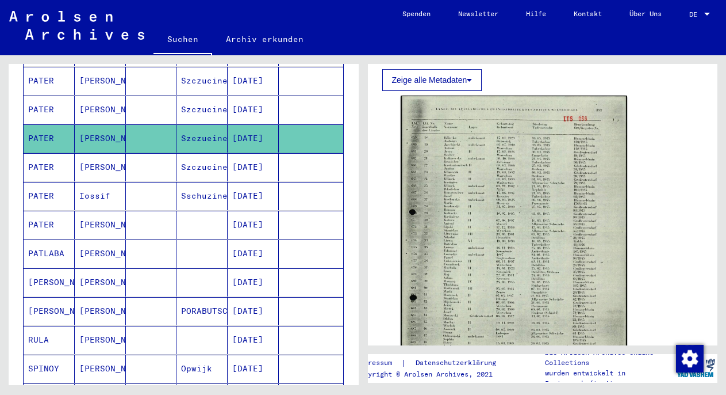
click at [72, 167] on mat-cell "PATER" at bounding box center [49, 167] width 51 height 28
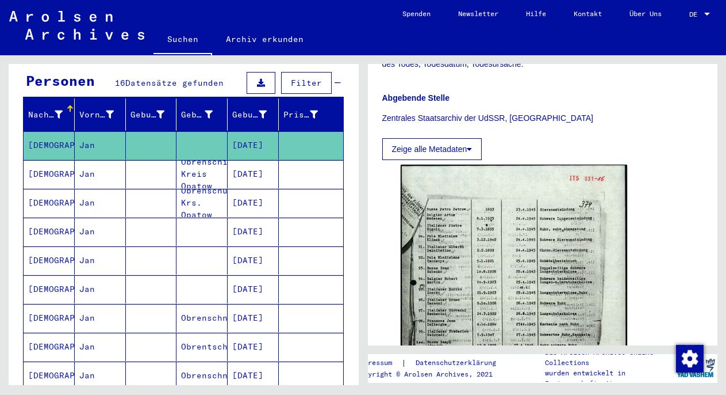
scroll to position [297, 0]
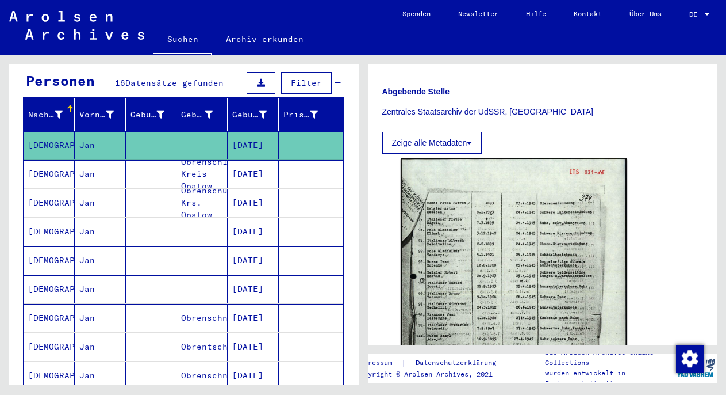
click at [170, 162] on mat-cell at bounding box center [151, 174] width 51 height 28
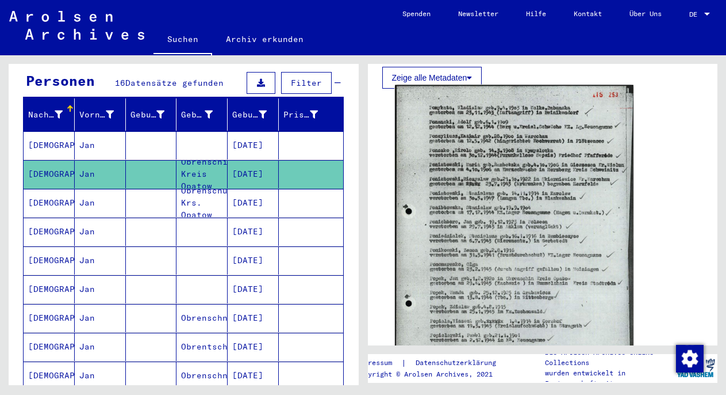
scroll to position [393, 0]
click at [487, 232] on img at bounding box center [514, 256] width 238 height 341
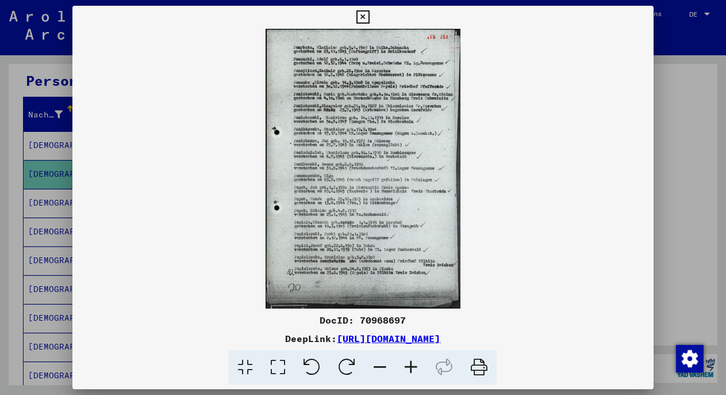
click at [414, 359] on icon at bounding box center [411, 367] width 31 height 35
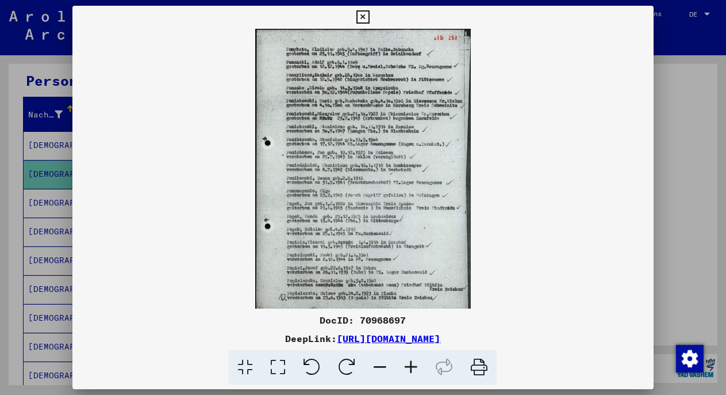
click at [414, 359] on icon at bounding box center [411, 367] width 31 height 35
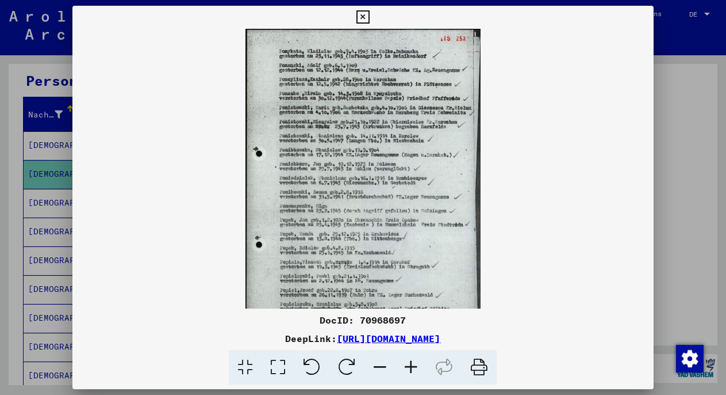
click at [414, 359] on icon at bounding box center [411, 367] width 31 height 35
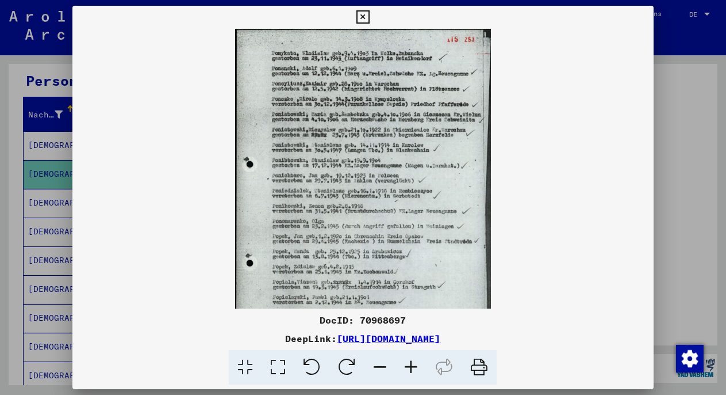
click at [414, 359] on icon at bounding box center [411, 367] width 31 height 35
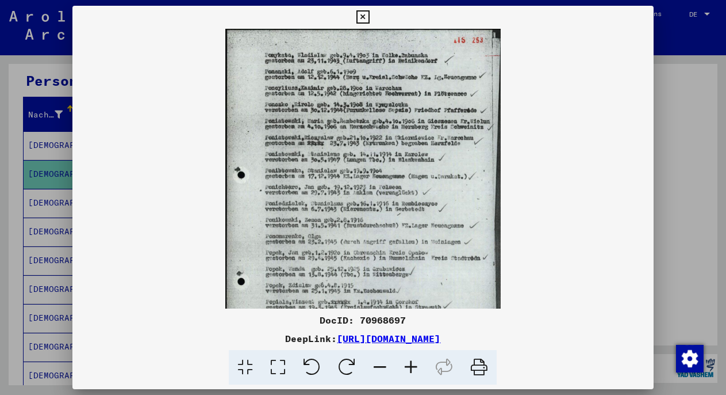
click at [414, 359] on icon at bounding box center [411, 367] width 31 height 35
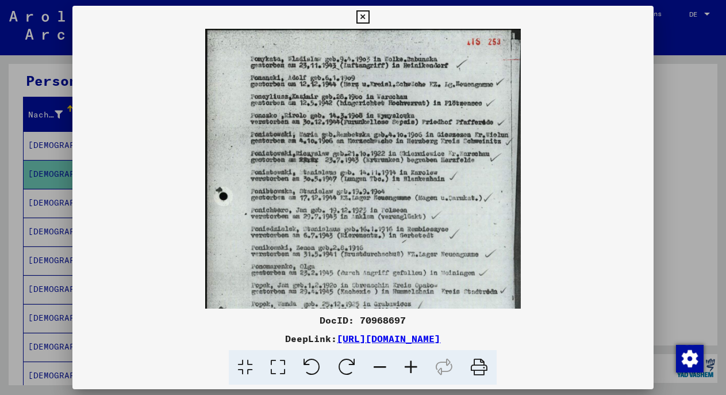
click at [414, 359] on icon at bounding box center [411, 367] width 31 height 35
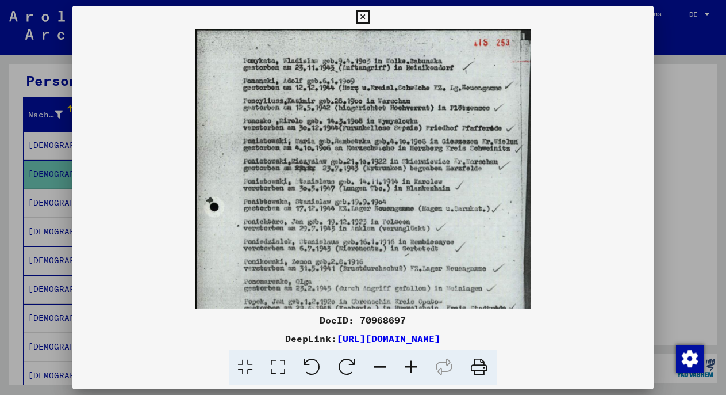
click at [414, 359] on icon at bounding box center [411, 367] width 31 height 35
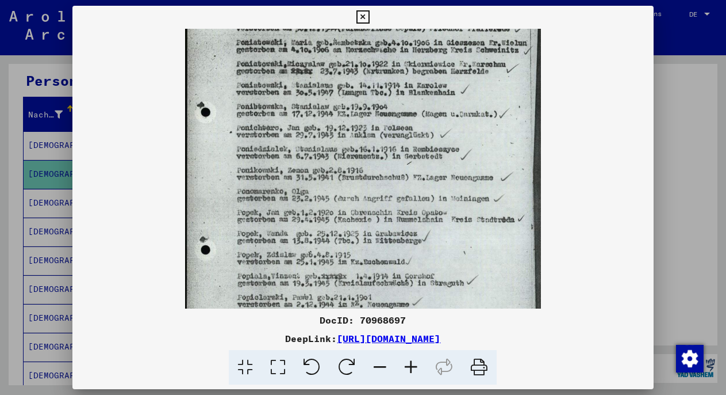
scroll to position [106, 0]
drag, startPoint x: 319, startPoint y: 236, endPoint x: 334, endPoint y: 130, distance: 106.9
click at [336, 141] on img at bounding box center [363, 178] width 356 height 510
click at [53, 223] on div at bounding box center [363, 197] width 726 height 395
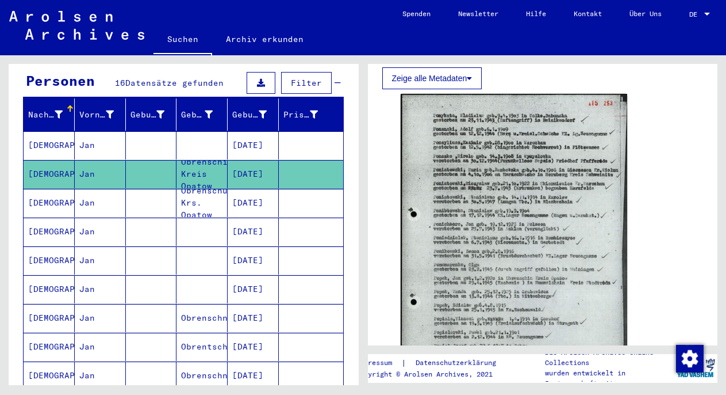
click at [72, 189] on mat-cell "[DEMOGRAPHIC_DATA]" at bounding box center [49, 203] width 51 height 28
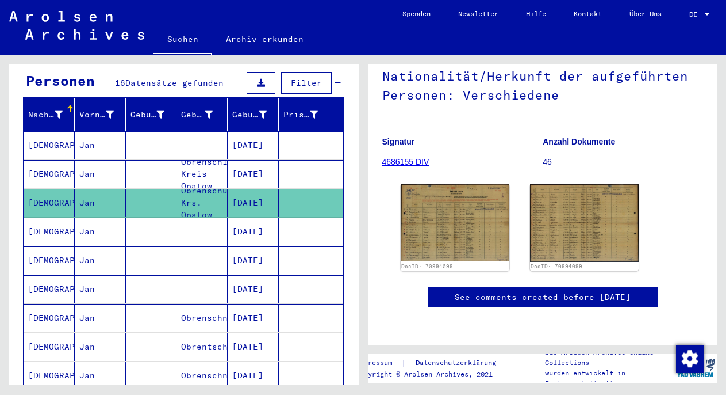
scroll to position [152, 0]
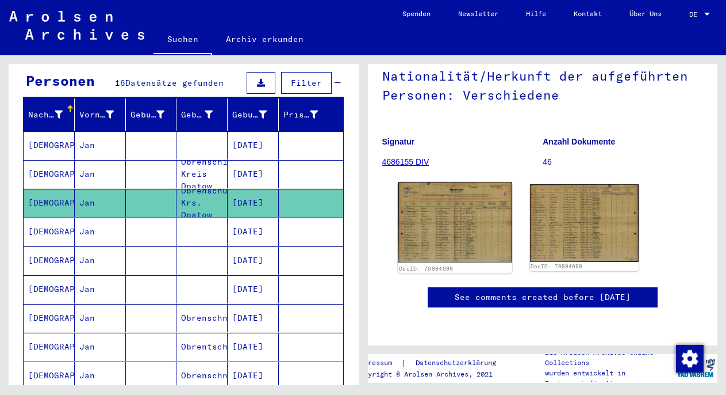
click at [441, 182] on img at bounding box center [455, 222] width 114 height 81
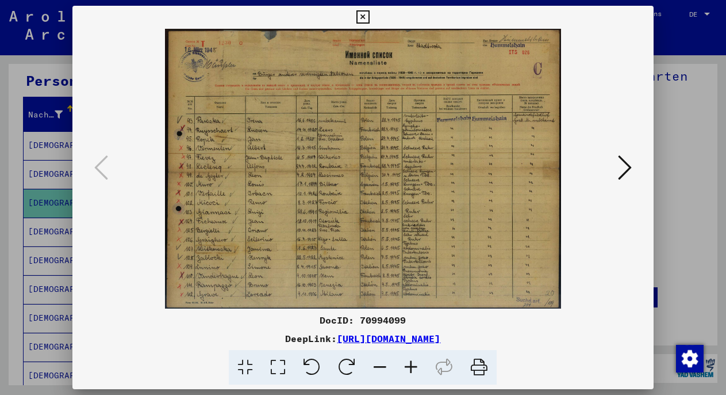
click at [678, 229] on div at bounding box center [363, 197] width 726 height 395
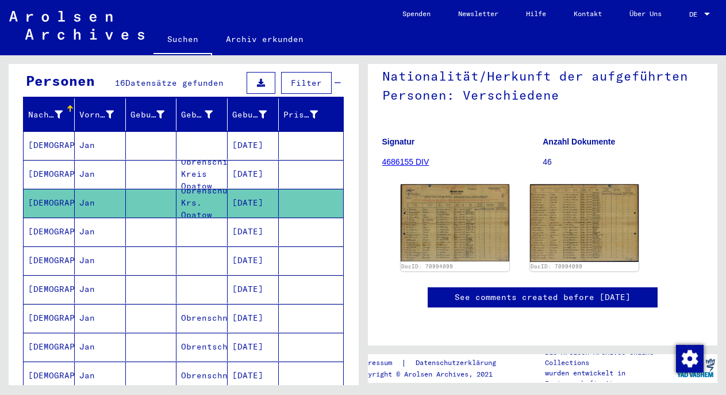
click at [183, 222] on mat-cell at bounding box center [202, 231] width 51 height 28
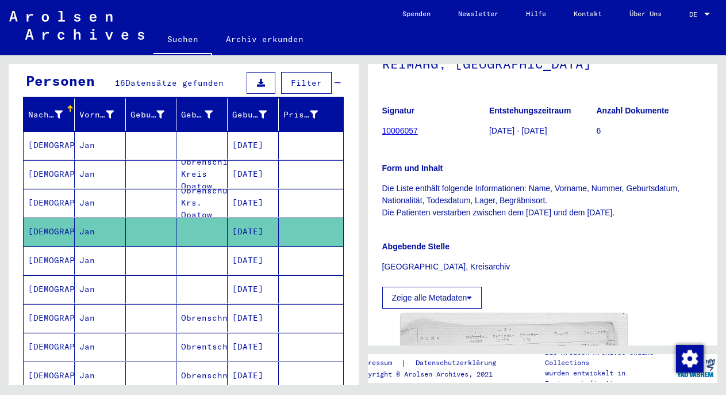
scroll to position [135, 0]
click at [187, 252] on mat-cell at bounding box center [202, 260] width 51 height 28
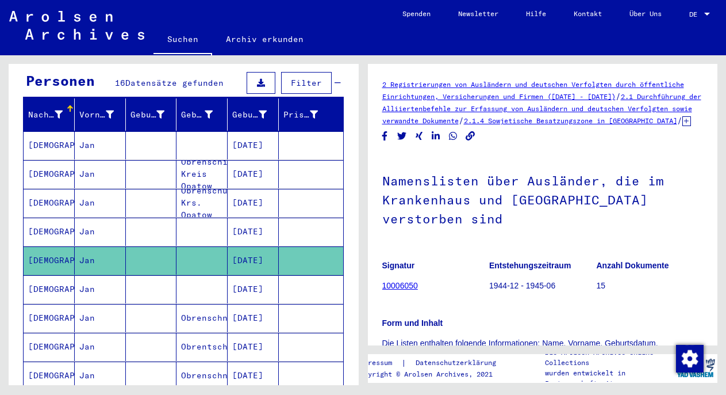
click at [228, 217] on mat-cell "[DATE]" at bounding box center [253, 231] width 51 height 28
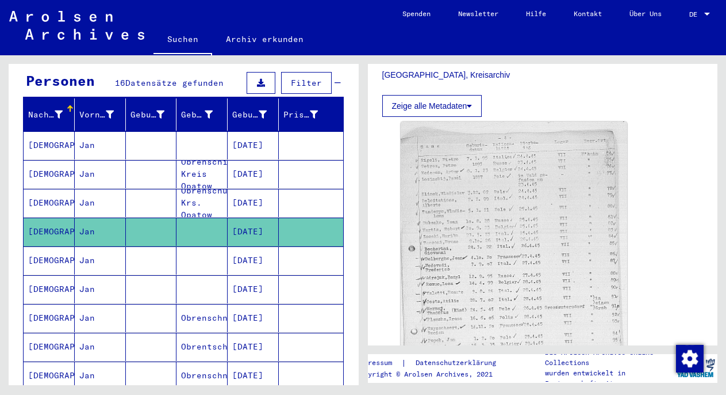
scroll to position [328, 0]
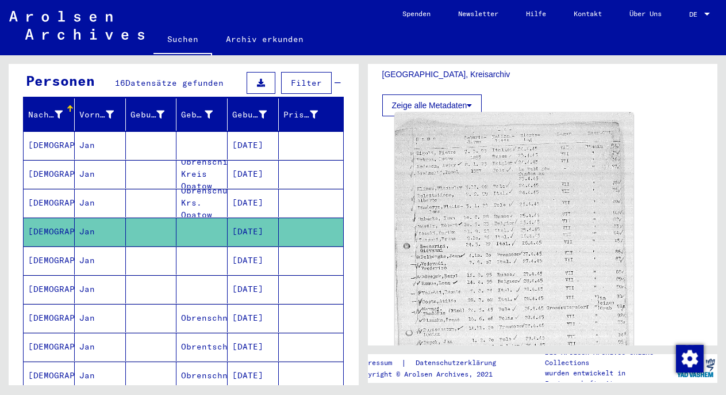
click at [480, 236] on img at bounding box center [514, 282] width 238 height 339
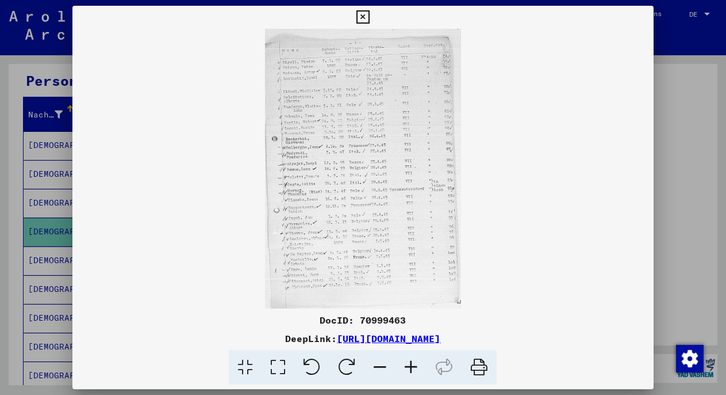
click at [671, 186] on div at bounding box center [363, 197] width 726 height 395
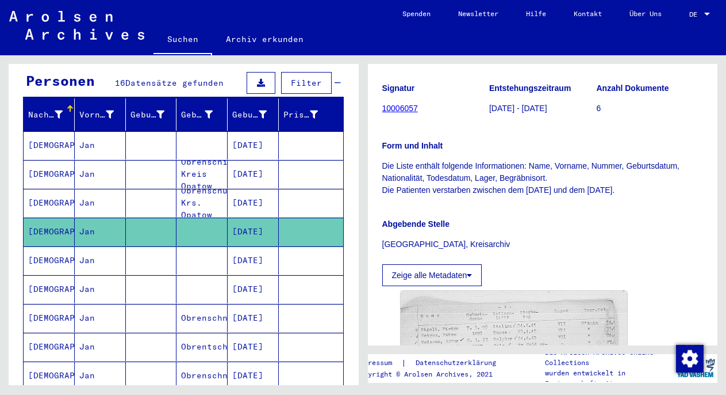
scroll to position [105, 0]
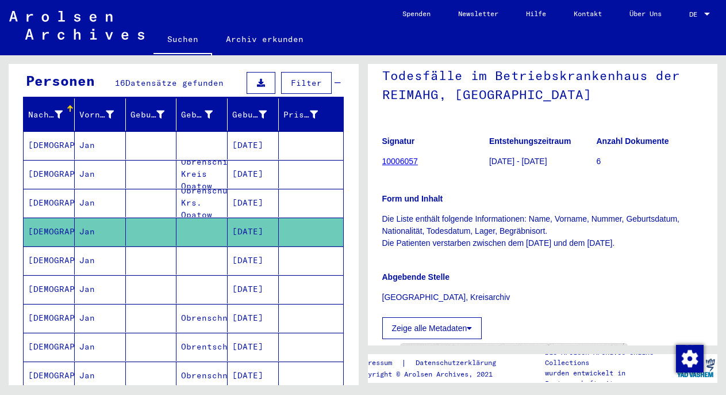
click at [189, 255] on mat-cell at bounding box center [202, 260] width 51 height 28
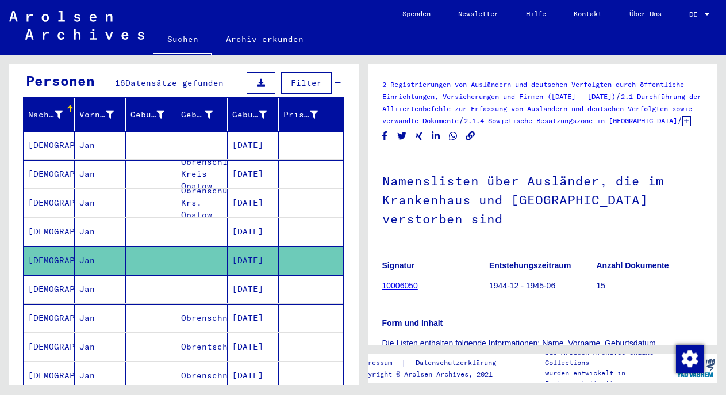
click at [196, 275] on mat-cell at bounding box center [202, 289] width 51 height 28
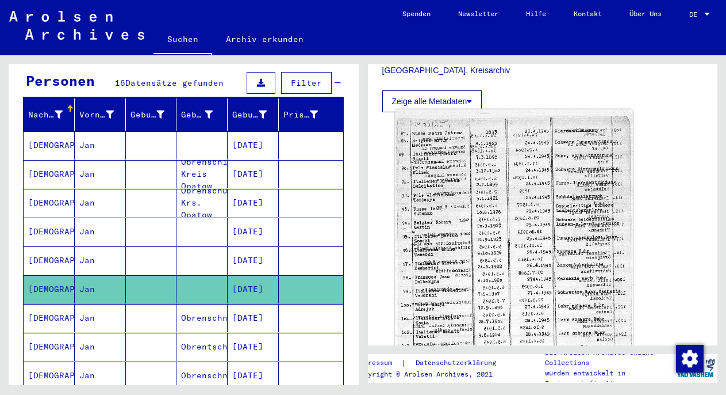
scroll to position [320, 0]
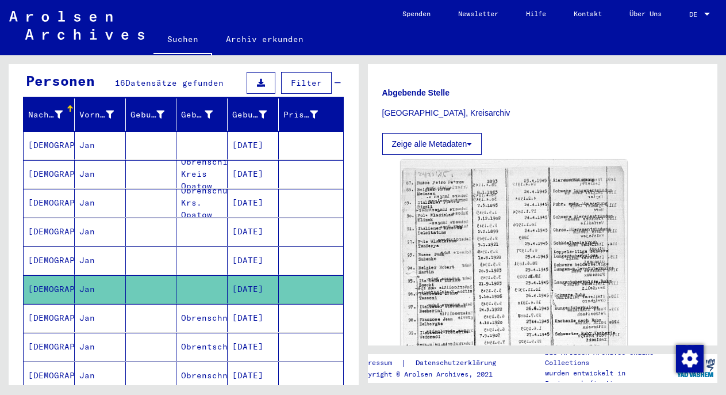
click at [207, 160] on mat-cell "Obrenschin Kreis Opatow" at bounding box center [202, 174] width 51 height 28
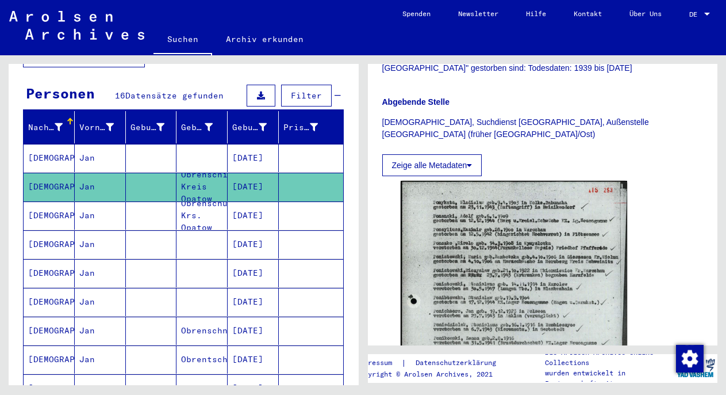
scroll to position [98, 0]
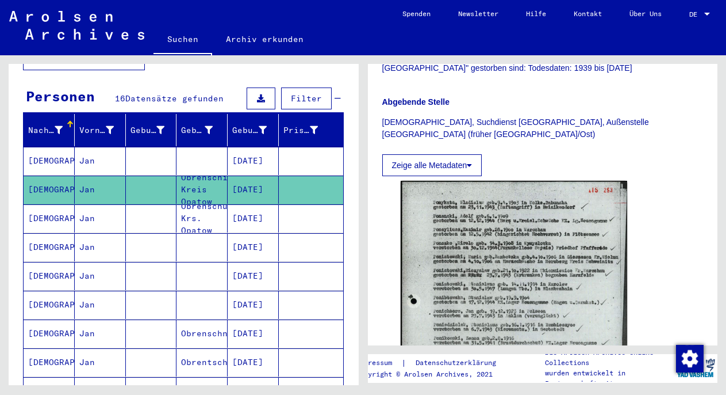
click at [196, 148] on mat-cell at bounding box center [202, 161] width 51 height 28
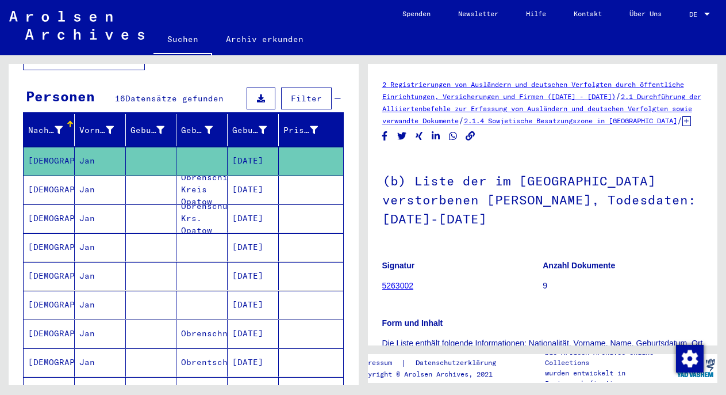
click at [196, 148] on mat-cell at bounding box center [202, 161] width 51 height 28
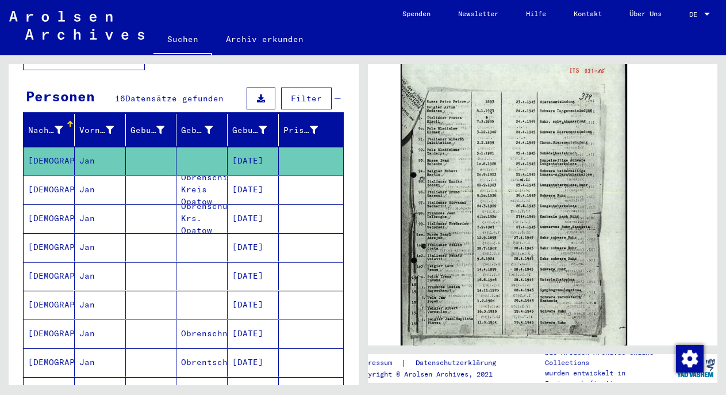
click at [142, 262] on mat-cell at bounding box center [151, 276] width 51 height 28
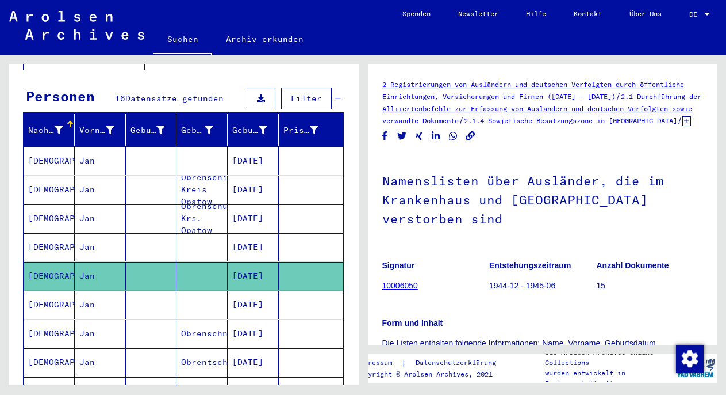
click at [203, 233] on mat-cell at bounding box center [202, 247] width 51 height 28
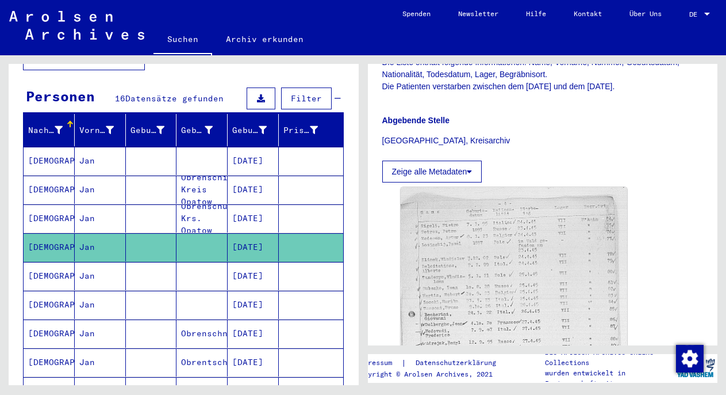
scroll to position [263, 0]
click at [542, 283] on img at bounding box center [514, 347] width 227 height 323
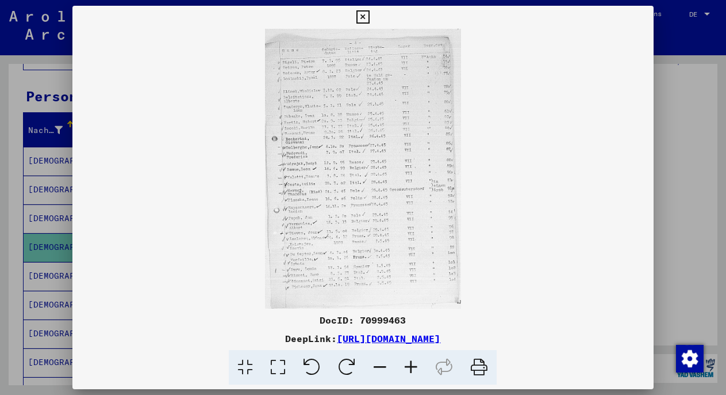
click at [682, 137] on div at bounding box center [363, 197] width 726 height 395
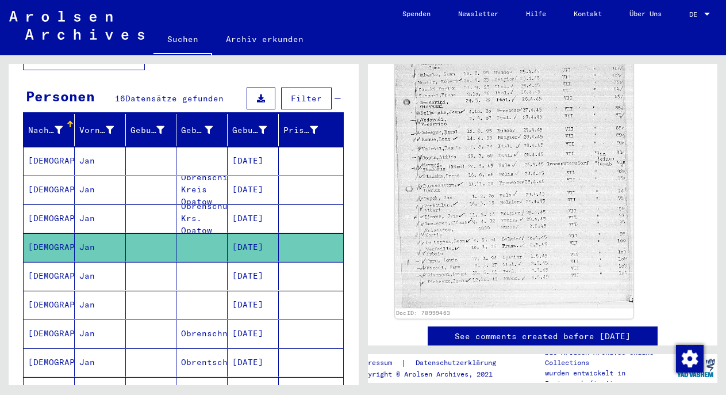
scroll to position [476, 0]
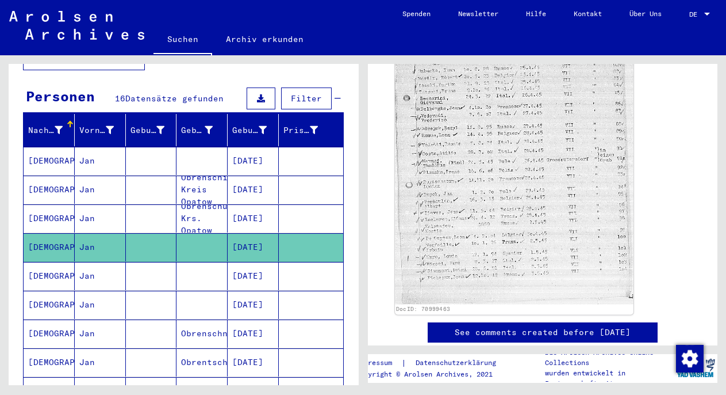
click at [410, 238] on img at bounding box center [514, 134] width 238 height 339
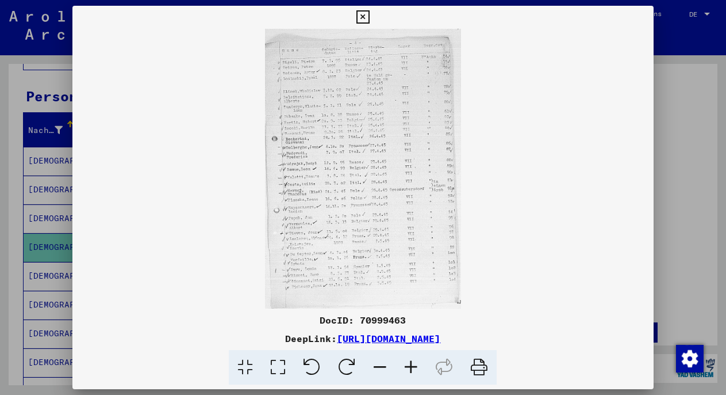
click at [679, 210] on div at bounding box center [363, 197] width 726 height 395
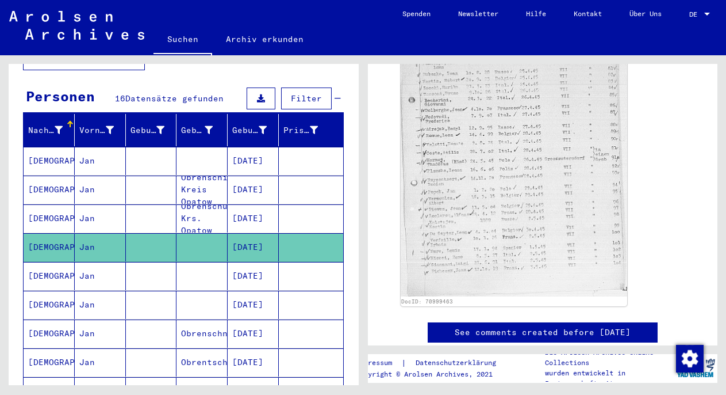
click at [72, 147] on mat-cell "[DEMOGRAPHIC_DATA]" at bounding box center [49, 161] width 51 height 28
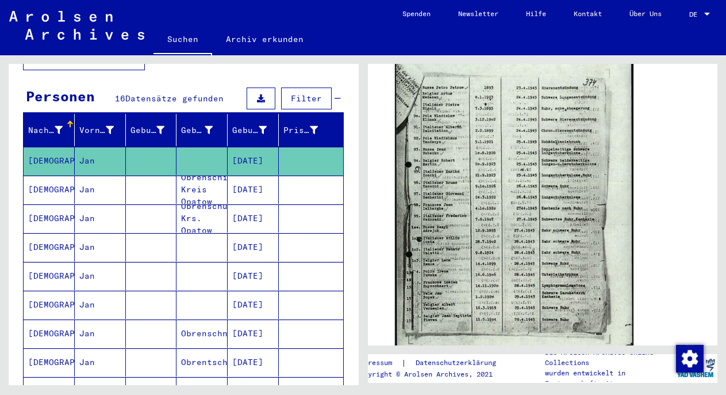
scroll to position [411, 0]
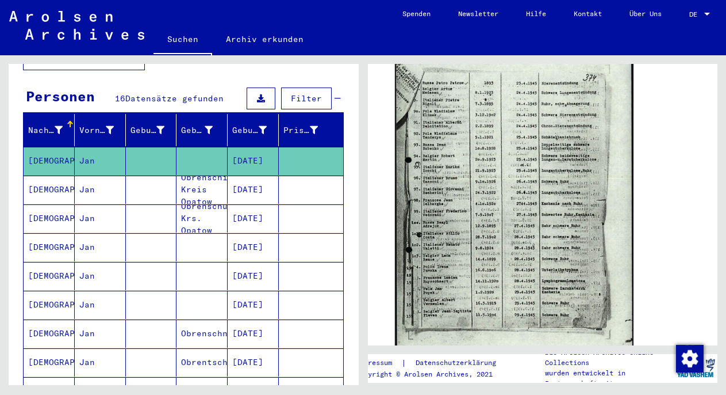
drag, startPoint x: 537, startPoint y: 292, endPoint x: 572, endPoint y: 289, distance: 35.2
click at [550, 293] on img at bounding box center [514, 203] width 238 height 334
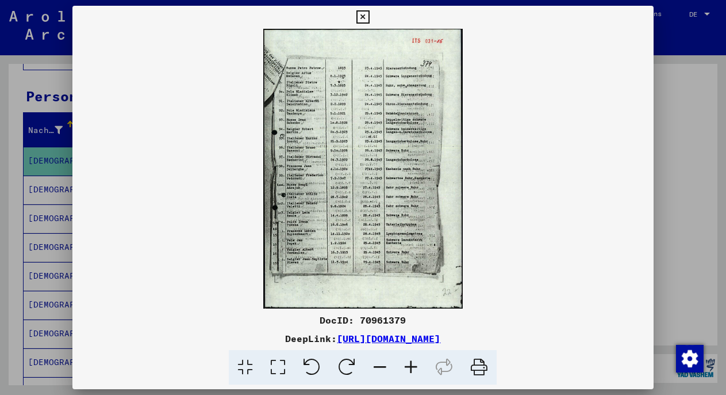
drag, startPoint x: 387, startPoint y: 240, endPoint x: 409, endPoint y: 243, distance: 22.6
click at [691, 284] on div at bounding box center [363, 197] width 726 height 395
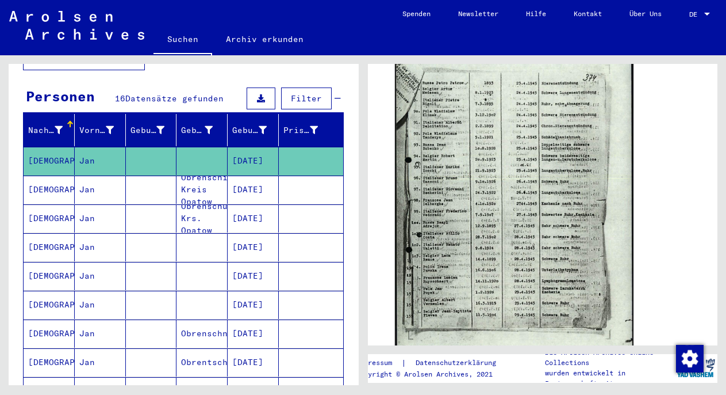
drag, startPoint x: 537, startPoint y: 291, endPoint x: 561, endPoint y: 296, distance: 24.7
